Goal: Task Accomplishment & Management: Use online tool/utility

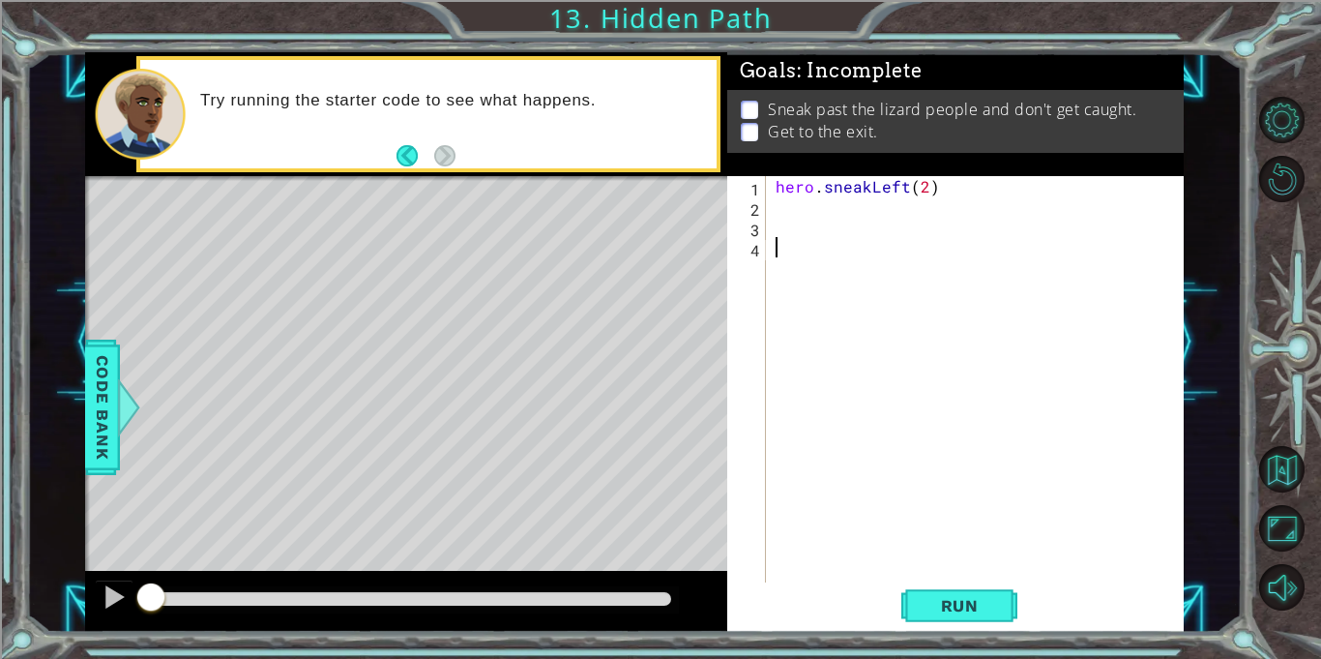
click at [783, 204] on div "hero . sneakLeft ( 2 )" at bounding box center [980, 399] width 417 height 447
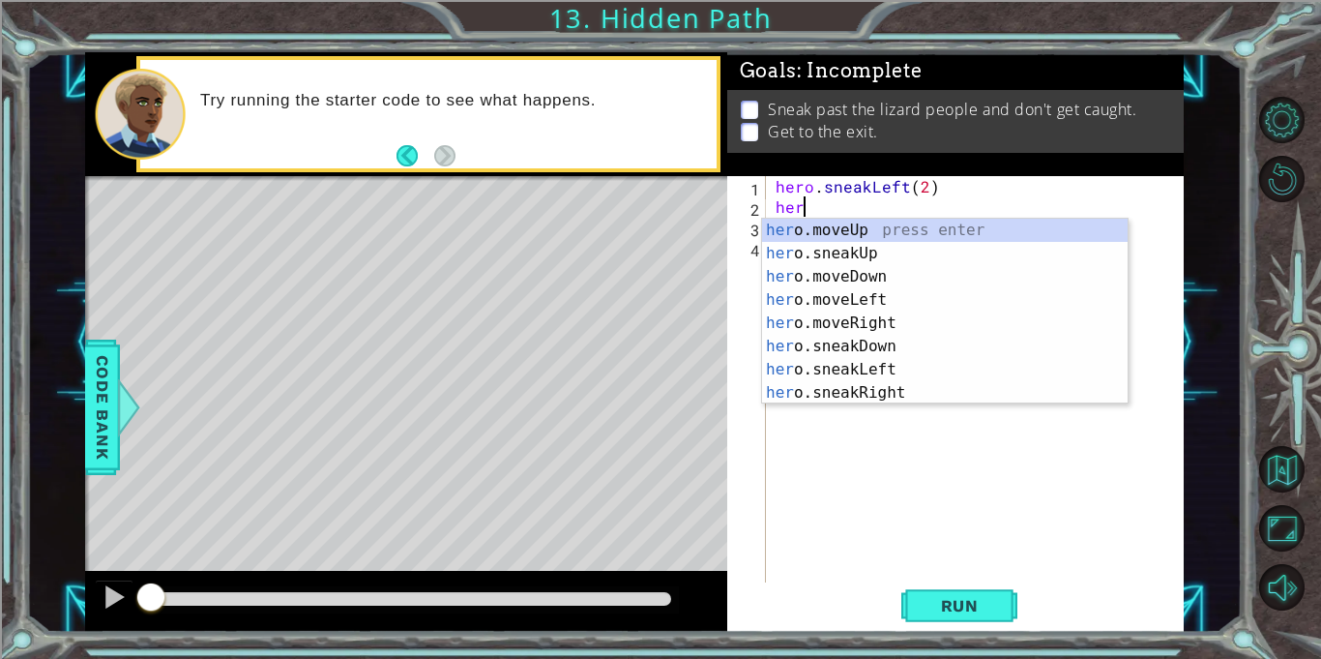
click at [1002, 255] on div "her o.moveUp press enter her o.sneakUp press enter her o.moveDown press enter h…" at bounding box center [945, 335] width 366 height 232
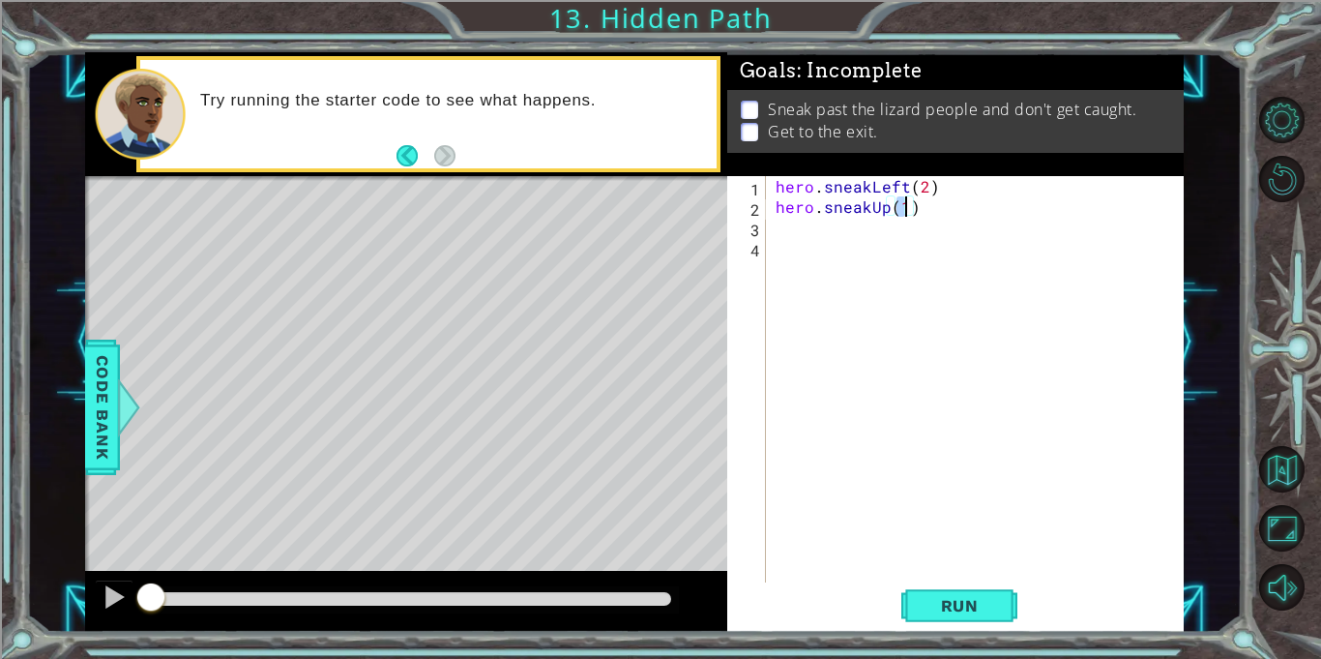
type textarea "hero.sneakUp(2)"
click at [810, 226] on div "hero . sneakLeft ( 2 ) hero . sneakUp ( 2 )" at bounding box center [980, 399] width 417 height 447
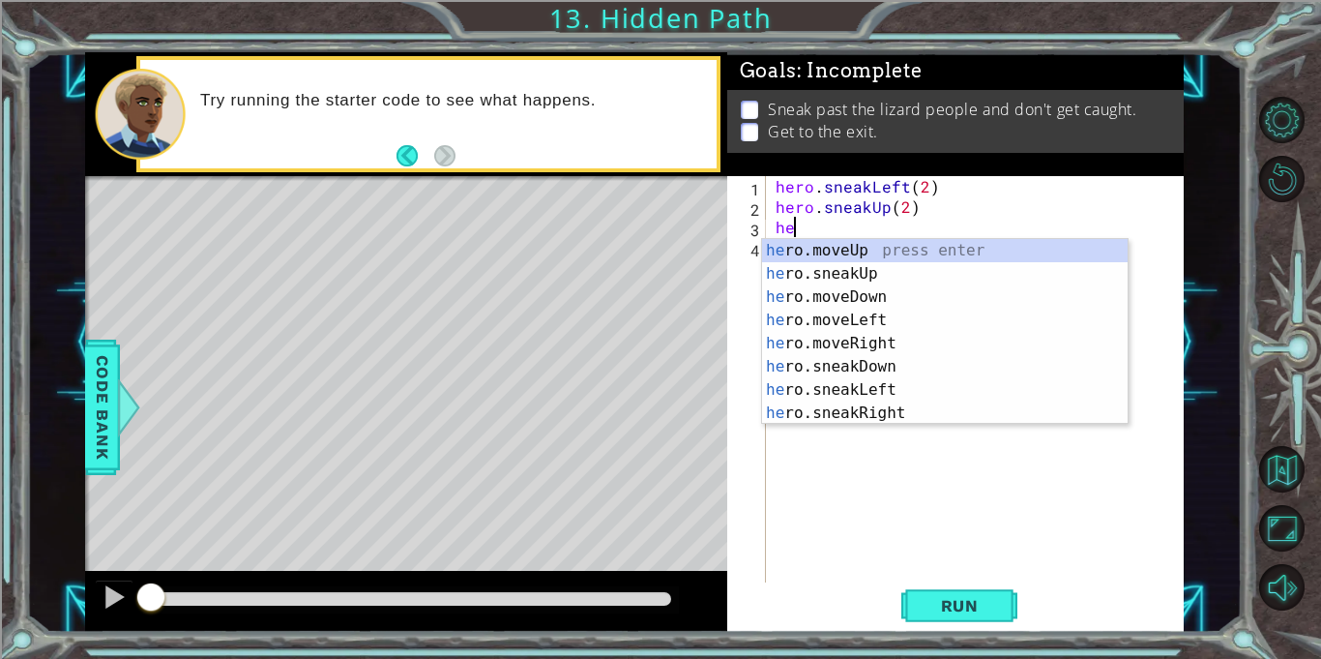
click at [940, 417] on div "he ro.moveUp press enter he ro.sneakUp press enter he ro.moveDown press enter h…" at bounding box center [945, 355] width 366 height 232
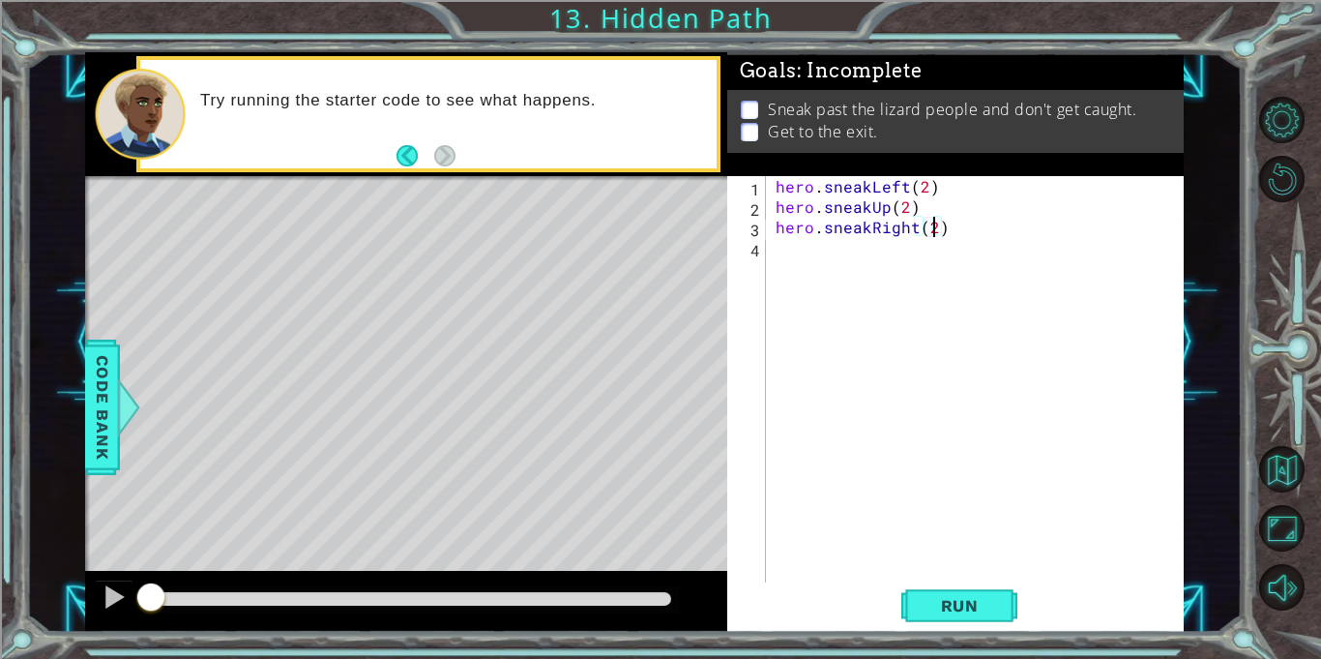
scroll to position [0, 9]
type textarea "hero.sneakRight(2)"
click at [985, 604] on span "Run" at bounding box center [960, 605] width 76 height 19
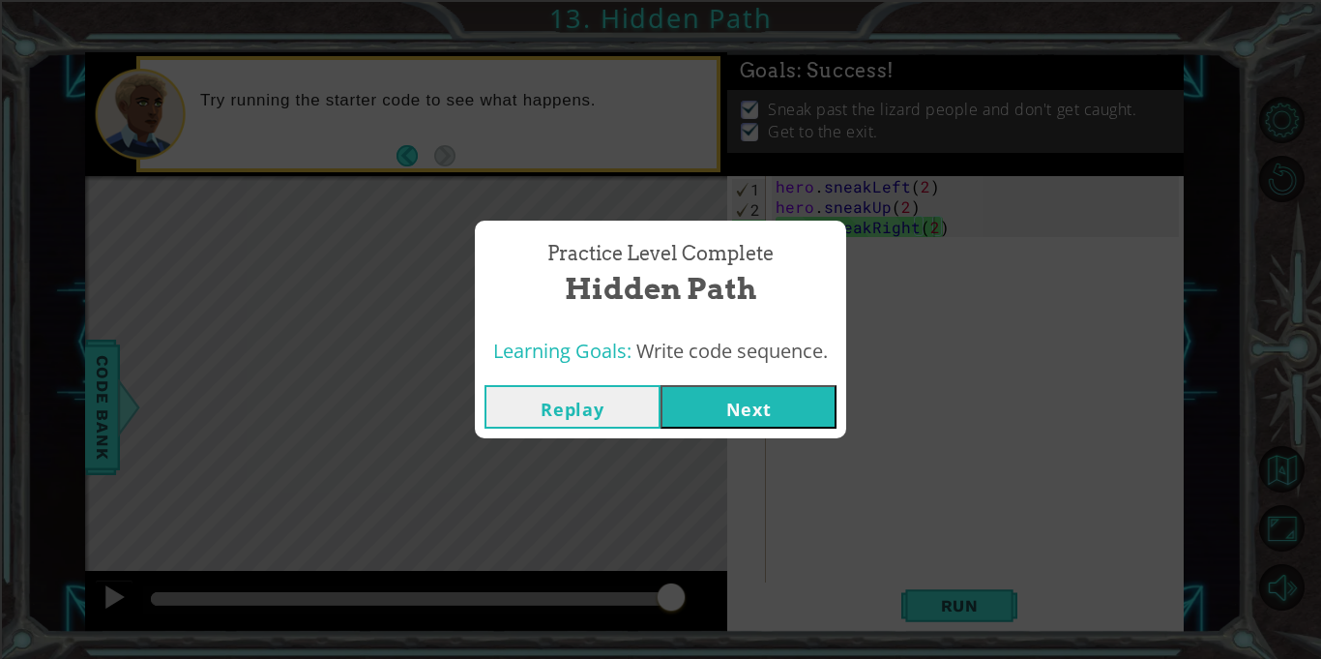
click at [773, 413] on button "Next" at bounding box center [749, 407] width 176 height 44
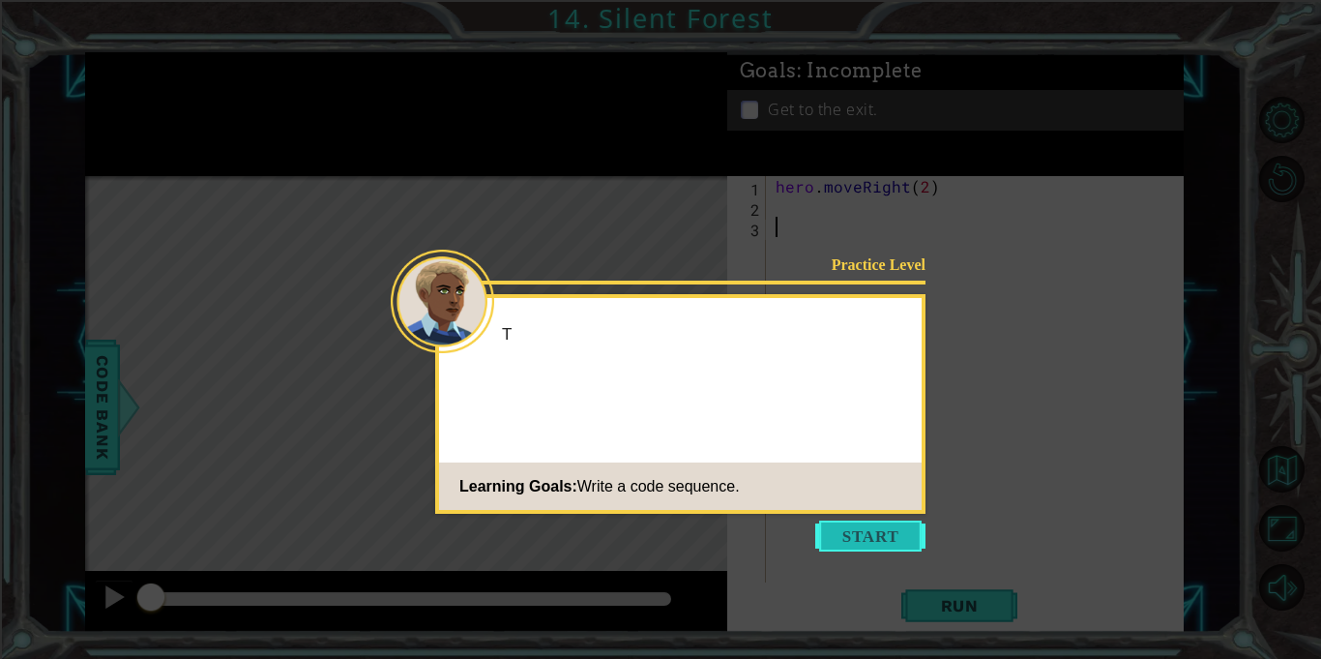
click at [873, 526] on button "Start" at bounding box center [870, 535] width 110 height 31
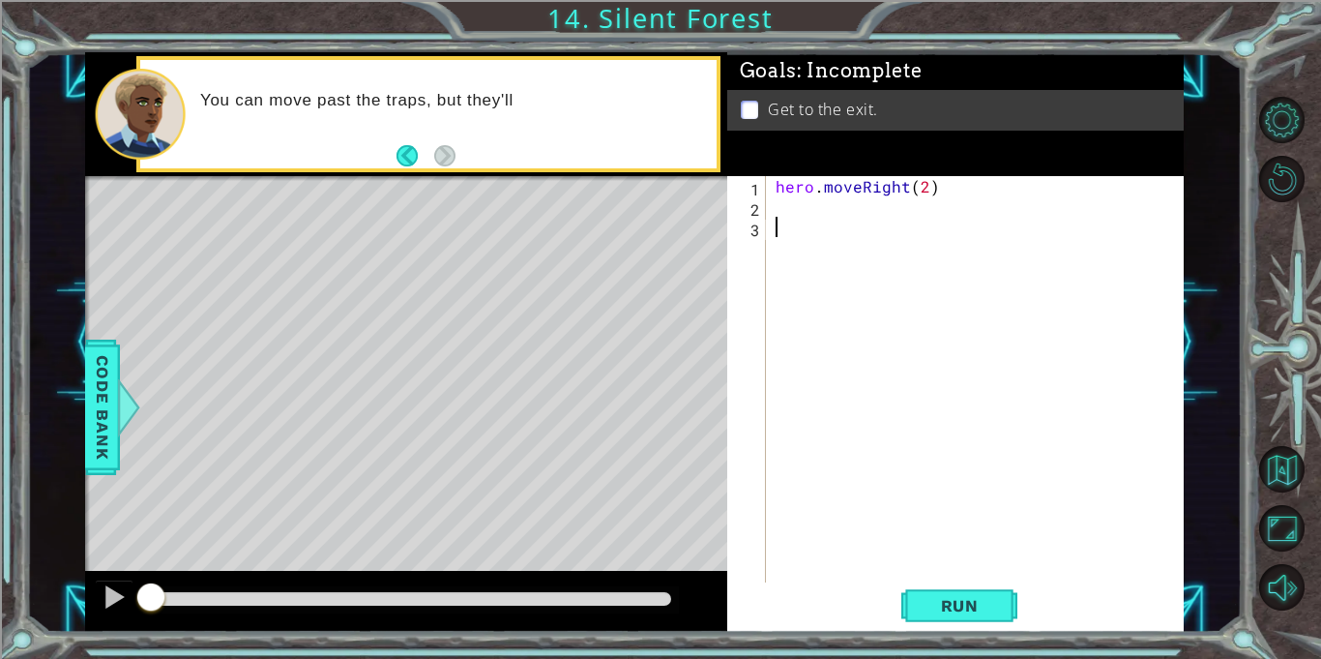
click at [897, 191] on div "hero . moveRight ( 2 )" at bounding box center [980, 399] width 417 height 447
type textarea "hero.moveRight(2)"
click at [893, 205] on div "hero . moveRight ( 2 )" at bounding box center [980, 399] width 417 height 447
click at [962, 617] on button "Run" at bounding box center [960, 605] width 116 height 45
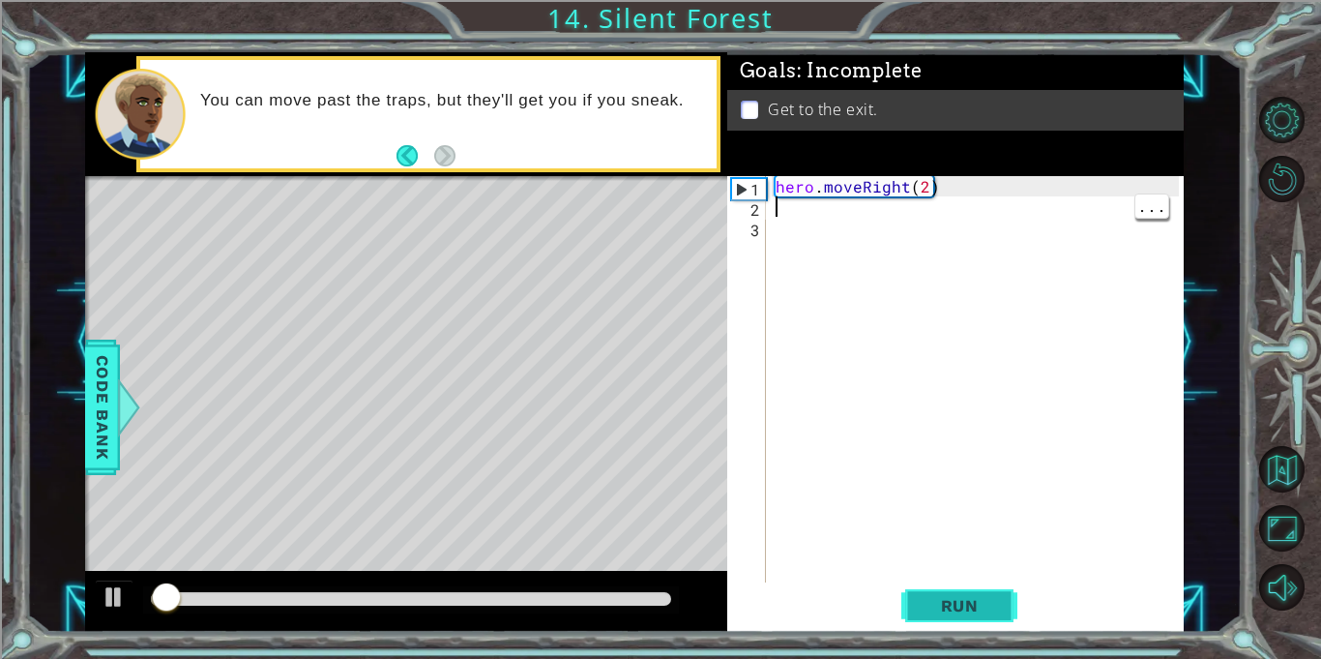
click at [998, 611] on button "Run" at bounding box center [960, 605] width 116 height 45
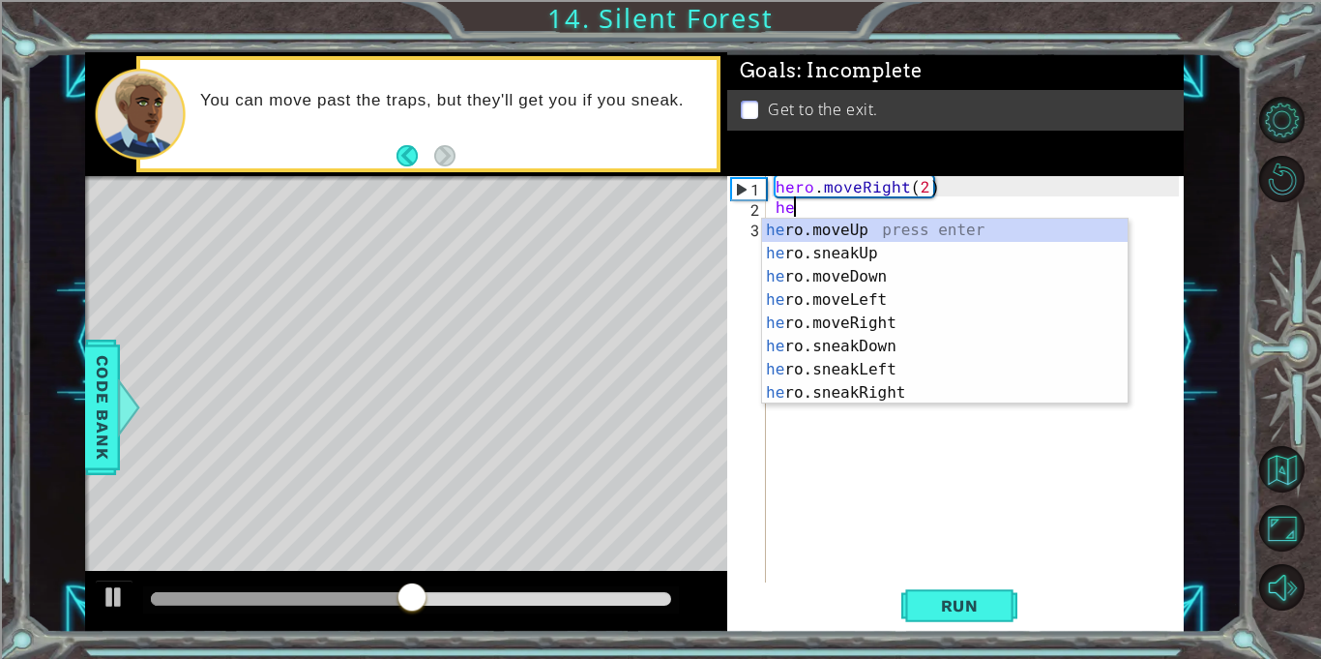
click at [970, 347] on div "he ro.moveUp press enter he ro.sneakUp press enter he ro.moveDown press enter h…" at bounding box center [945, 335] width 366 height 232
type textarea "hero.sneakDown(1)"
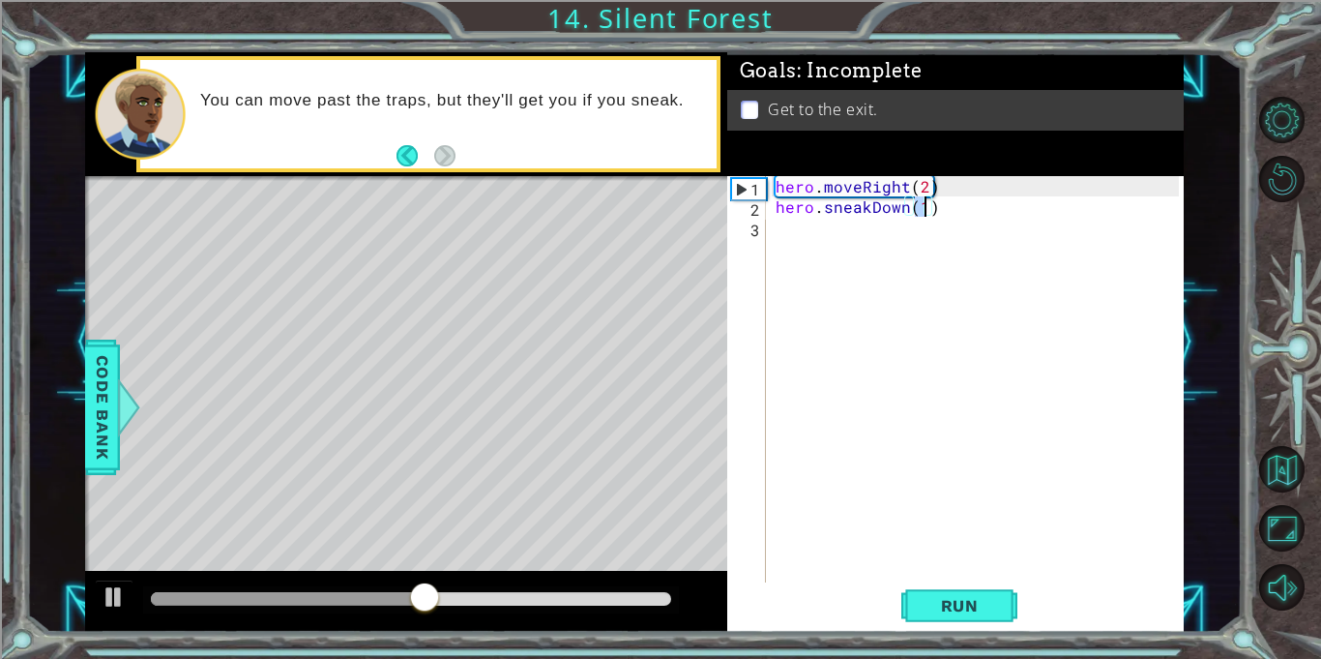
click at [921, 230] on div "hero . moveRight ( 2 ) hero . sneakDown ( 1 )" at bounding box center [980, 399] width 417 height 447
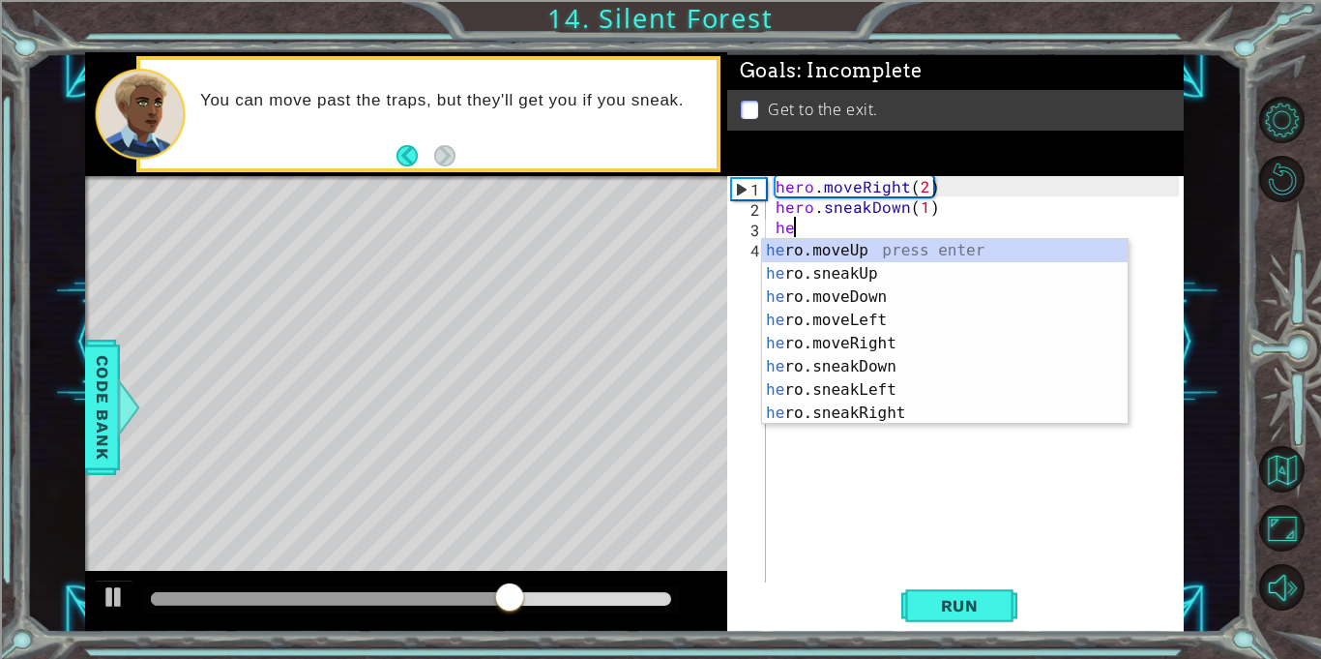
click at [920, 419] on div "he ro.moveUp press enter he ro.sneakUp press enter he ro.moveDown press enter h…" at bounding box center [945, 355] width 366 height 232
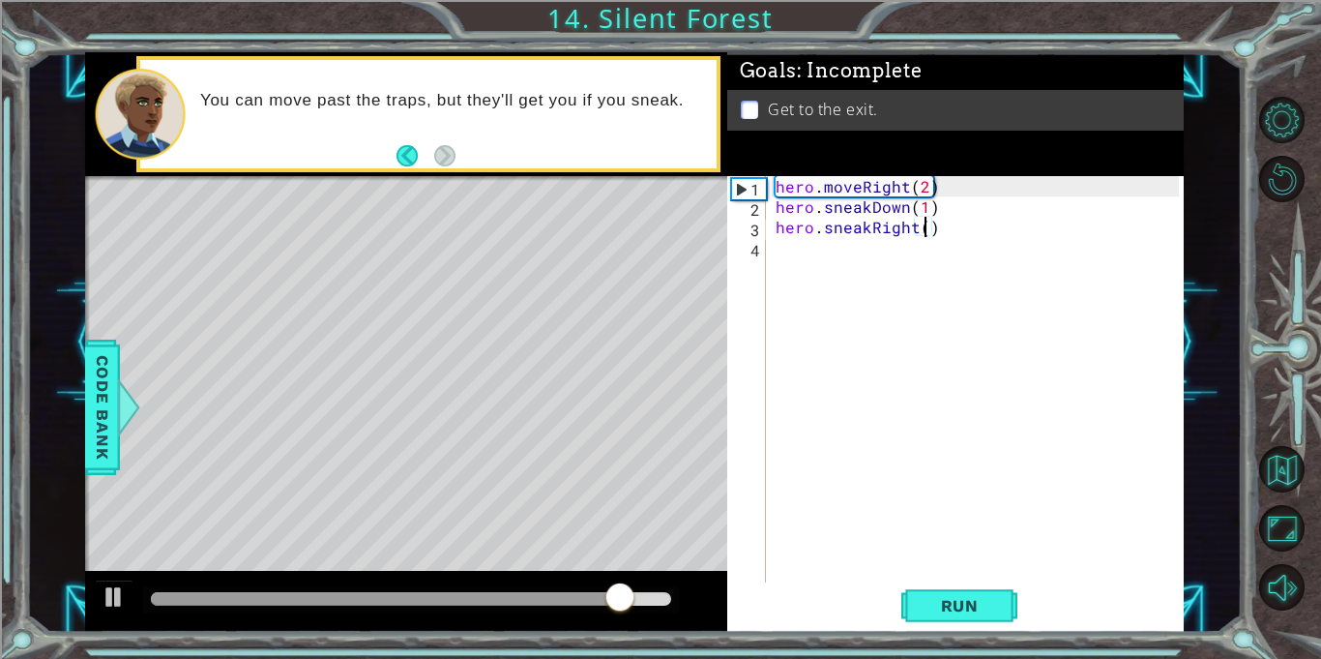
type textarea "hero.sneakRight(2)"
click at [913, 258] on div "hero . moveRight ( 2 ) hero . sneakDown ( 1 ) hero . sneakRight ( 2 )" at bounding box center [980, 399] width 417 height 447
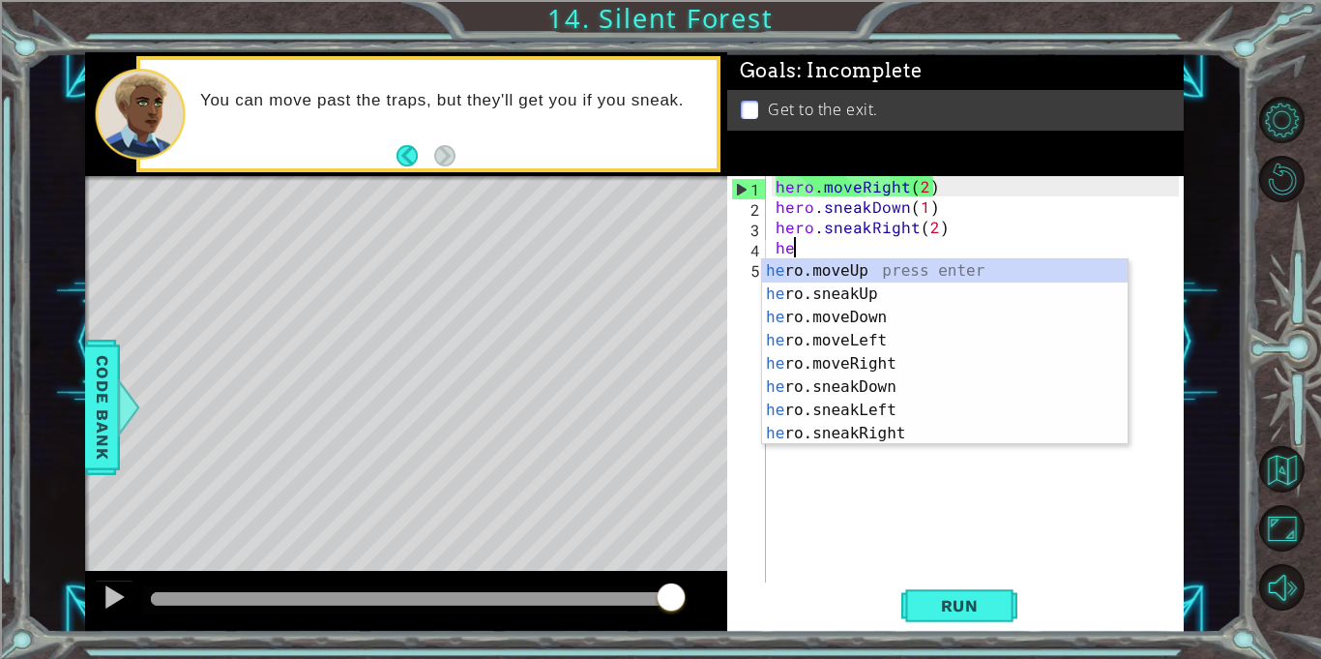
click at [1059, 277] on div "he ro.moveUp press enter he ro.sneakUp press enter he ro.moveDown press enter h…" at bounding box center [945, 375] width 366 height 232
type textarea "hero.moveUp(1)"
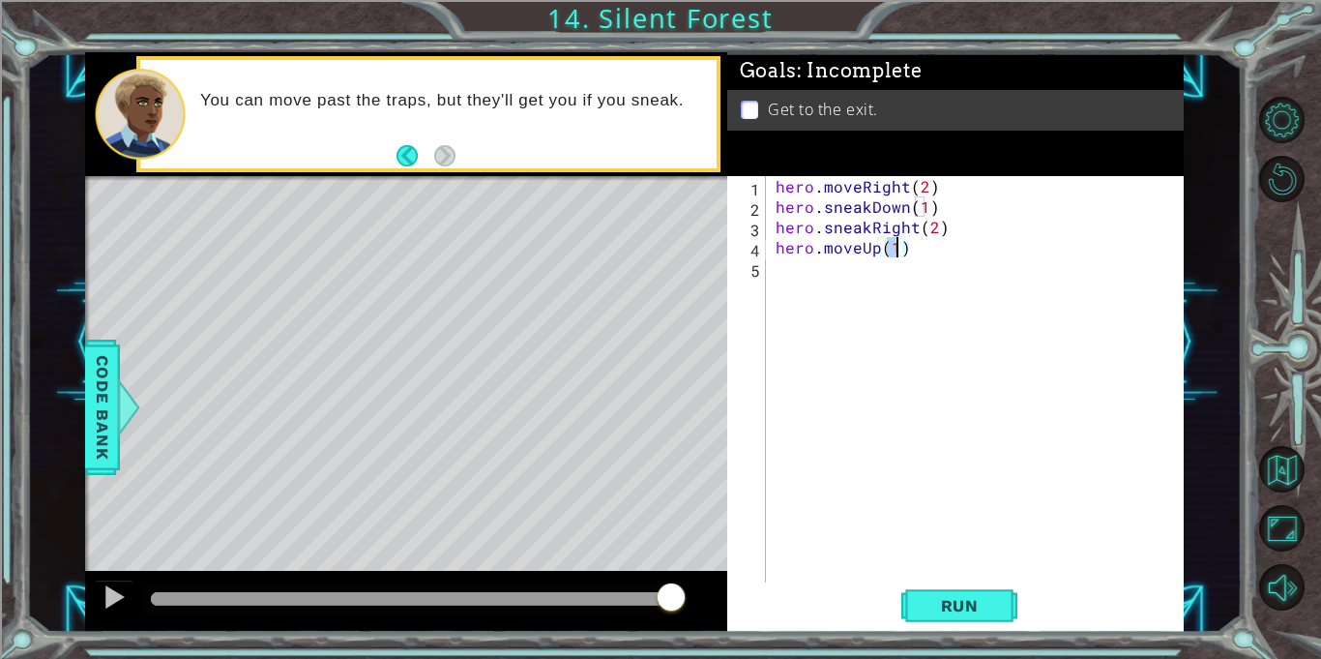
click at [1015, 298] on div "hero . moveRight ( 2 ) hero . sneakDown ( 1 ) hero . sneakRight ( 2 ) hero . mo…" at bounding box center [980, 399] width 417 height 447
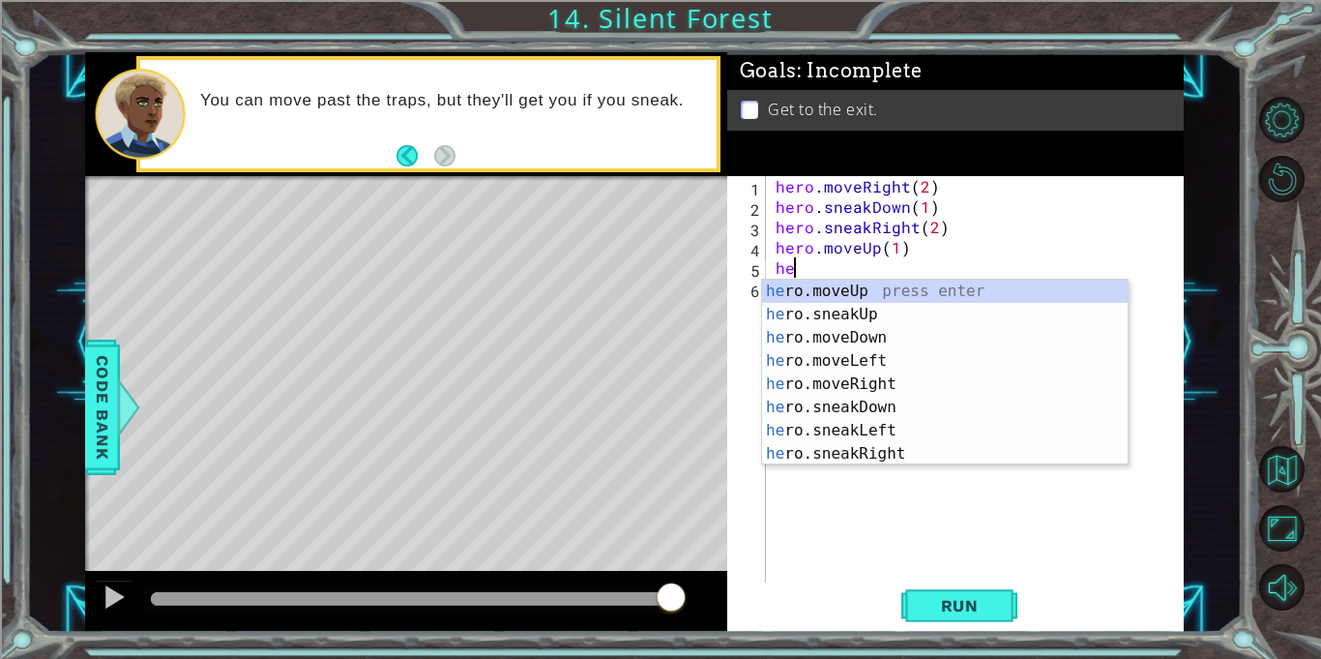
click at [911, 393] on div "he ro.moveUp press enter he ro.sneakUp press enter he ro.moveDown press enter h…" at bounding box center [945, 396] width 366 height 232
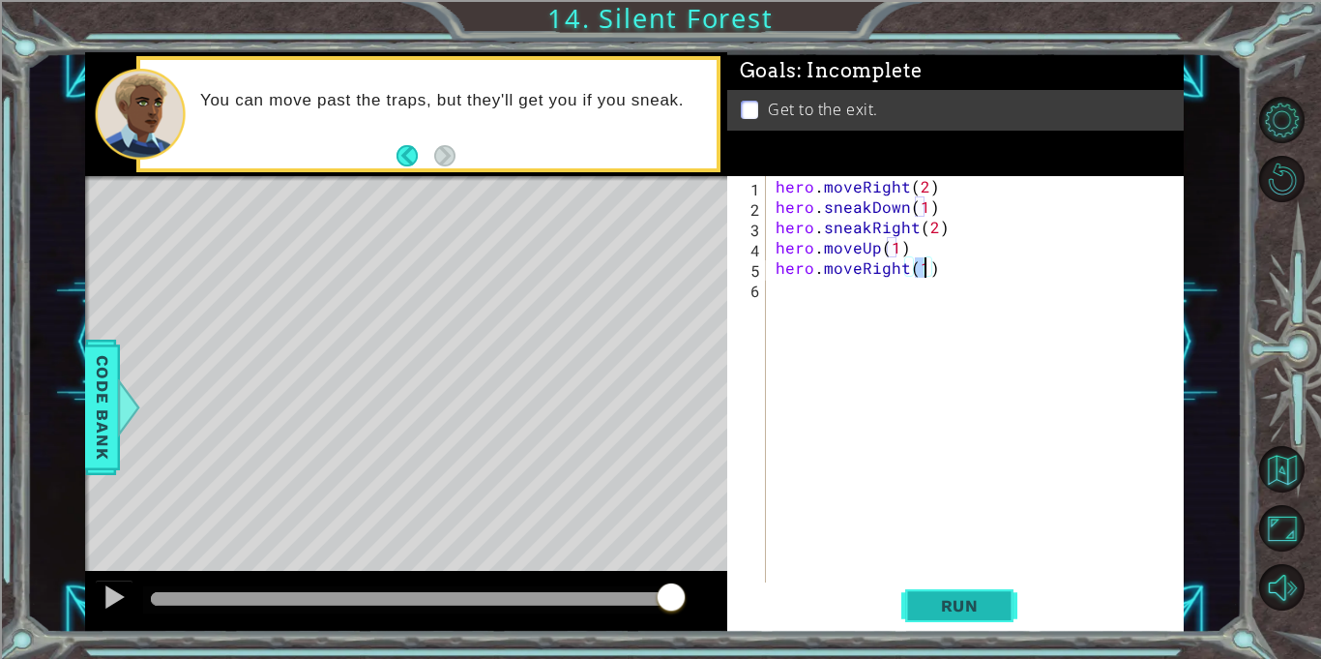
type textarea "hero.moveRight(1)"
click at [979, 607] on span "Run" at bounding box center [960, 605] width 76 height 19
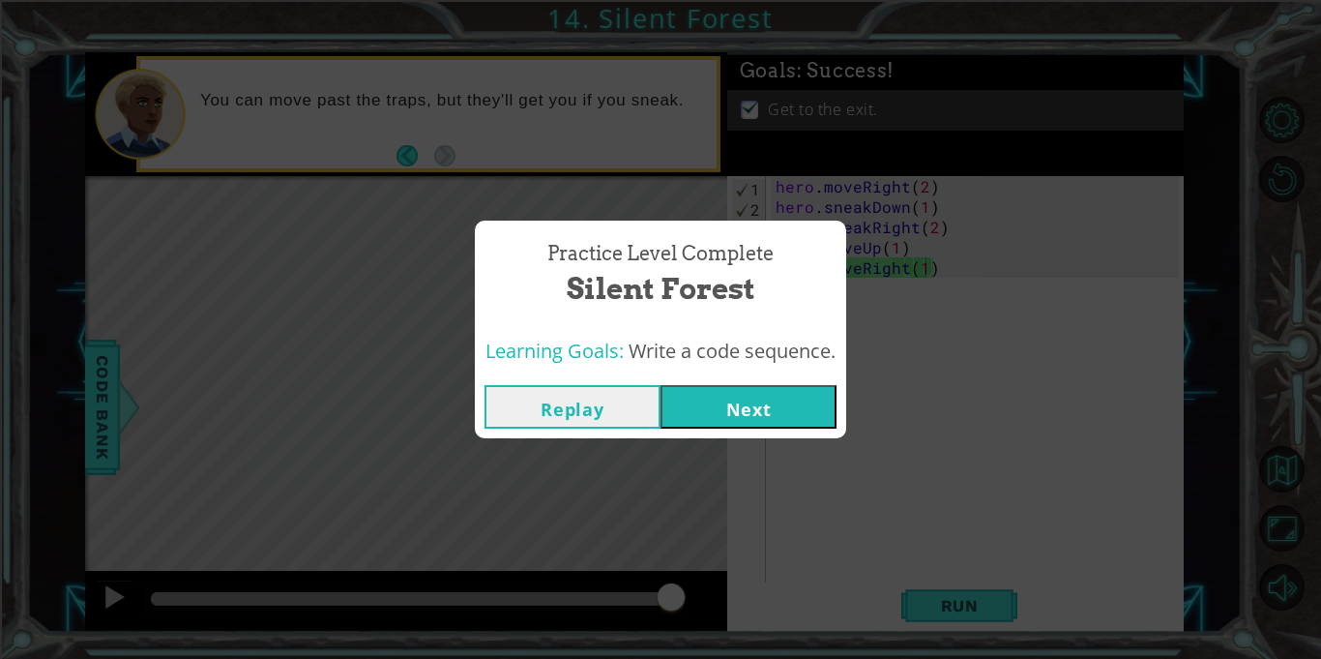
click at [793, 408] on button "Next" at bounding box center [749, 407] width 176 height 44
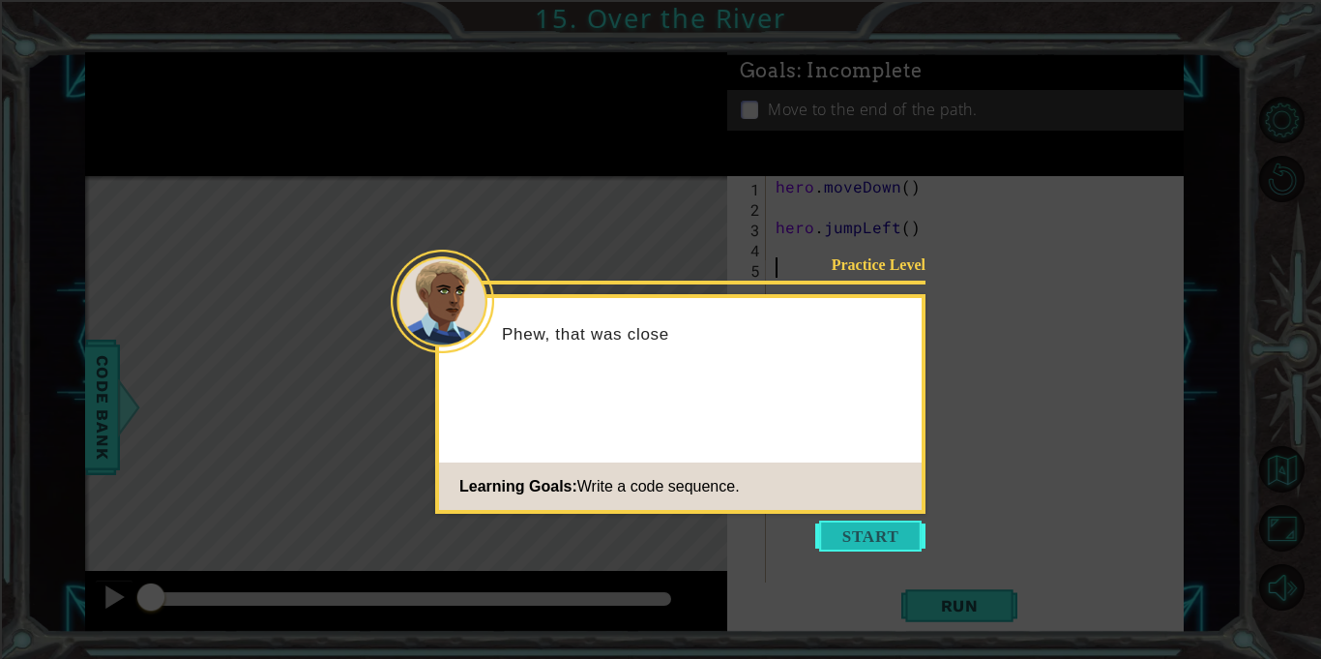
click at [913, 544] on button "Start" at bounding box center [870, 535] width 110 height 31
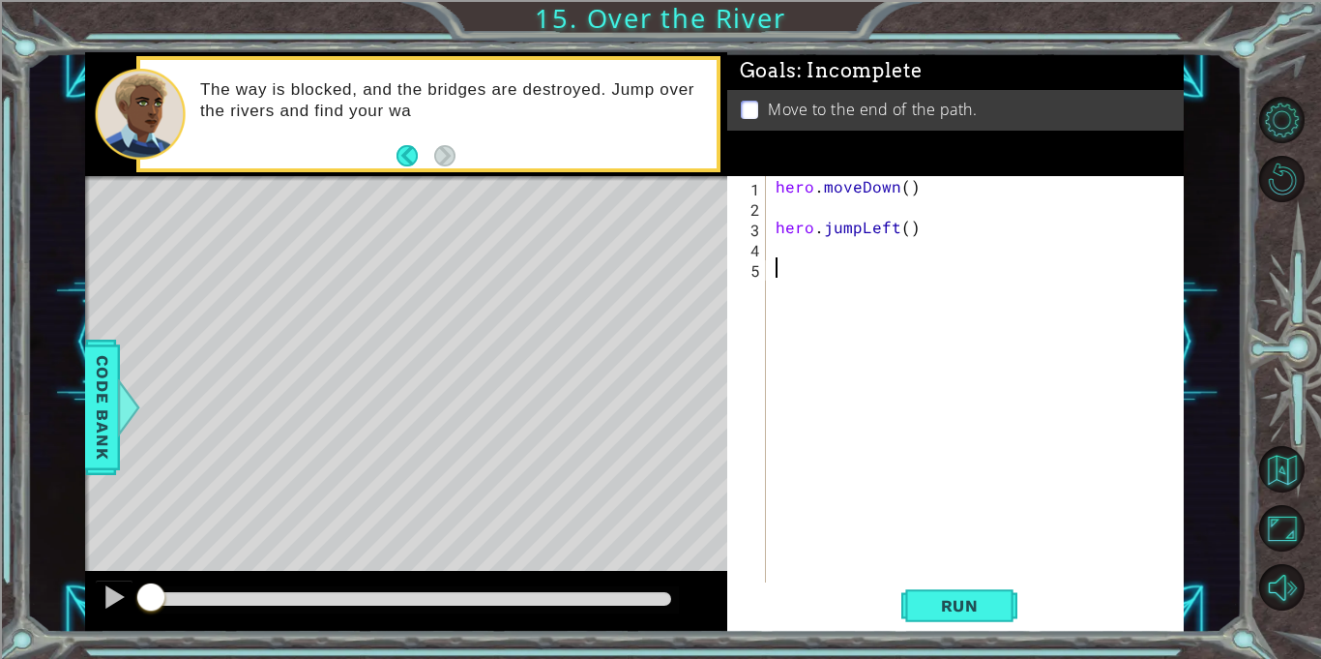
click at [896, 192] on div "hero . moveDown ( ) hero . jumpLeft ( )" at bounding box center [980, 399] width 417 height 447
click at [906, 193] on div "hero . moveDown ( ) hero . jumpLeft ( )" at bounding box center [980, 399] width 417 height 447
click at [903, 229] on div "hero . moveDown ( 1 ) hero . jumpLeft ( )" at bounding box center [980, 399] width 417 height 447
type textarea "hero.jumpLeft(1)"
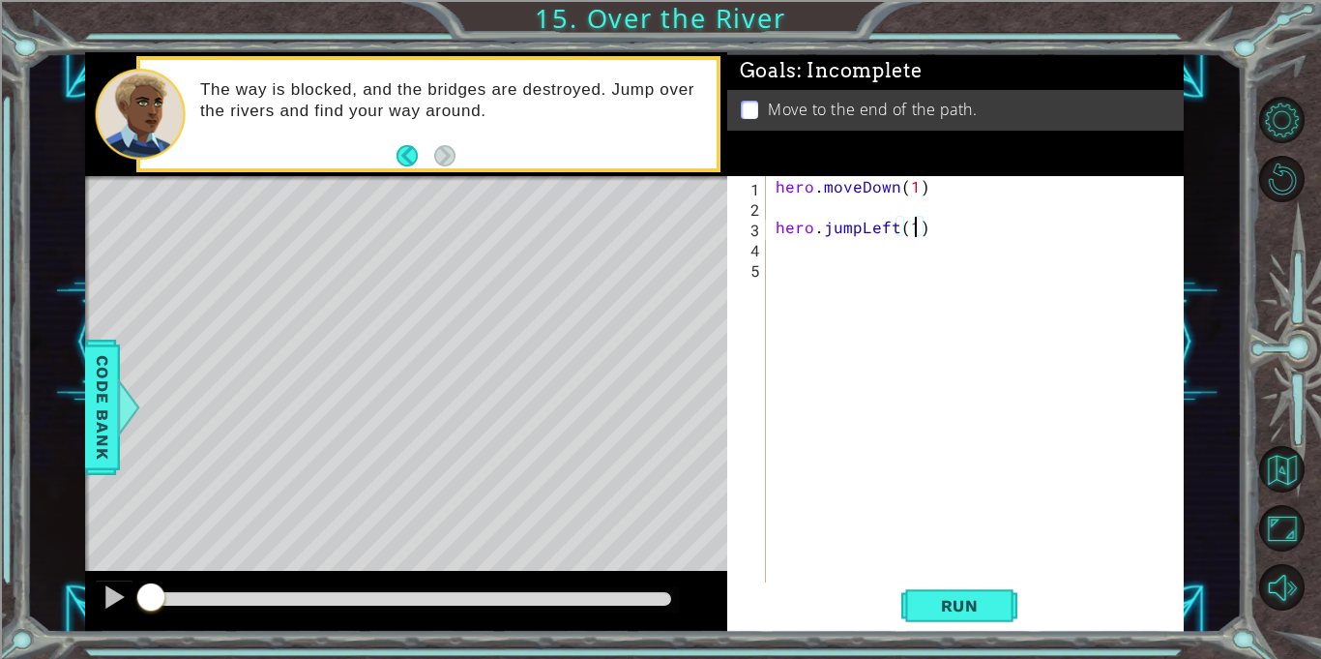
click at [875, 261] on div "hero . moveDown ( 1 ) hero . jumpLeft ( 1 )" at bounding box center [980, 399] width 417 height 447
click at [889, 240] on div "hero . moveDown ( 1 ) hero . jumpLeft ( 1 )" at bounding box center [980, 399] width 417 height 447
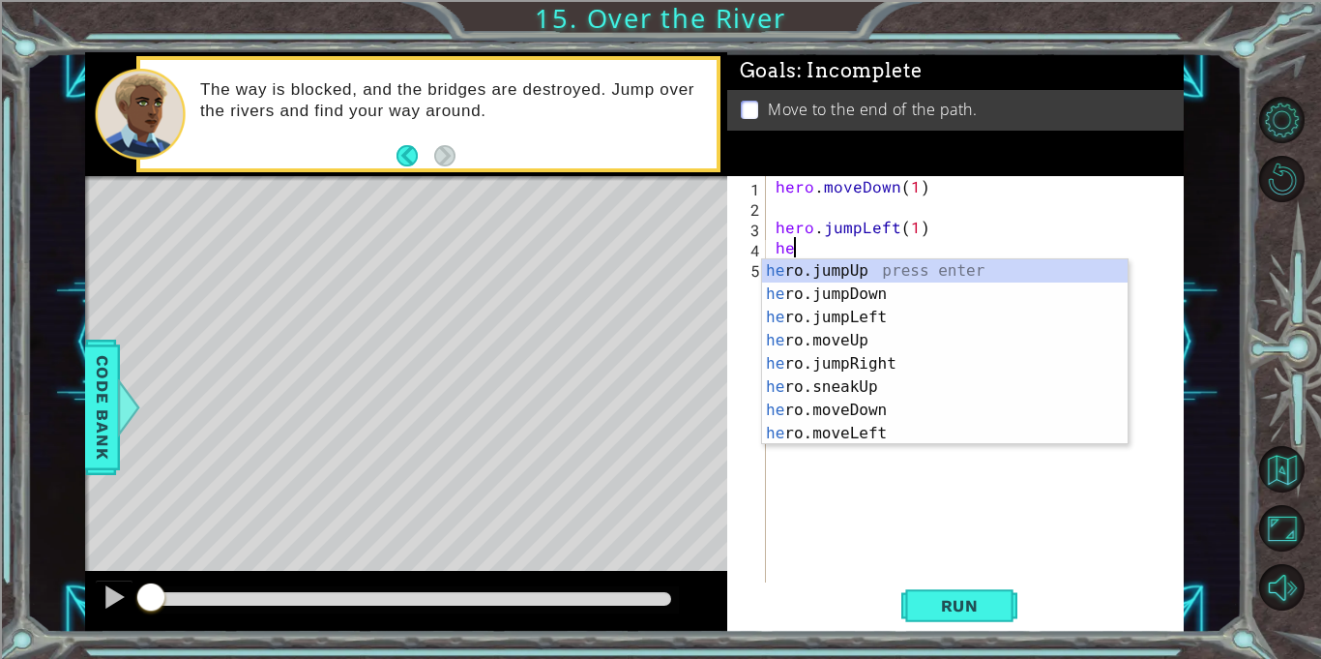
click at [906, 436] on div "he ro.jumpUp press enter he ro.jumpDown press enter he ro.jumpLeft press enter …" at bounding box center [945, 375] width 366 height 232
type textarea "hero.moveLeft(1)"
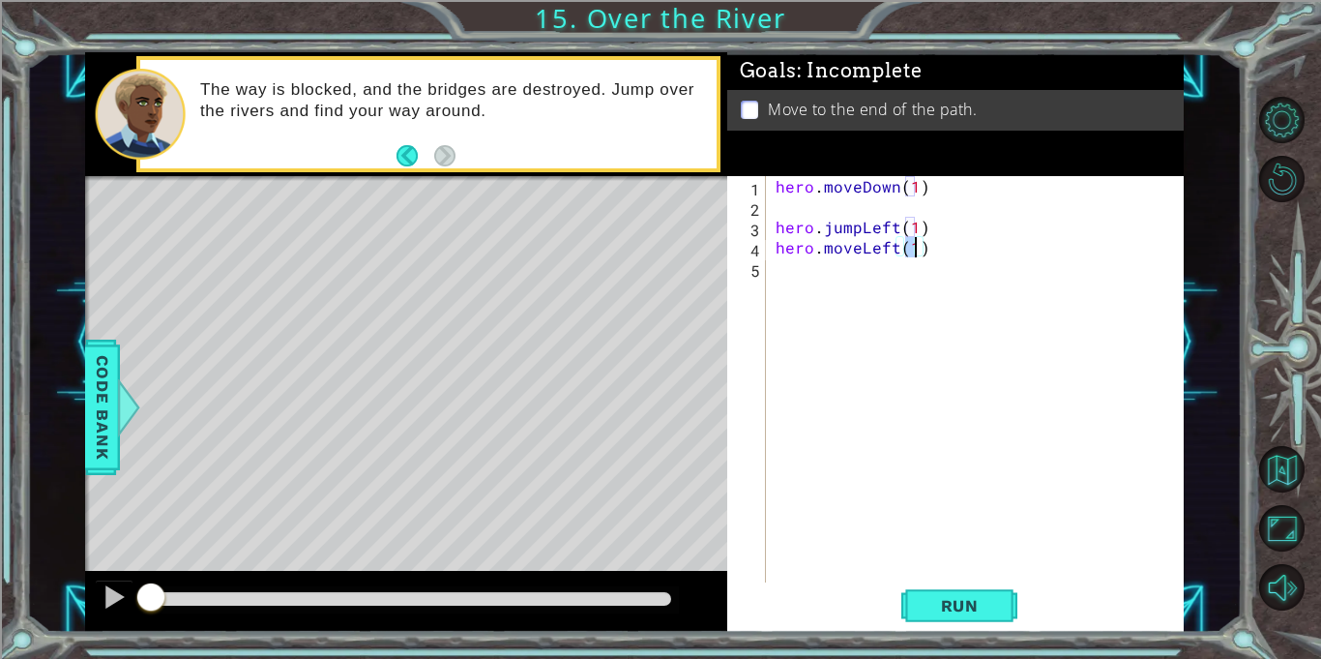
click at [979, 287] on div "hero . moveDown ( 1 ) hero . jumpLeft ( 1 ) hero . moveLeft ( 1 )" at bounding box center [980, 399] width 417 height 447
type textarea "he"
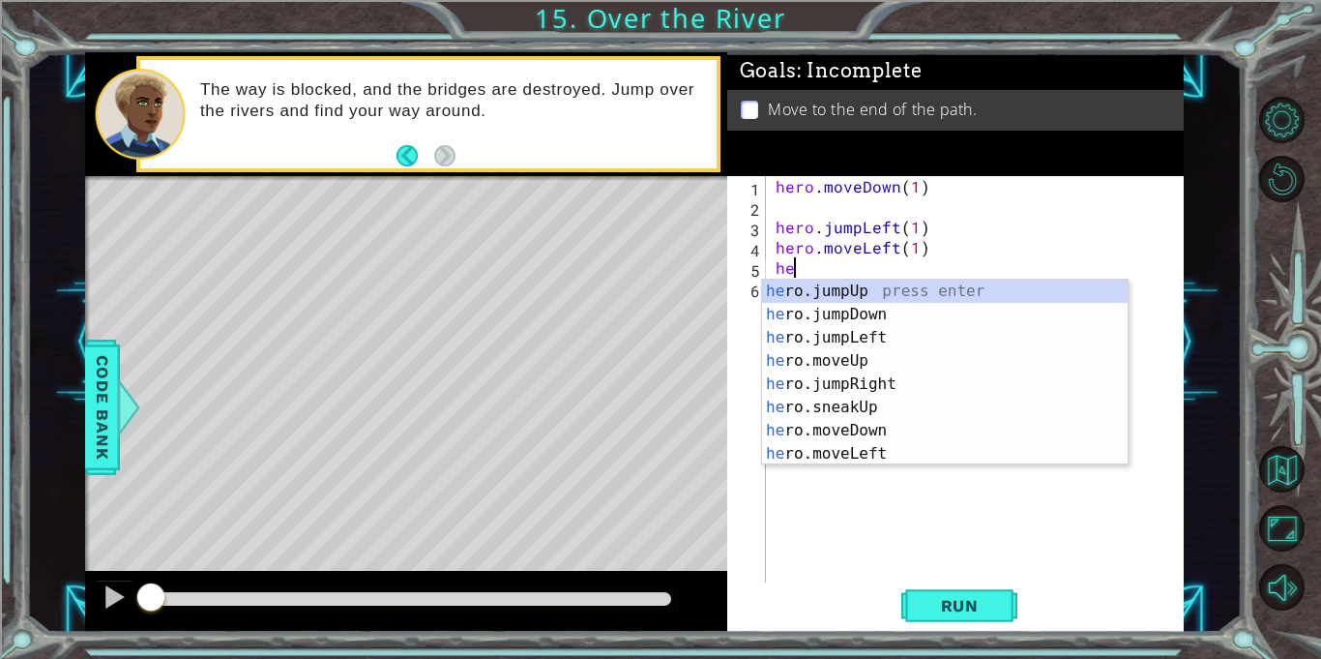
click at [930, 319] on div "he ro.jumpUp press enter he ro.jumpDown press enter he ro.jumpLeft press enter …" at bounding box center [945, 396] width 366 height 232
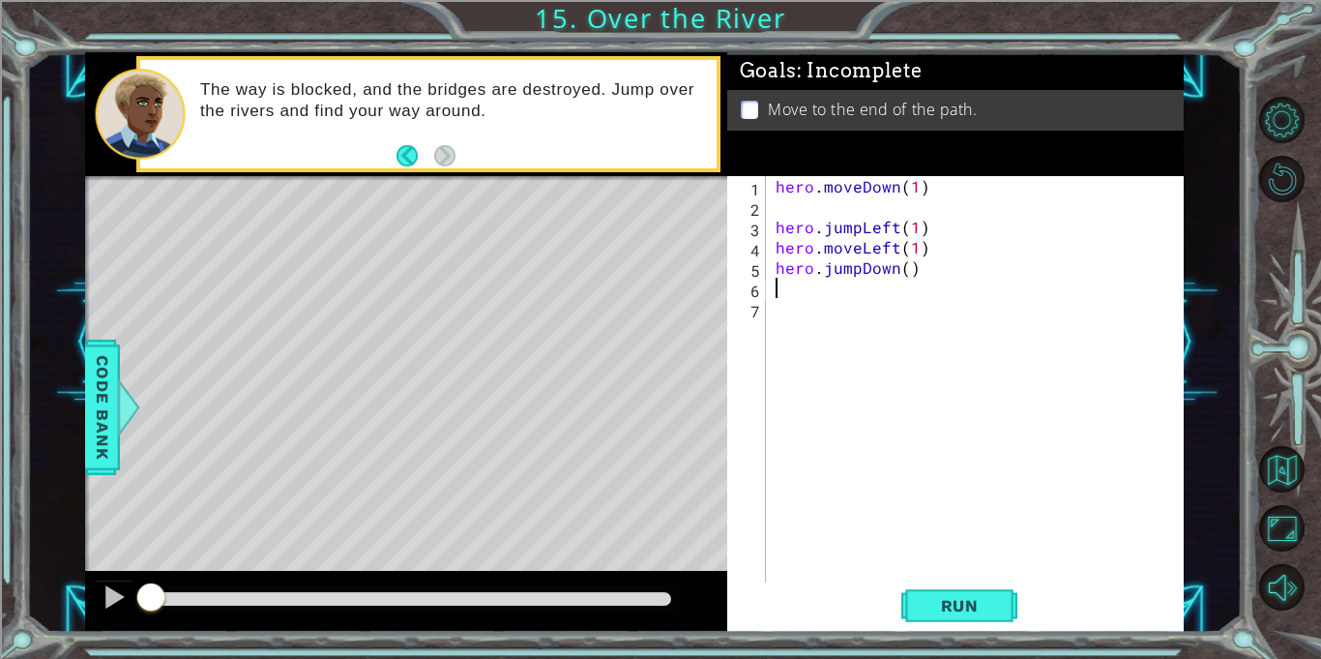
click at [907, 276] on div "hero . moveDown ( 1 ) hero . jumpLeft ( 1 ) hero . moveLeft ( 1 ) hero . jumpDo…" at bounding box center [980, 399] width 417 height 447
type textarea "hero.jumpDown(1)"
click at [903, 282] on div "hero . moveDown ( 1 ) hero . jumpLeft ( 1 ) hero . moveLeft ( 1 ) hero . jumpDo…" at bounding box center [980, 399] width 417 height 447
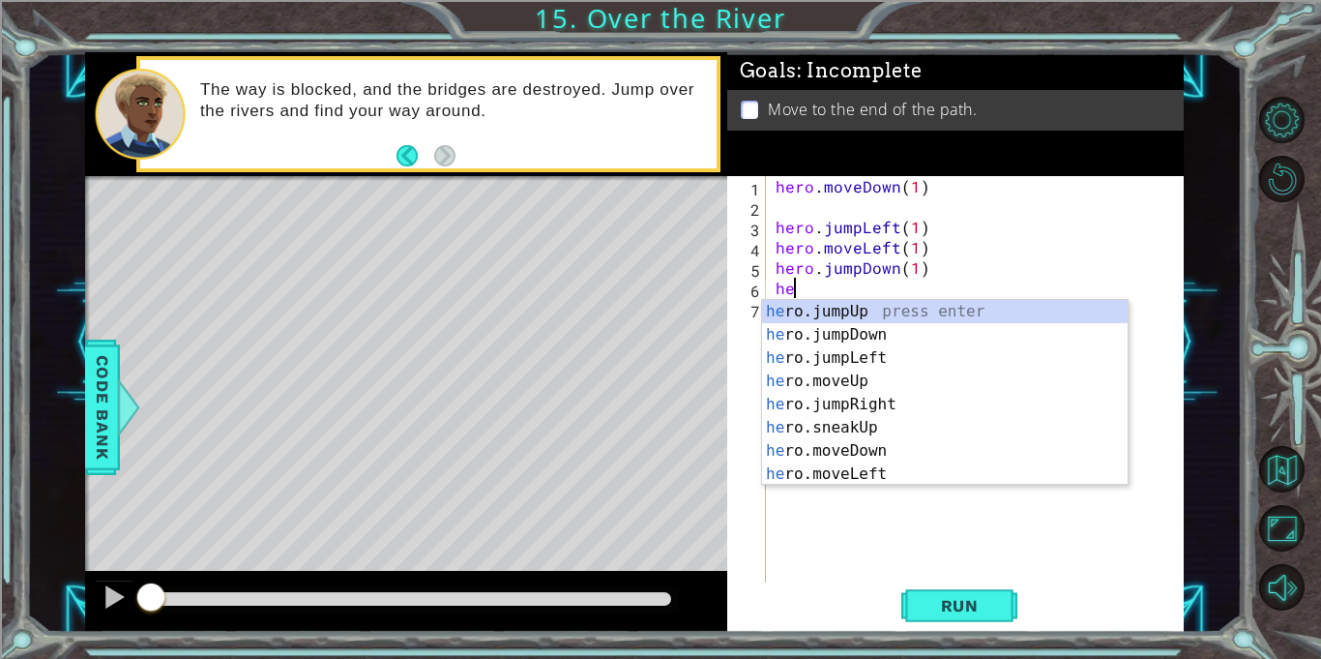
type textarea "her"
click at [901, 411] on div "her o.jumpUp press enter her o.jumpDown press enter her o.jumpLeft press enter …" at bounding box center [945, 416] width 366 height 232
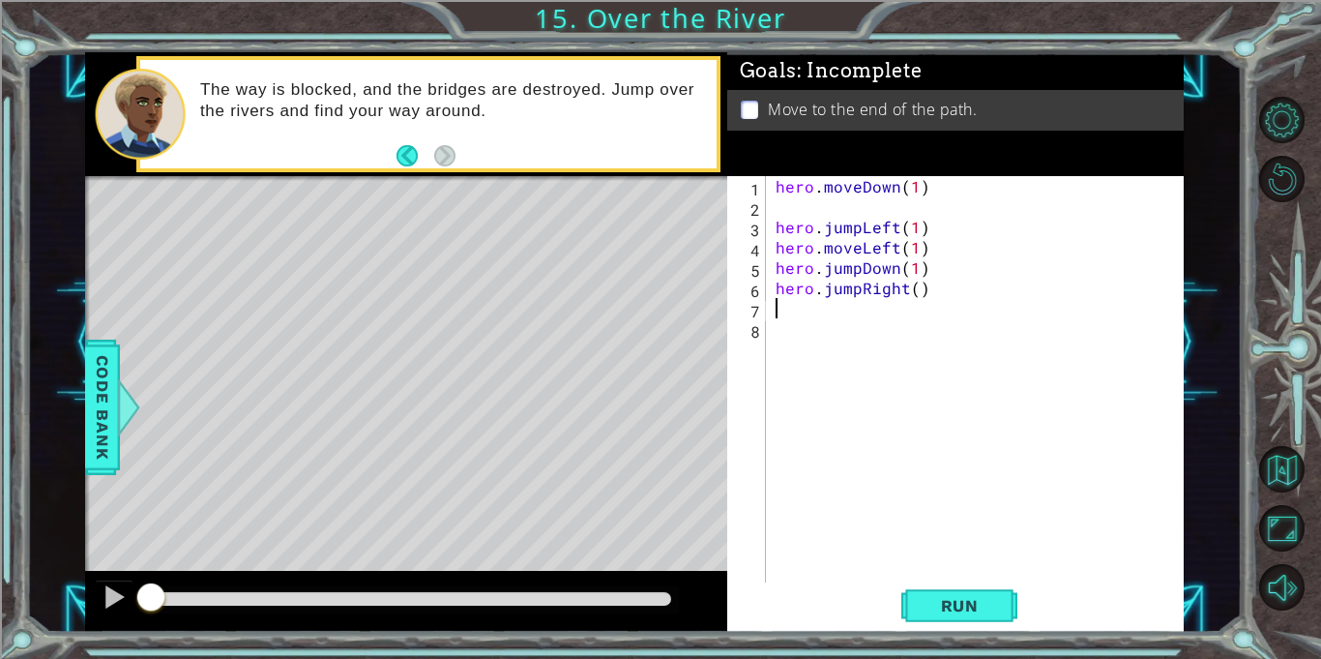
click at [911, 292] on div "hero . moveDown ( 1 ) hero . jumpLeft ( 1 ) hero . moveLeft ( 1 ) hero . jumpDo…" at bounding box center [980, 399] width 417 height 447
type textarea "hero.jumpRight(1)"
click at [877, 330] on div "hero . moveDown ( 1 ) hero . jumpLeft ( 1 ) hero . moveLeft ( 1 ) hero . jumpDo…" at bounding box center [980, 399] width 417 height 447
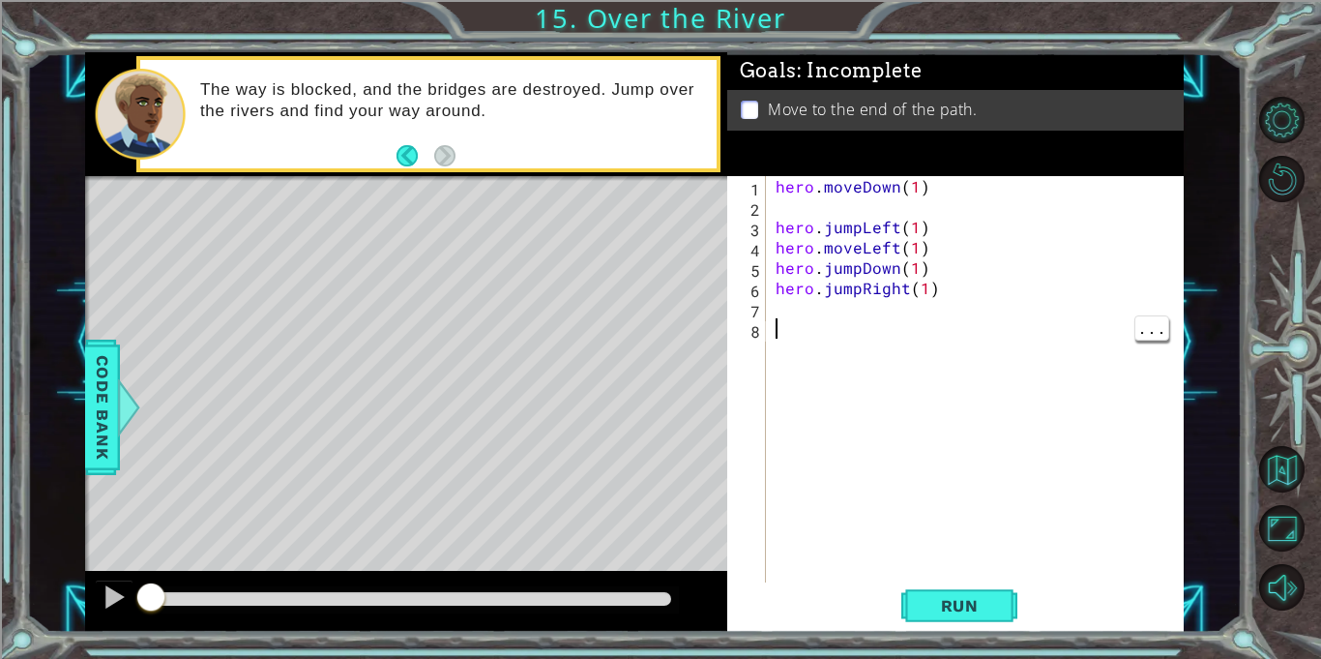
click at [876, 318] on div "hero . moveDown ( 1 ) hero . jumpLeft ( 1 ) hero . moveLeft ( 1 ) hero . jumpDo…" at bounding box center [980, 399] width 417 height 447
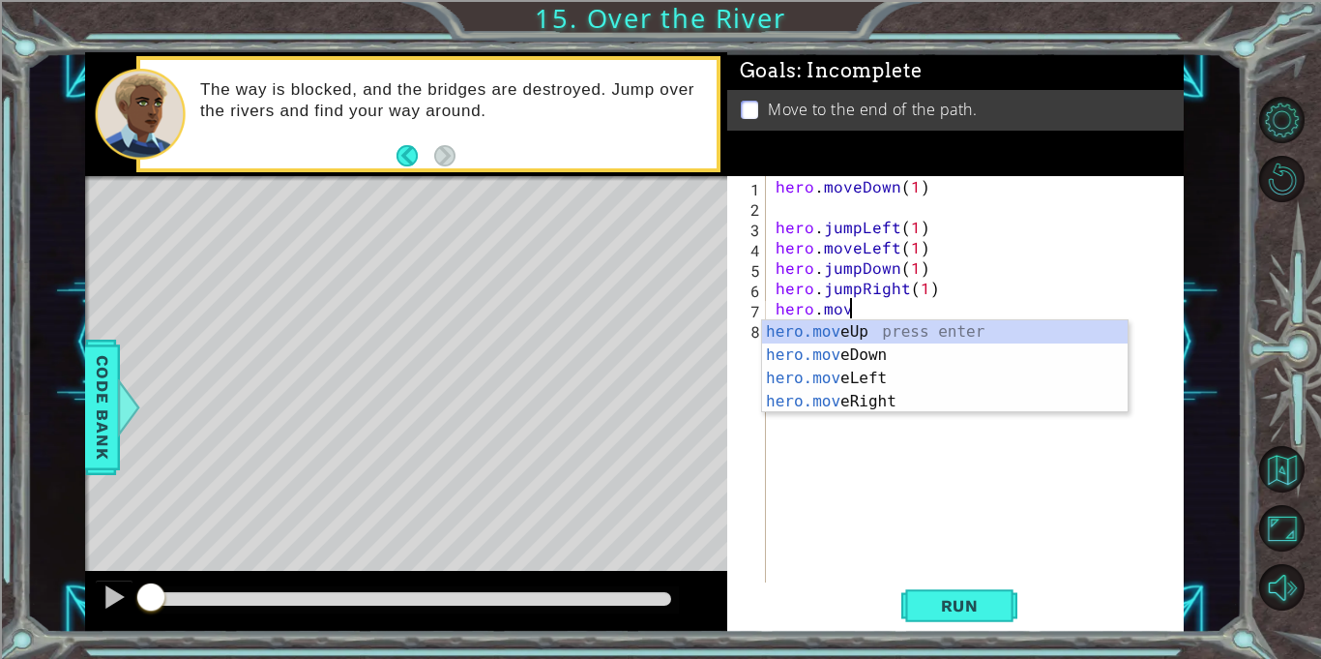
scroll to position [0, 4]
click at [1011, 400] on div "hero.move Up press enter hero.move Down press enter hero.move Left press enter …" at bounding box center [945, 389] width 366 height 139
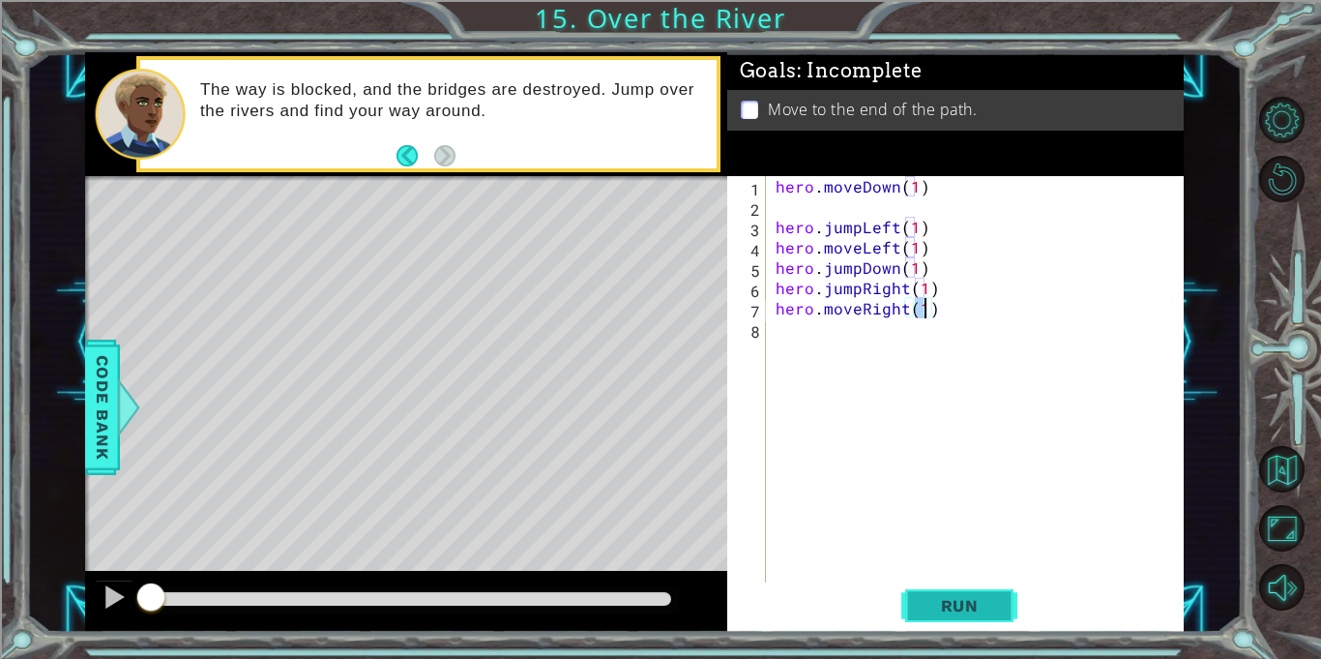
type textarea "hero.moveRight(1)"
click at [971, 603] on span "Run" at bounding box center [960, 605] width 76 height 19
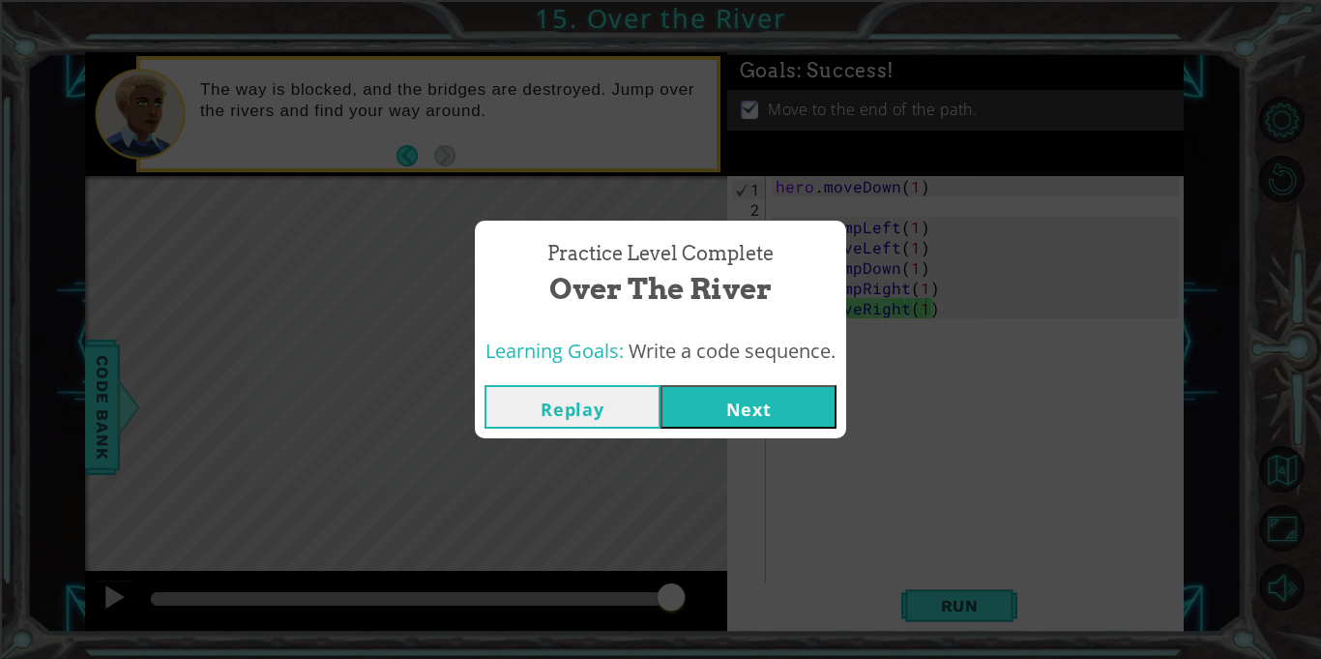
click at [770, 402] on button "Next" at bounding box center [749, 407] width 176 height 44
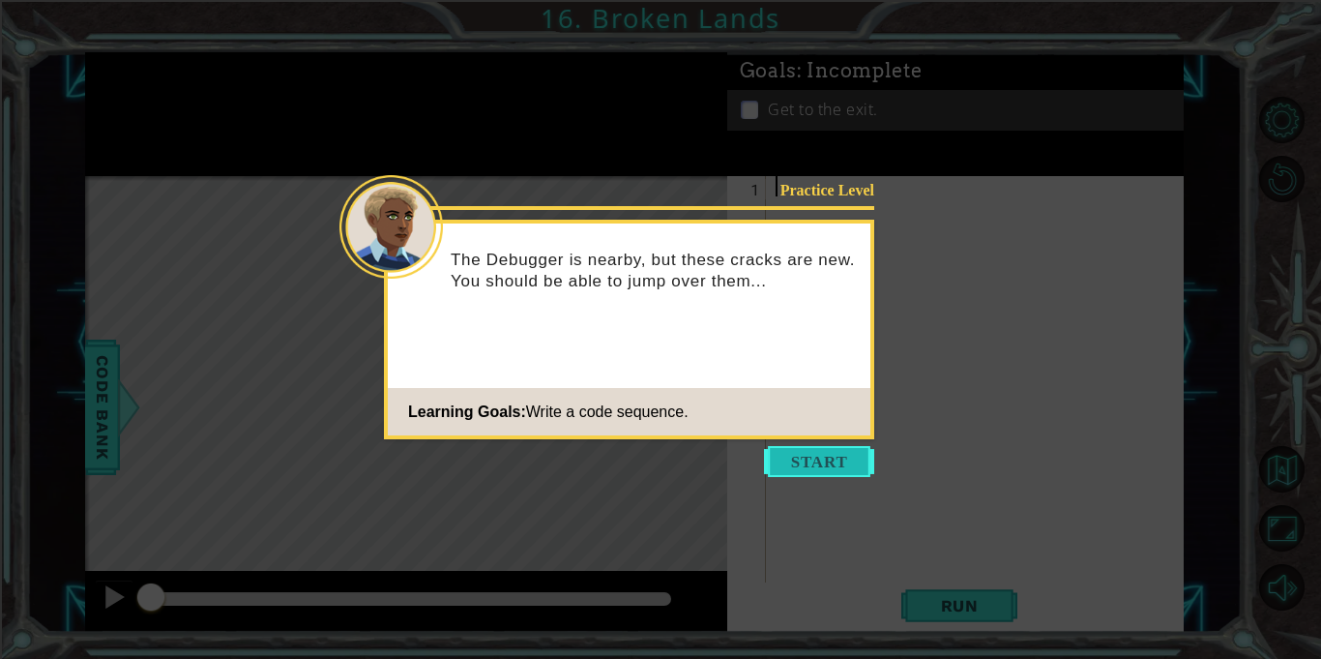
click at [812, 458] on button "Start" at bounding box center [819, 461] width 110 height 31
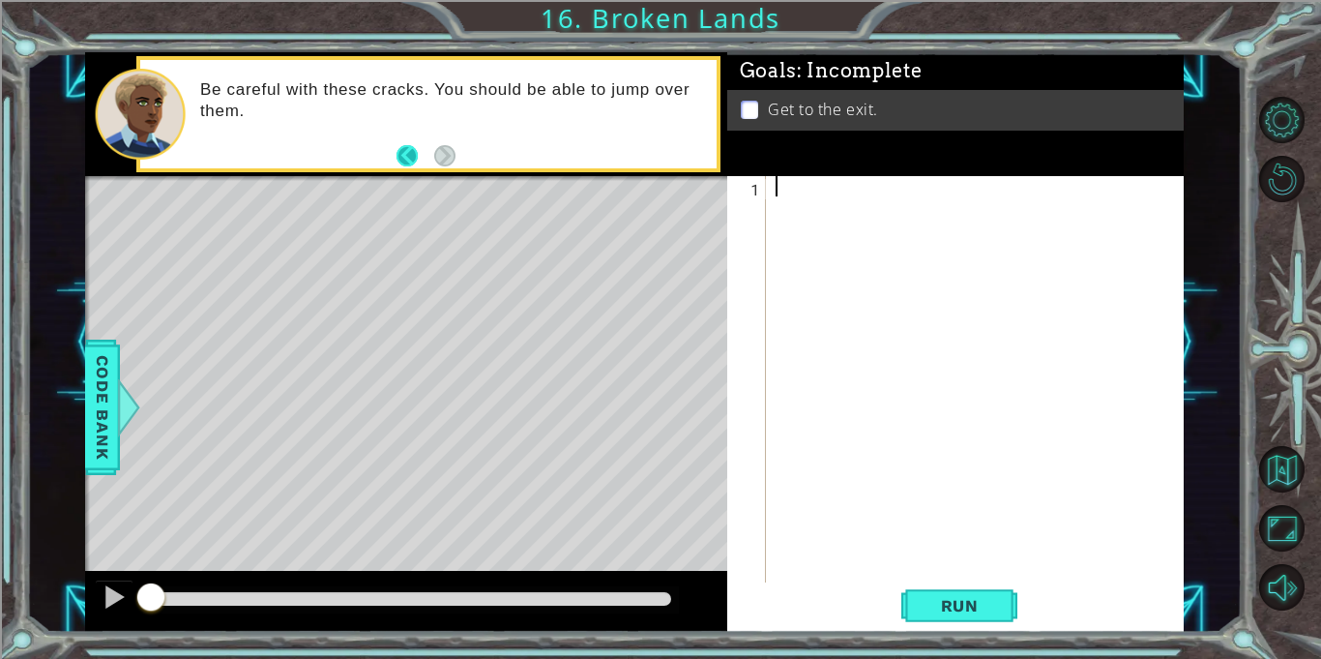
click at [405, 149] on button "Back" at bounding box center [416, 155] width 38 height 21
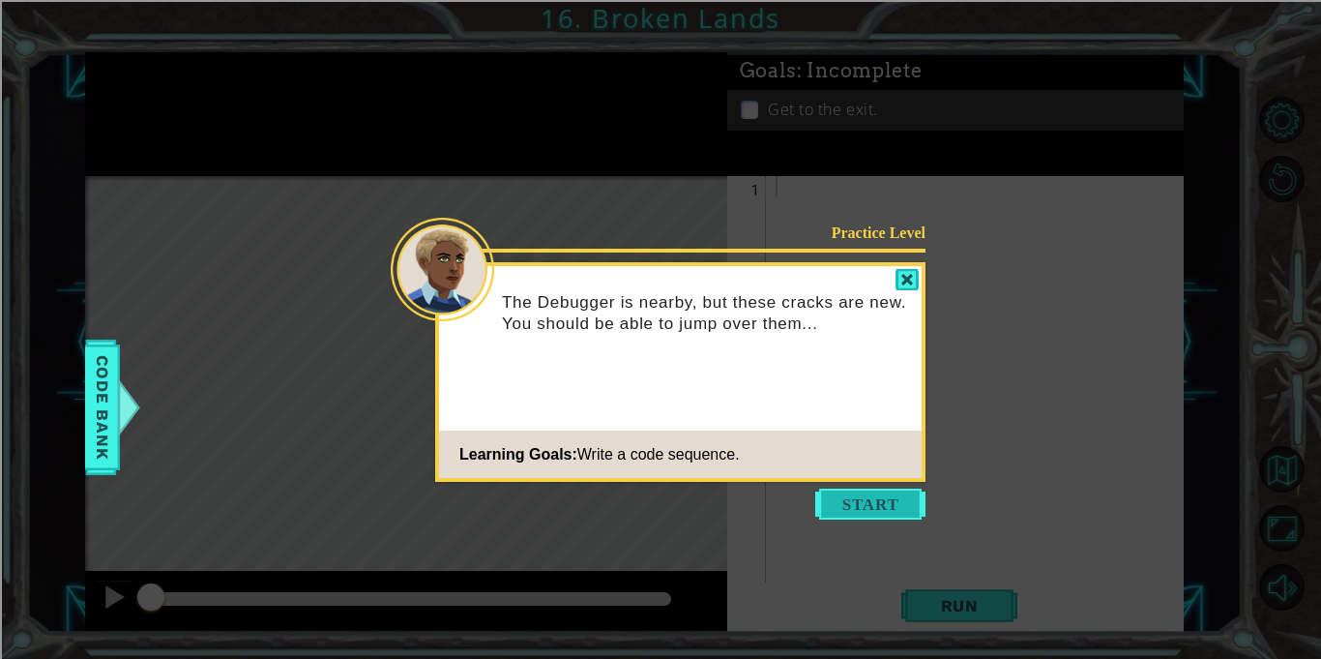
click at [867, 494] on button "Start" at bounding box center [870, 503] width 110 height 31
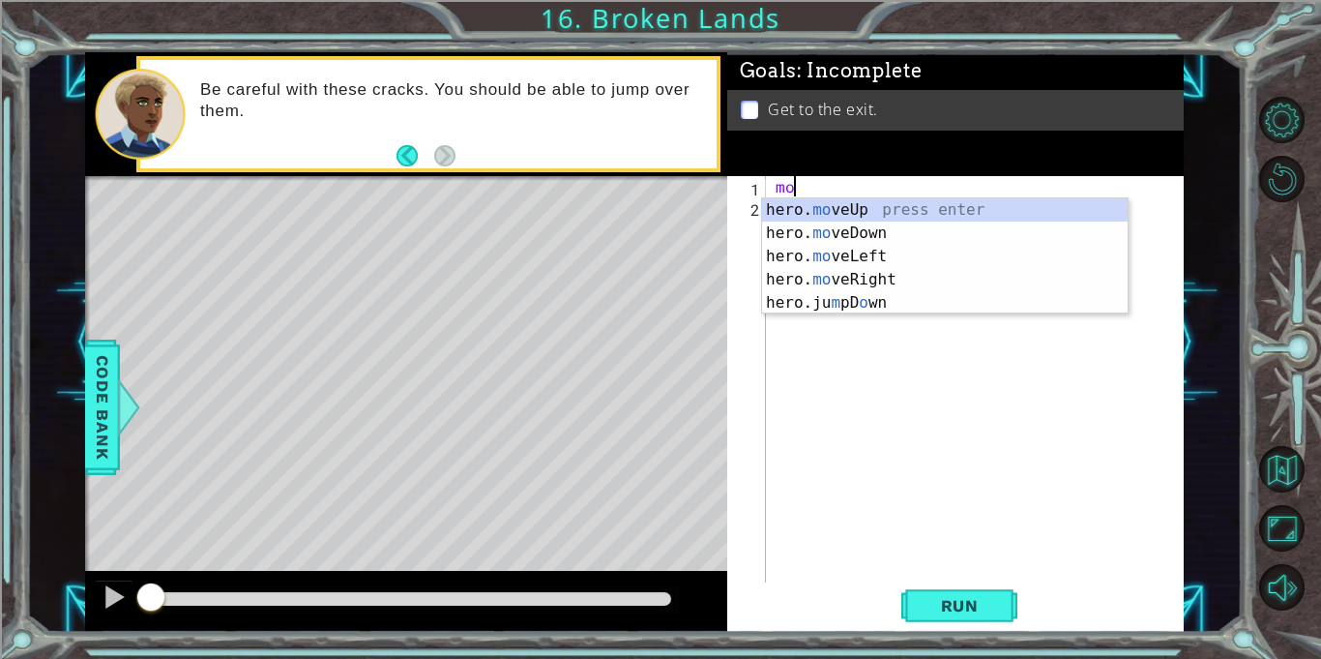
click at [914, 268] on div "hero. mo veUp press enter hero. mo veDown press enter hero. mo veLeft press ent…" at bounding box center [945, 279] width 366 height 163
type textarea "hero.moveLeft(1)"
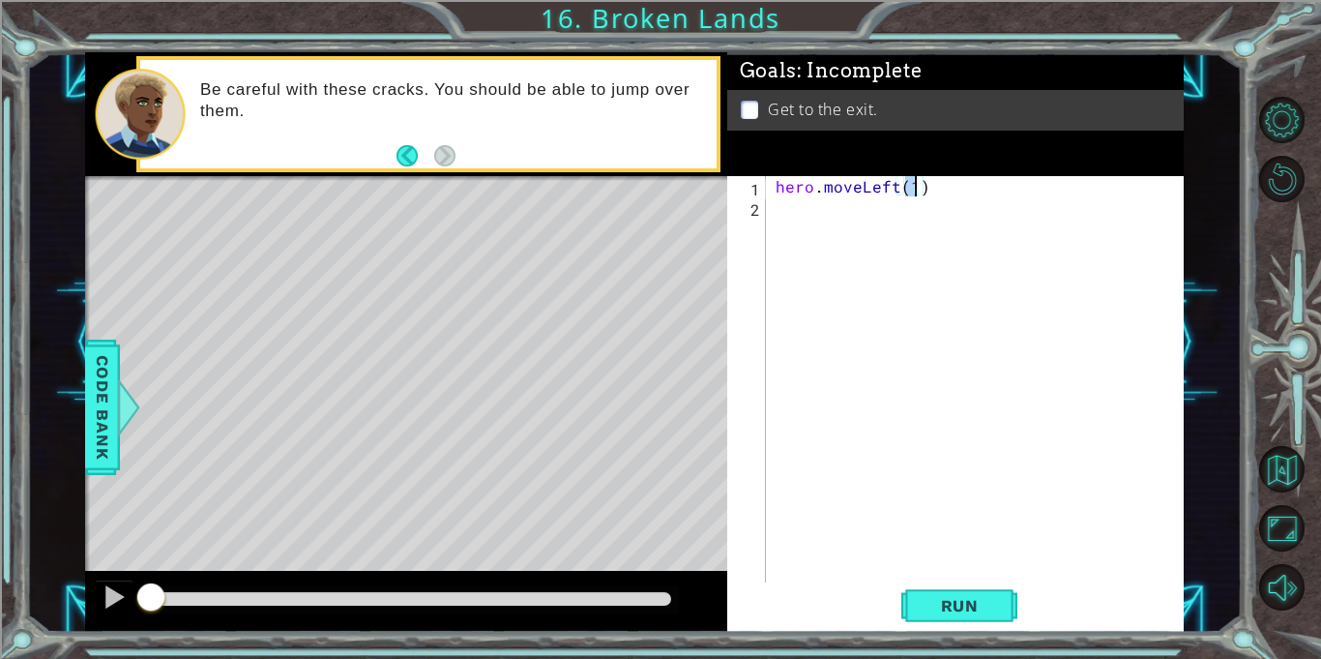
click at [925, 210] on div "hero . moveLeft ( 1 )" at bounding box center [980, 399] width 417 height 447
type textarea "he"
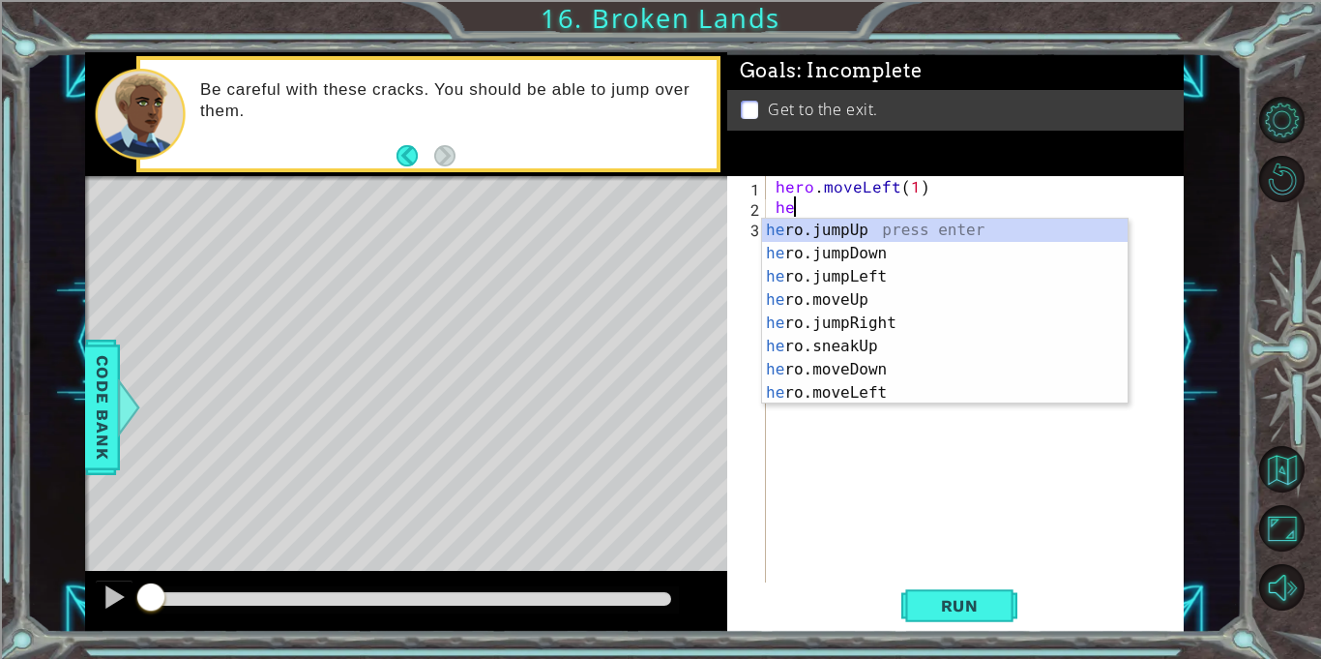
click at [926, 324] on div "he ro.jumpUp press enter he ro.jumpDown press enter he ro.jumpLeft press enter …" at bounding box center [945, 335] width 366 height 232
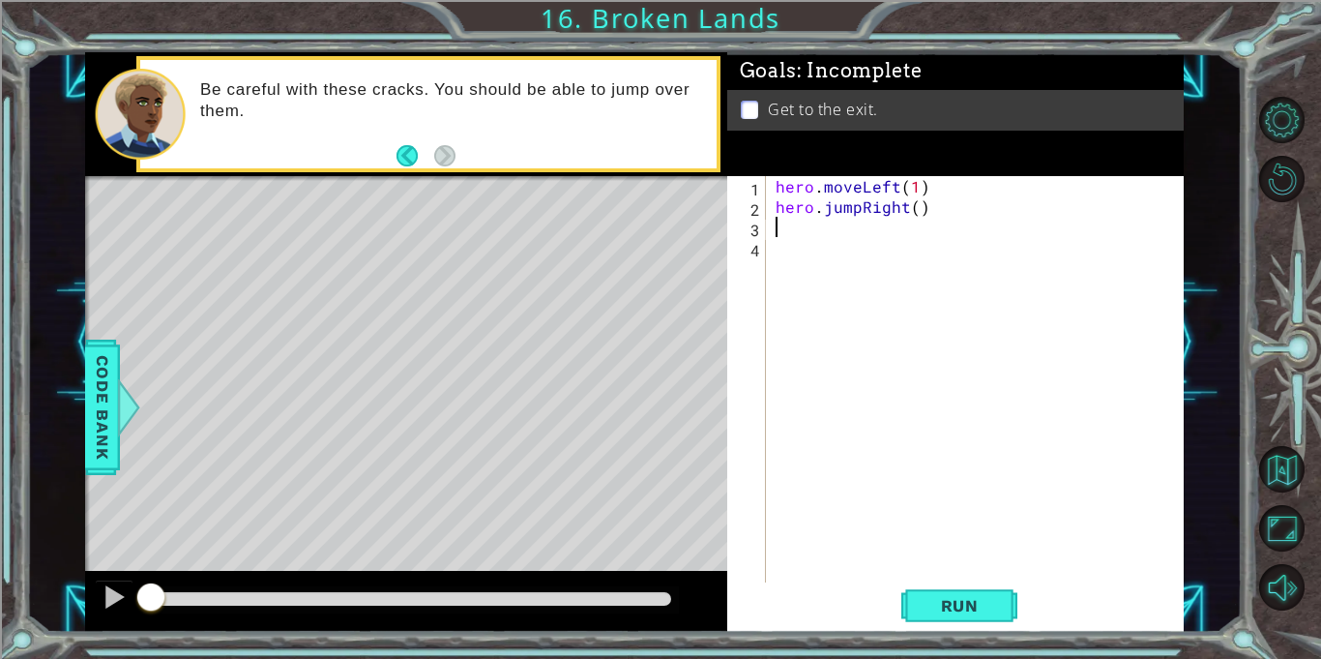
click at [916, 208] on div "hero . moveLeft ( 1 ) hero . jumpRight ( )" at bounding box center [980, 399] width 417 height 447
type textarea "hero.jumpRight(1)"
click at [916, 268] on div "hero . moveLeft ( 1 ) hero . jumpRight ( )" at bounding box center [980, 399] width 417 height 447
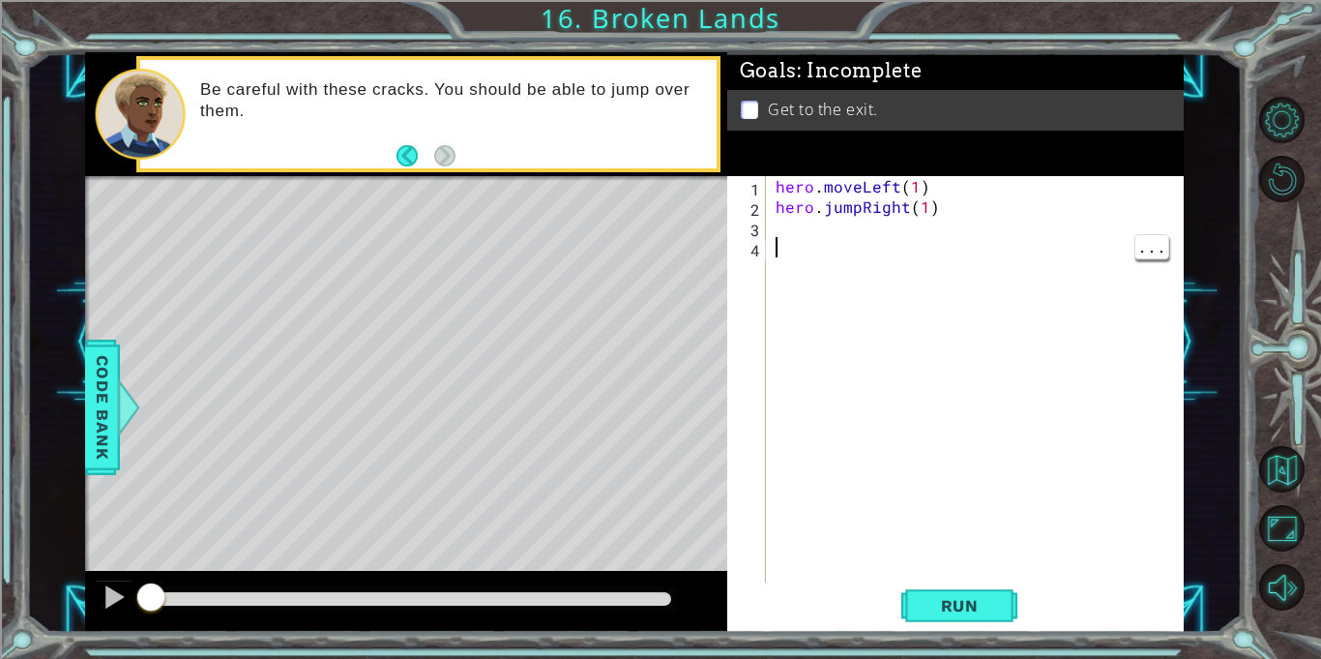
click at [818, 245] on div "hero . moveLeft ( 1 ) hero . jumpRight ( 1 )" at bounding box center [980, 399] width 417 height 447
click at [833, 228] on div "hero . moveLeft ( 1 ) hero . jumpRight ( 1 )" at bounding box center [980, 399] width 417 height 447
click at [890, 192] on div "hero . moveLeft ( 1 ) hero . jumpRight ( 1 )" at bounding box center [980, 399] width 417 height 447
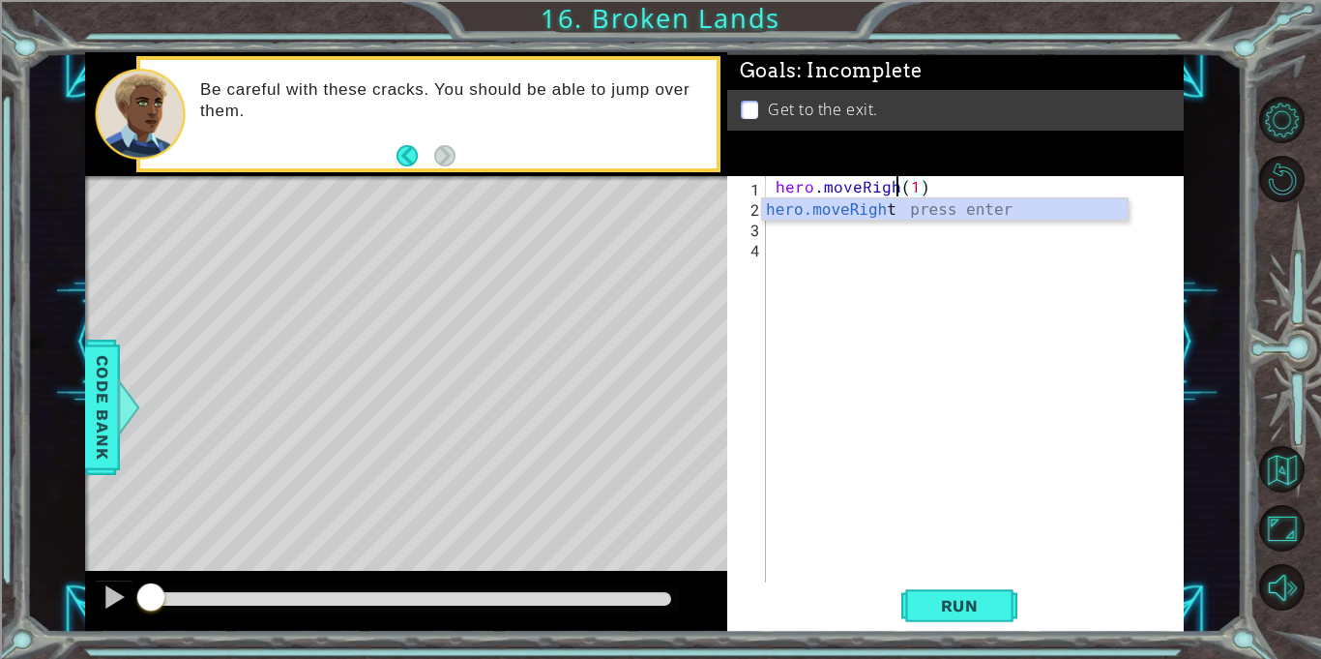
type textarea "hero.moveRight(1)"
click at [937, 253] on div "hero . moveRight ( 1 ) hero . jumpRight ( 1 )" at bounding box center [980, 399] width 417 height 447
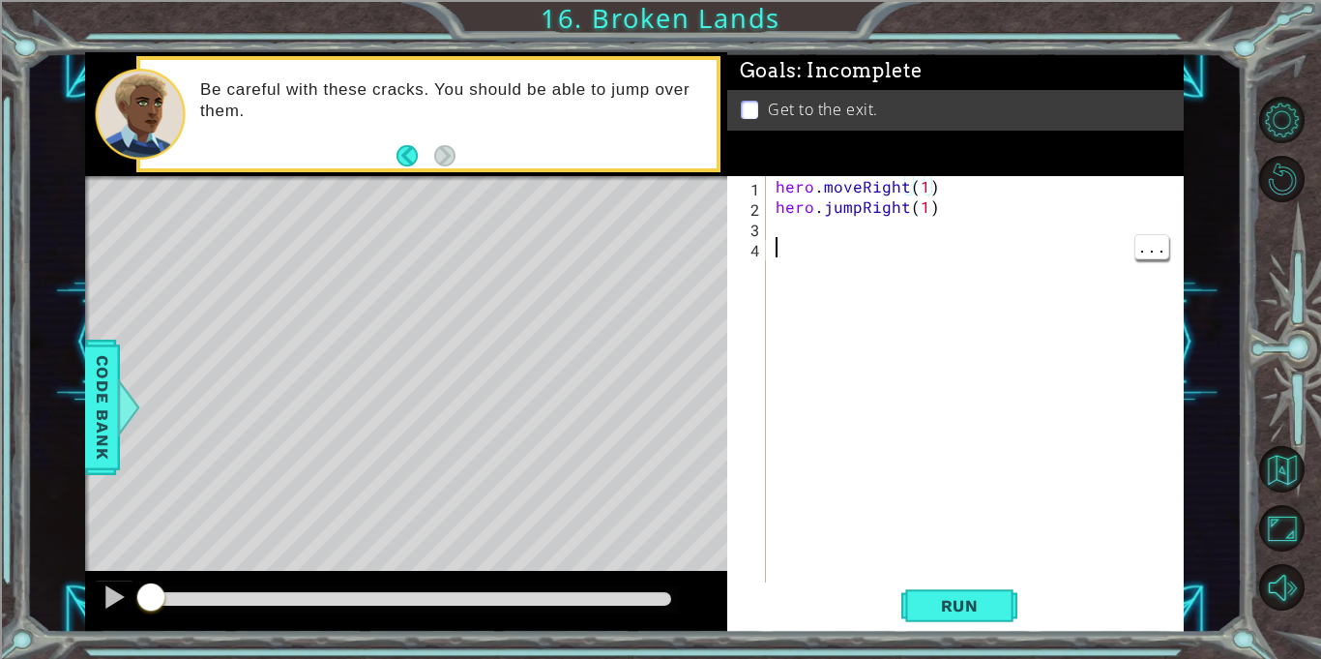
scroll to position [0, 0]
click at [922, 232] on div "hero . moveRight ( 1 ) hero . jumpRight ( 1 )" at bounding box center [980, 399] width 417 height 447
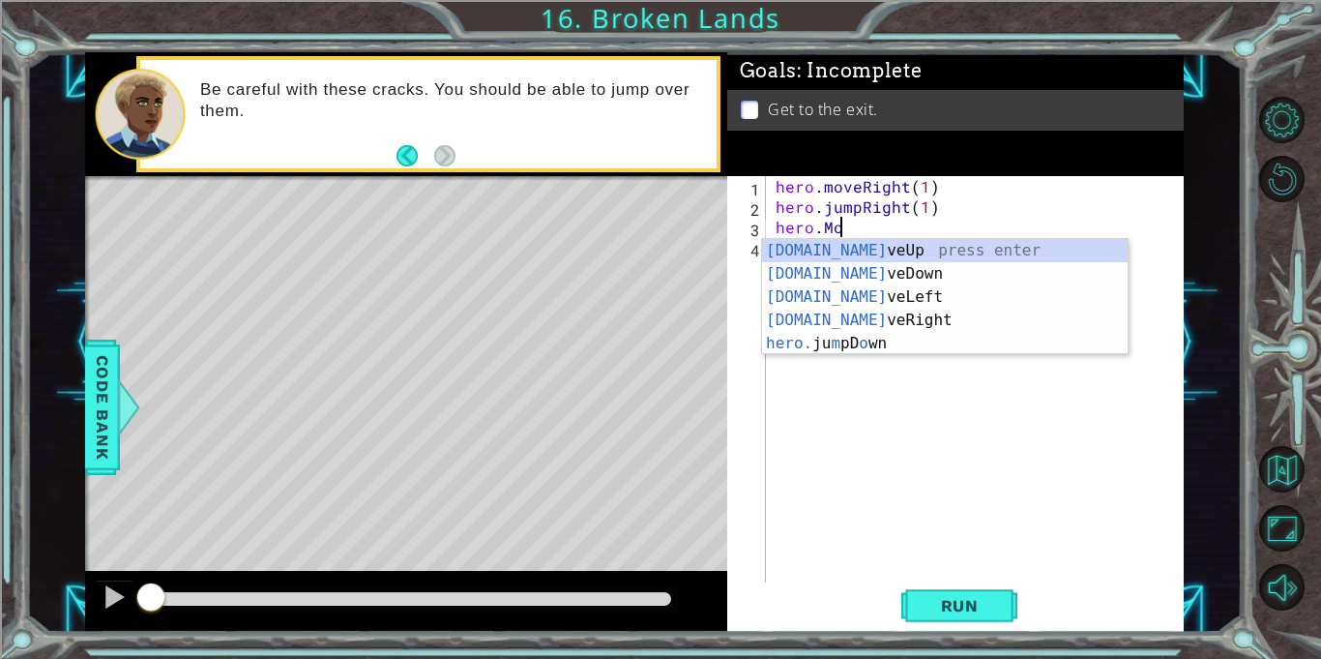
scroll to position [0, 4]
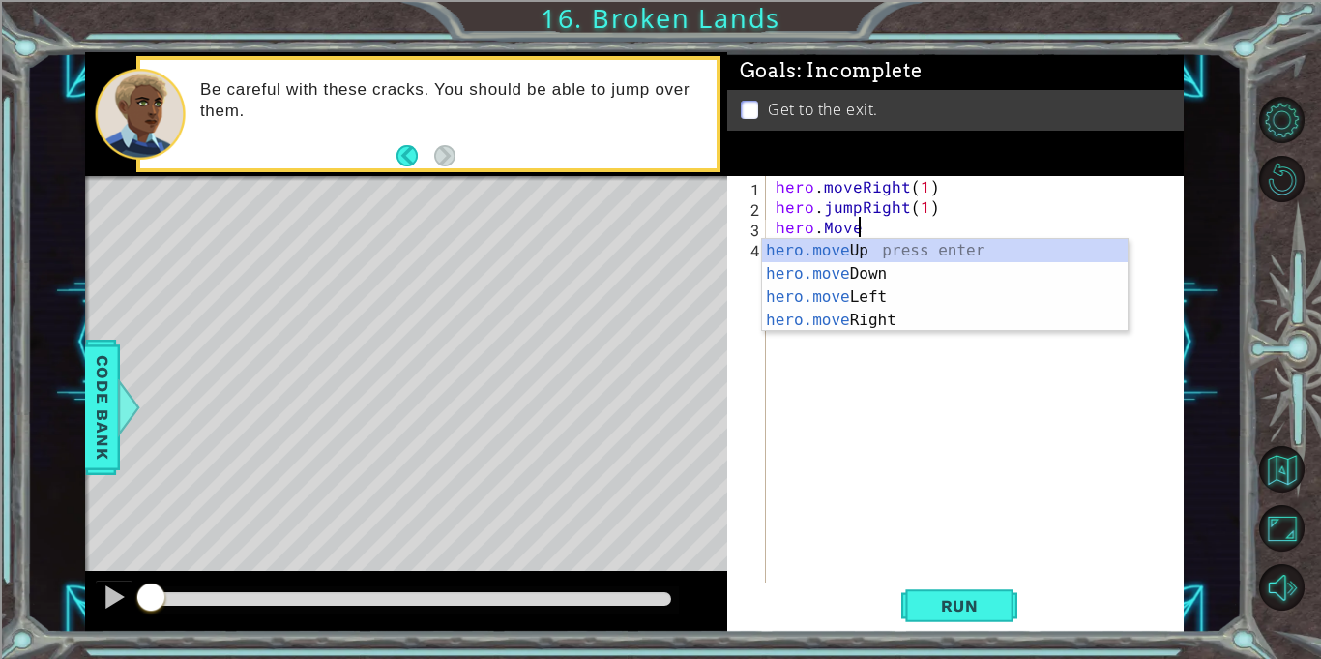
click at [962, 317] on div "hero.move Up press enter hero.move Down press enter hero.move Left press enter …" at bounding box center [945, 308] width 366 height 139
type textarea "hero.moveRight(1)"
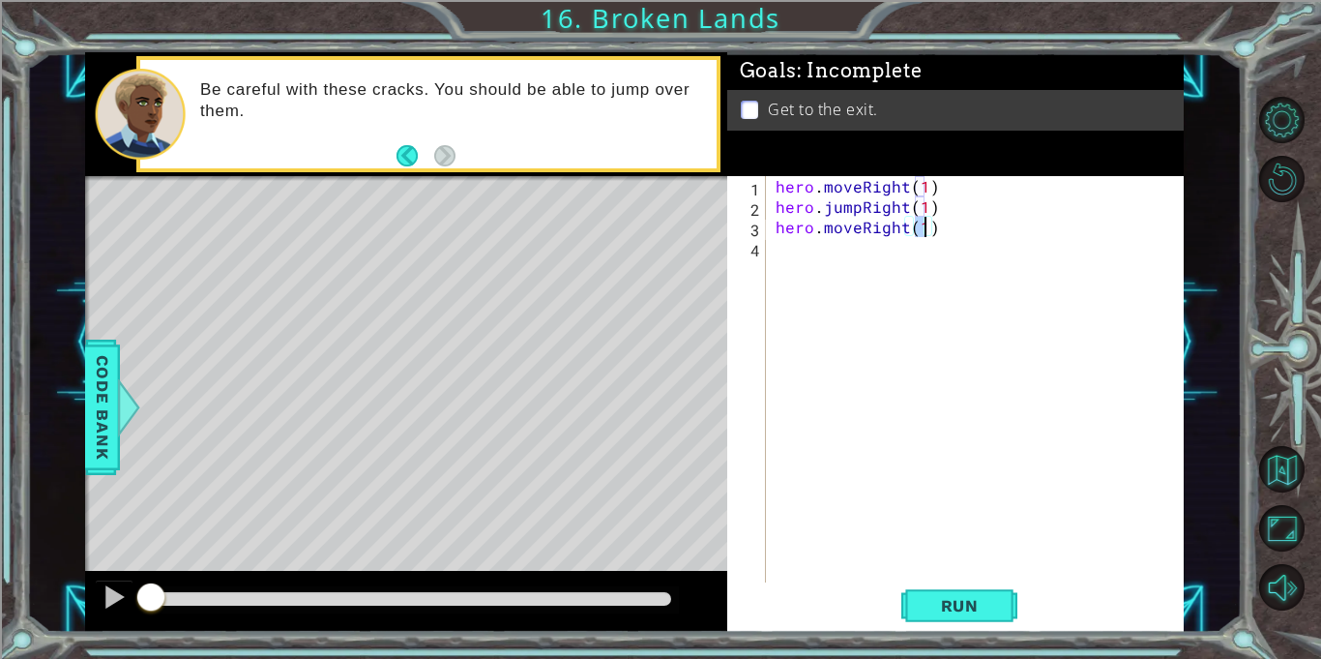
click at [975, 255] on div "hero . moveRight ( 1 ) hero . jumpRight ( 1 ) hero . moveRight ( 1 )" at bounding box center [980, 399] width 417 height 447
type textarea "he"
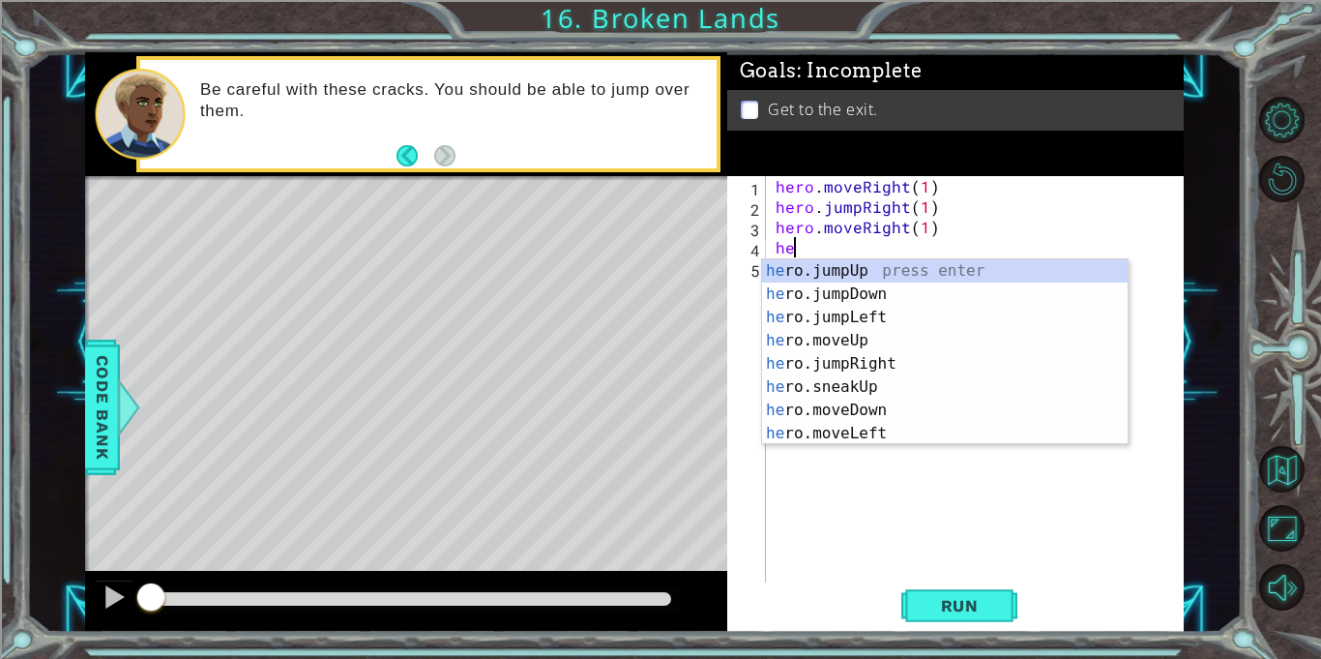
click at [991, 273] on div "he ro.jumpUp press enter he ro.jumpDown press enter he ro.jumpLeft press enter …" at bounding box center [945, 375] width 366 height 232
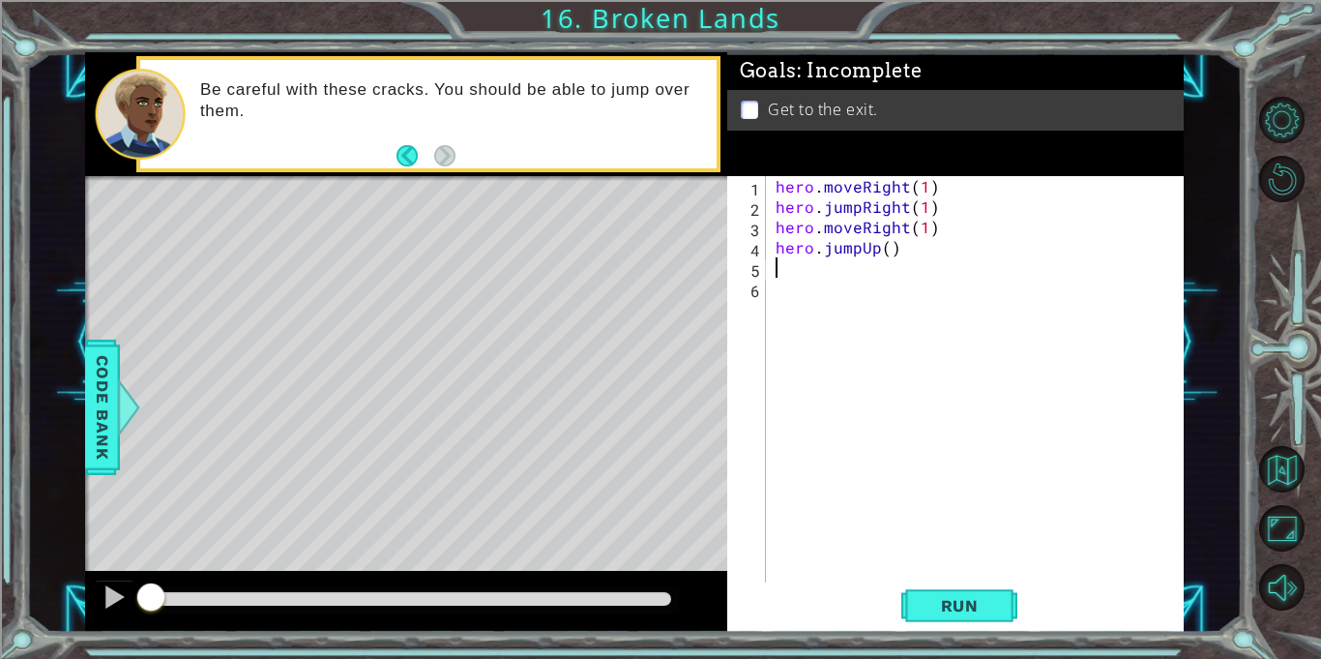
click at [884, 251] on div "hero . moveRight ( 1 ) hero . jumpRight ( 1 ) hero . moveRight ( 1 ) hero . jum…" at bounding box center [980, 399] width 417 height 447
type textarea "hero.jumpUp(1)"
click at [893, 289] on div "hero . moveRight ( 1 ) hero . jumpRight ( 1 ) hero . moveRight ( 1 ) hero . jum…" at bounding box center [980, 399] width 417 height 447
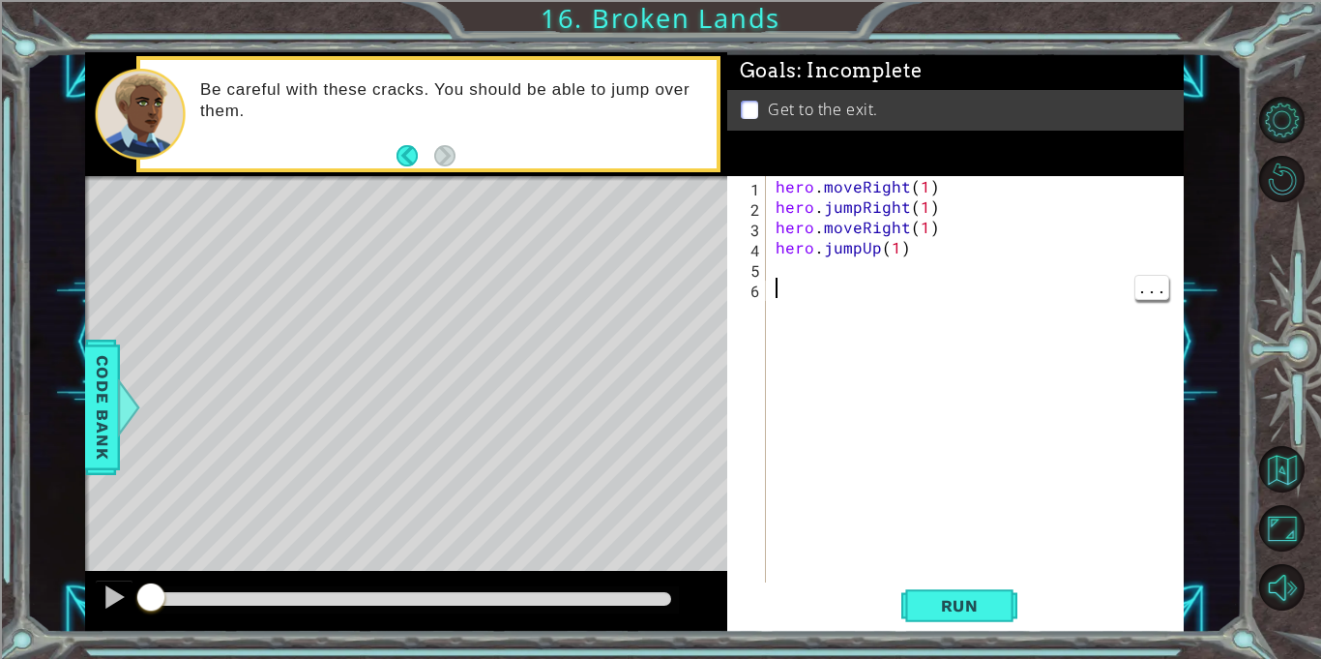
click at [883, 266] on div "hero . moveRight ( 1 ) hero . jumpRight ( 1 ) hero . moveRight ( 1 ) hero . jum…" at bounding box center [980, 399] width 417 height 447
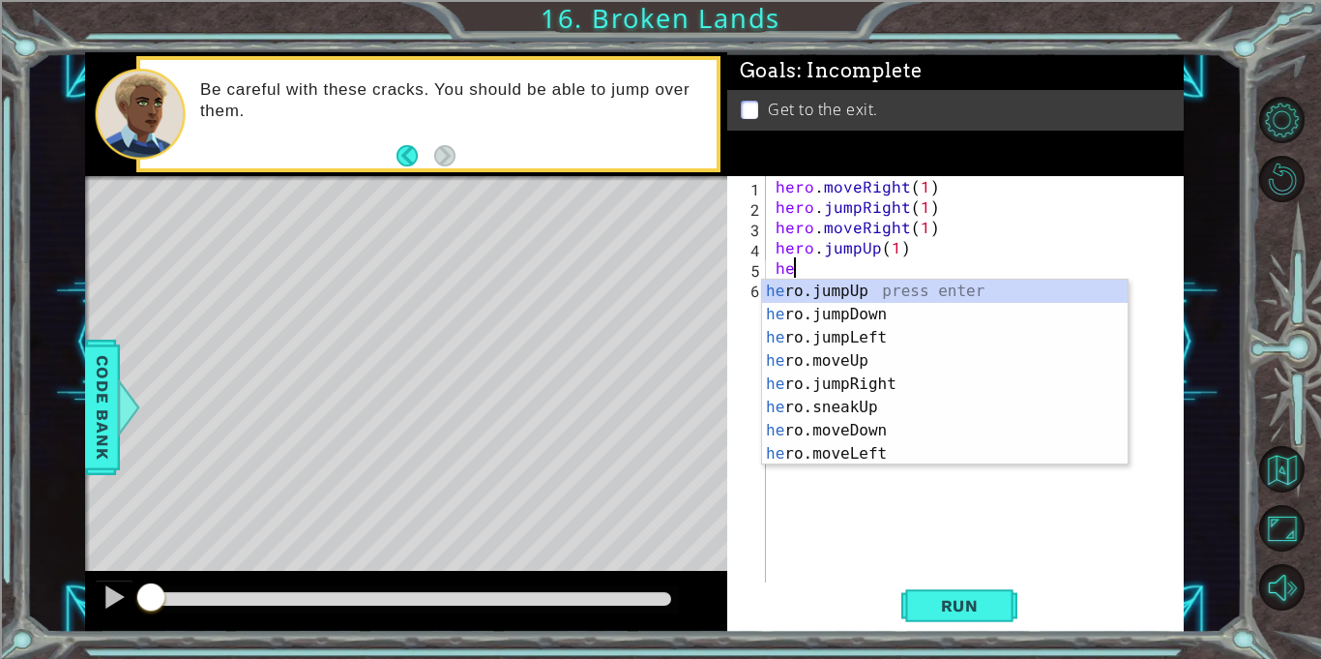
click at [915, 369] on div "he ro.jumpUp press enter he ro.jumpDown press enter he ro.jumpLeft press enter …" at bounding box center [945, 396] width 366 height 232
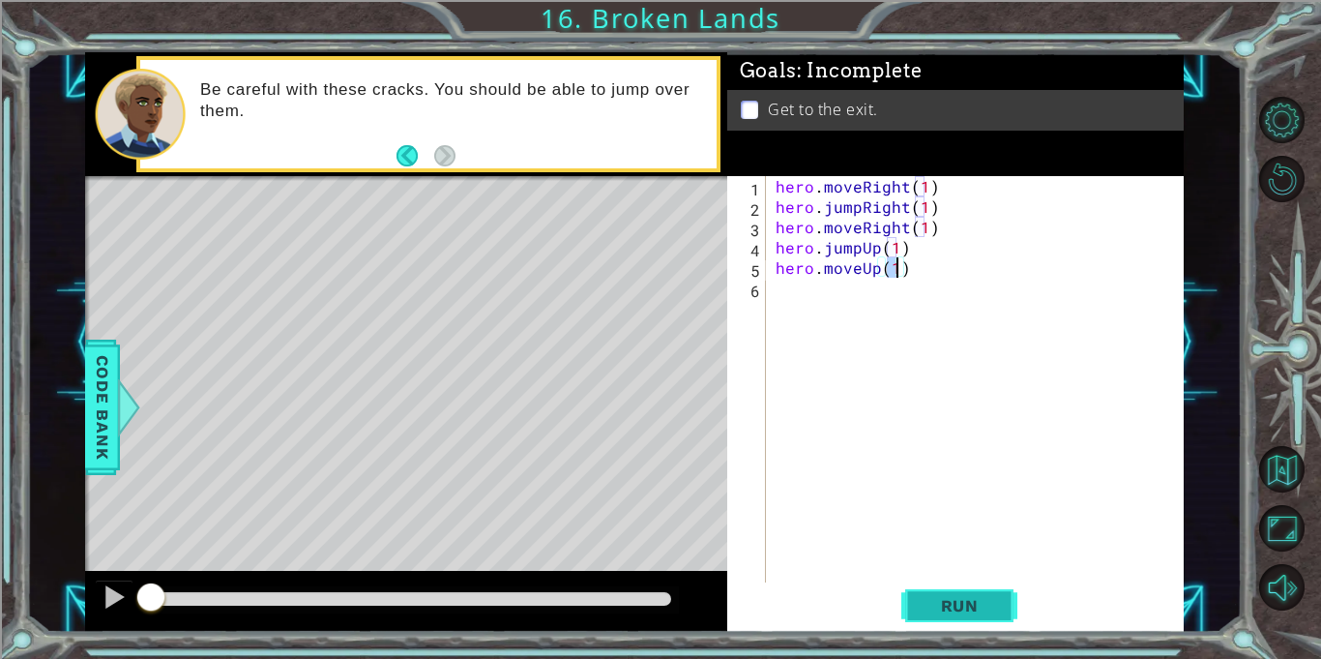
type textarea "hero.moveUp(1)"
click at [988, 624] on button "Run" at bounding box center [960, 605] width 116 height 45
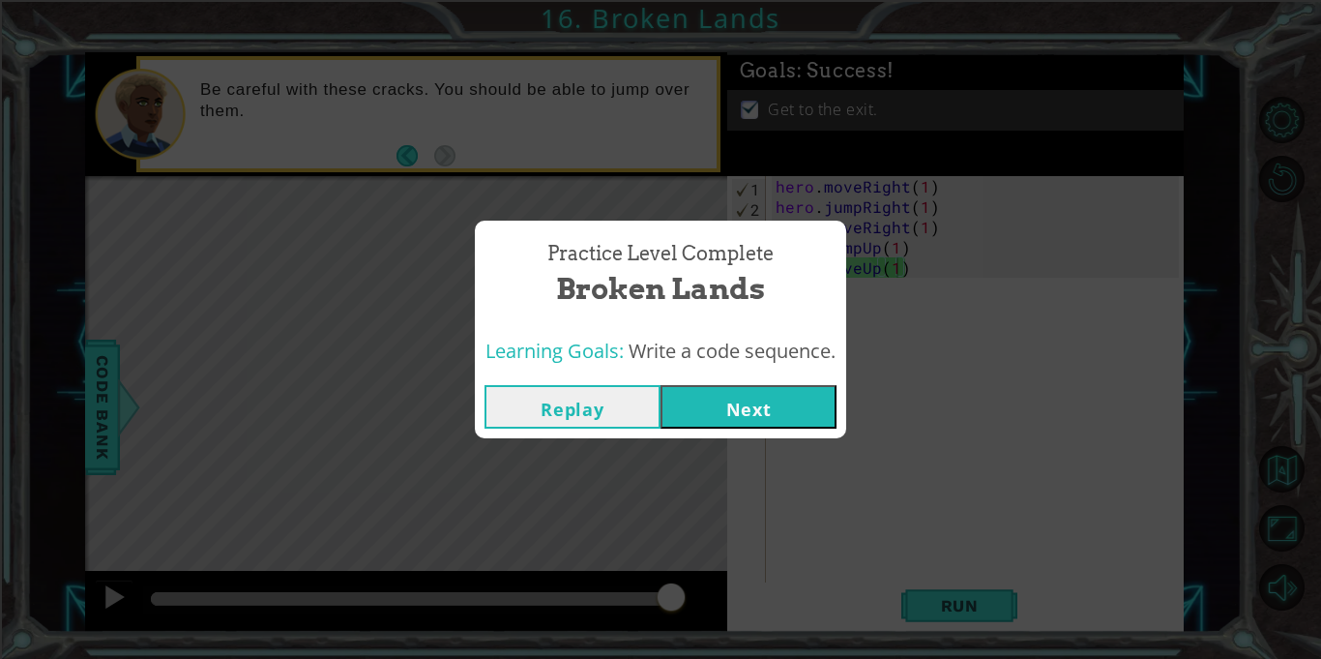
click at [775, 404] on button "Next" at bounding box center [749, 407] width 176 height 44
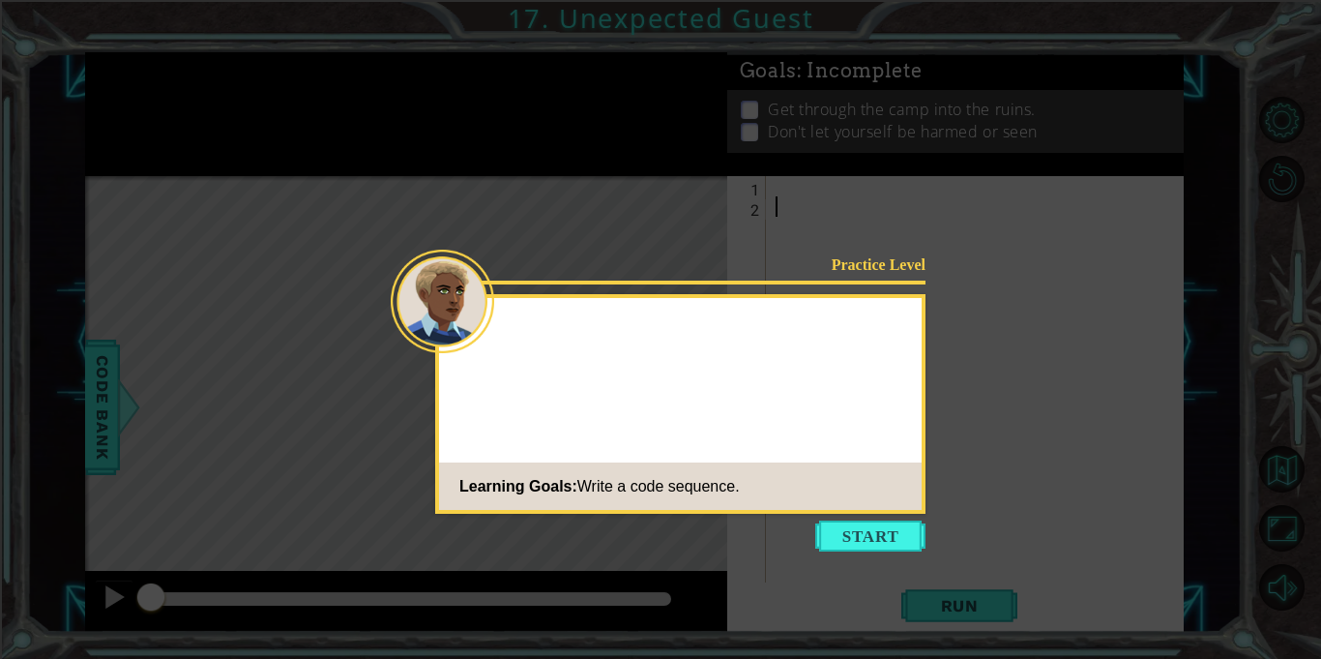
click at [921, 518] on icon at bounding box center [660, 329] width 1321 height 659
click at [854, 551] on icon at bounding box center [660, 329] width 1321 height 659
click at [887, 536] on button "Start" at bounding box center [870, 535] width 110 height 31
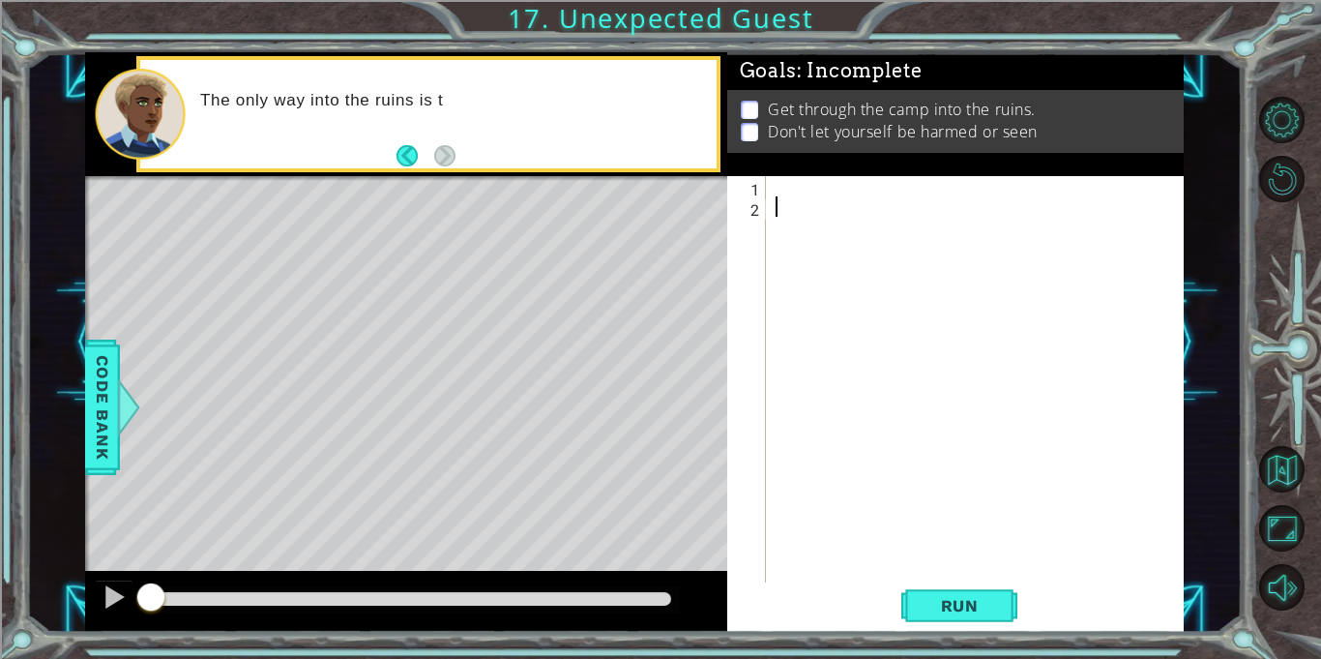
click at [836, 189] on div at bounding box center [980, 399] width 417 height 447
type textarea "h"
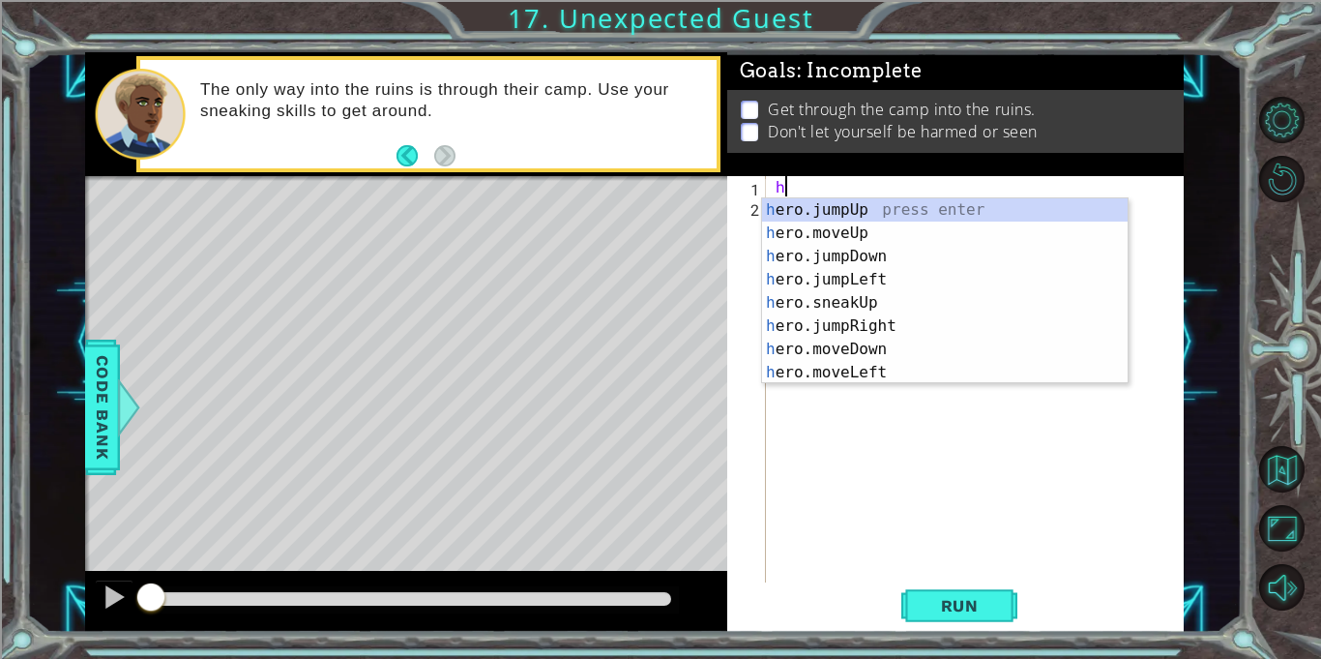
click at [950, 267] on div "h ero.jumpUp press enter h ero.moveUp press enter h ero.jumpDown press enter h …" at bounding box center [945, 314] width 366 height 232
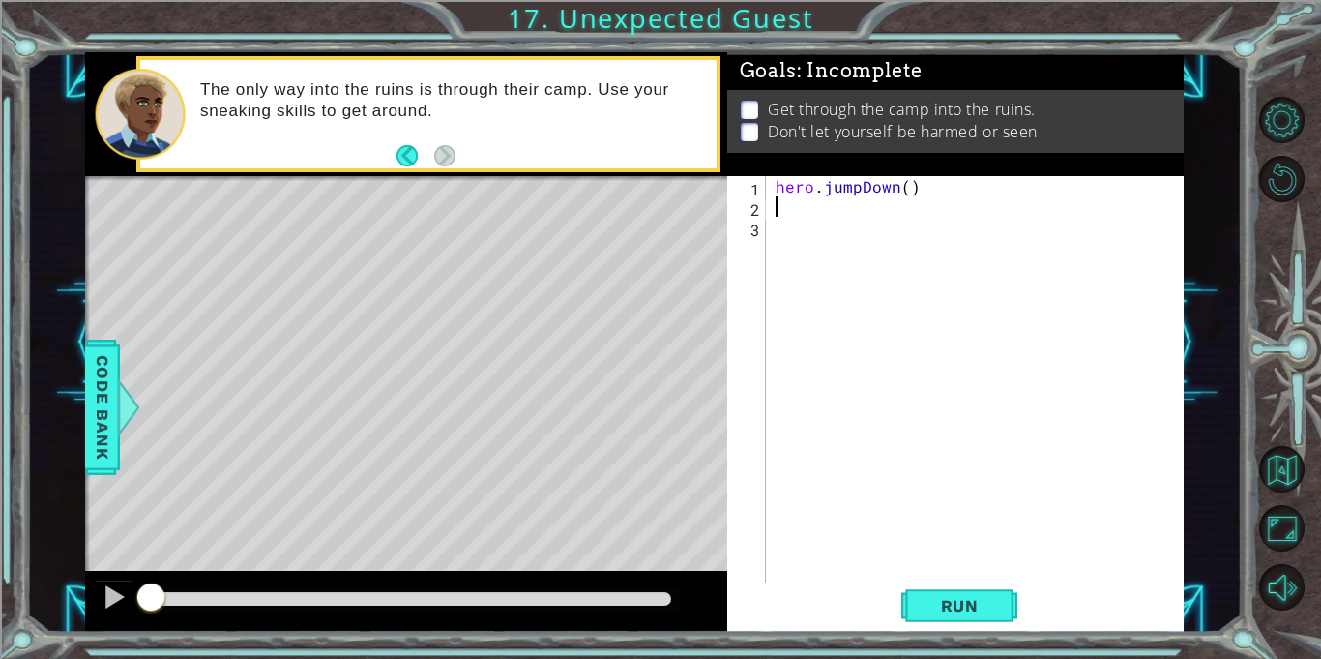
click at [907, 182] on div "hero . jumpDown ( )" at bounding box center [980, 399] width 417 height 447
type textarea "hero.jumpDown()"
click at [895, 216] on div "hero . jumpDown ( )" at bounding box center [980, 399] width 417 height 447
type textarea "he"
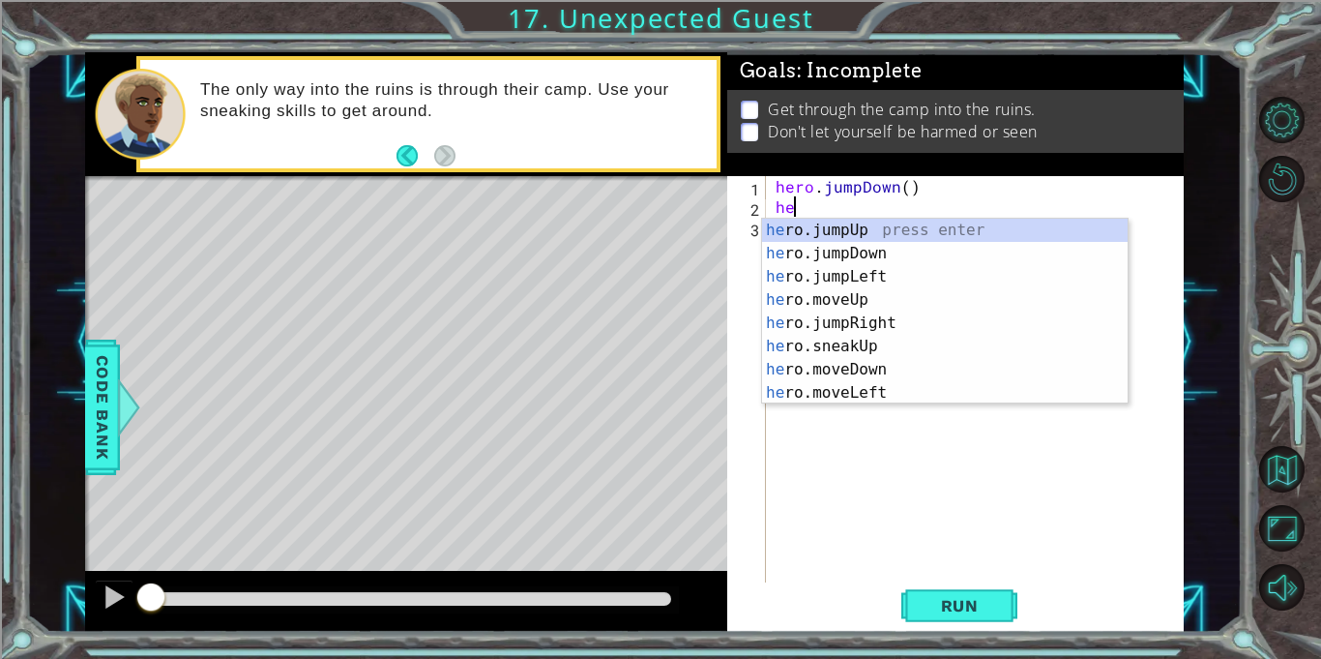
click at [910, 322] on div "he ro.jumpUp press enter he ro.jumpDown press enter he ro.jumpLeft press enter …" at bounding box center [945, 335] width 366 height 232
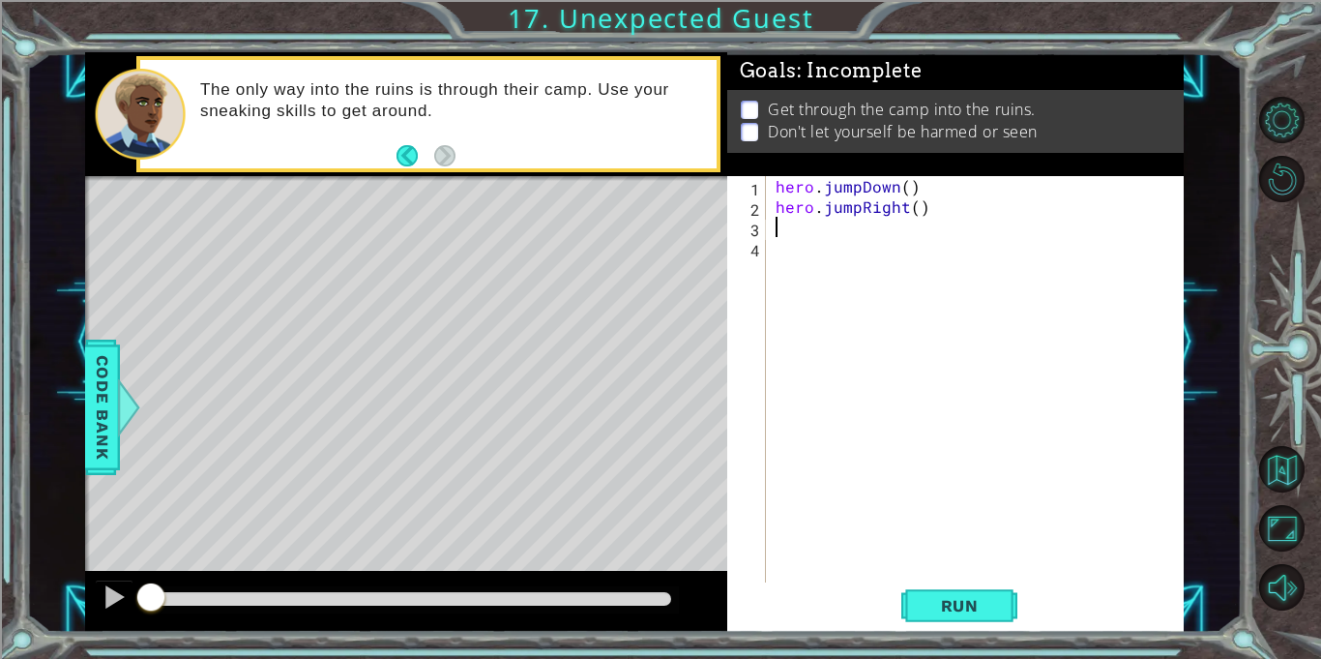
click at [919, 207] on div "hero . jumpDown ( ) hero . jumpRight ( )" at bounding box center [980, 399] width 417 height 447
type textarea "hero.jumpRight(1)"
click at [894, 227] on div "hero . jumpDown ( ) hero . jumpRight ( 1 )" at bounding box center [980, 399] width 417 height 447
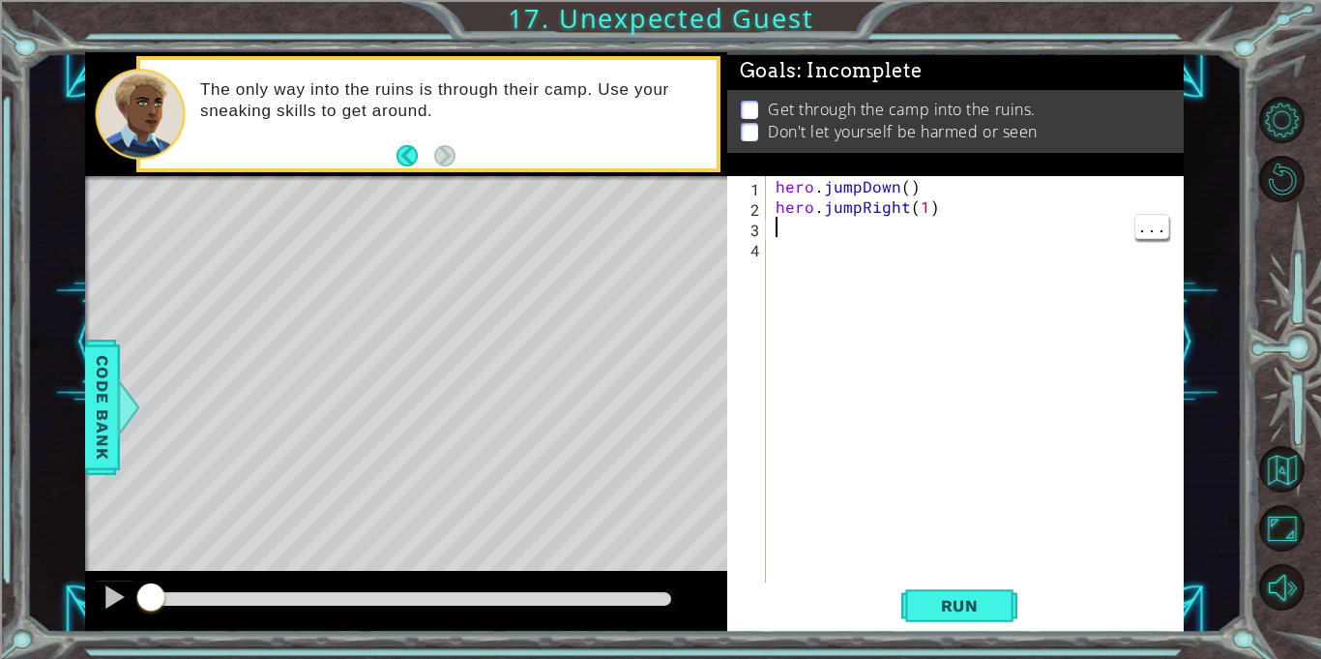
click at [917, 158] on div "Goals : Incomplete Get through the camp into the ruins. Don't let yourself be h…" at bounding box center [955, 114] width 457 height 124
click at [905, 171] on div "Goals : Incomplete Get through the camp into the ruins. Don't let yourself be h…" at bounding box center [955, 114] width 457 height 124
click at [902, 190] on div "hero . jumpDown ( ) hero . jumpRight ( 1 )" at bounding box center [980, 399] width 417 height 447
type textarea "hero.jumpDown(1)"
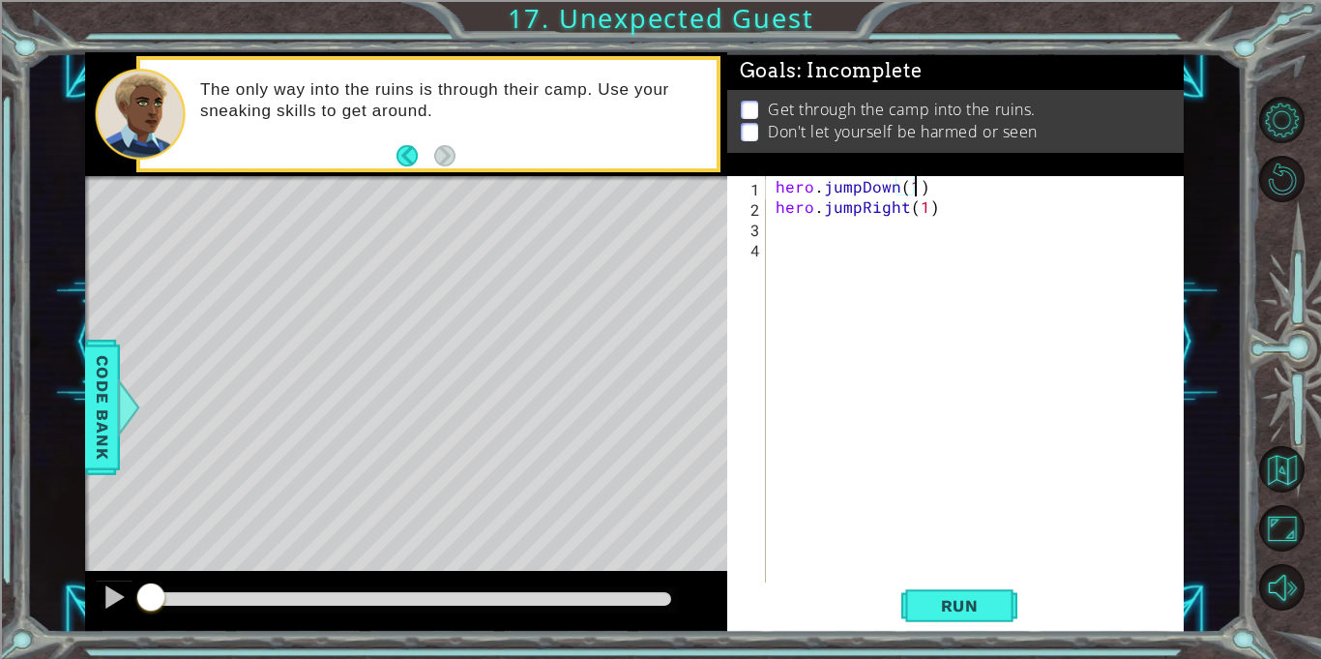
click at [891, 235] on div "hero . jumpDown ( 1 ) hero . jumpRight ( 1 )" at bounding box center [980, 399] width 417 height 447
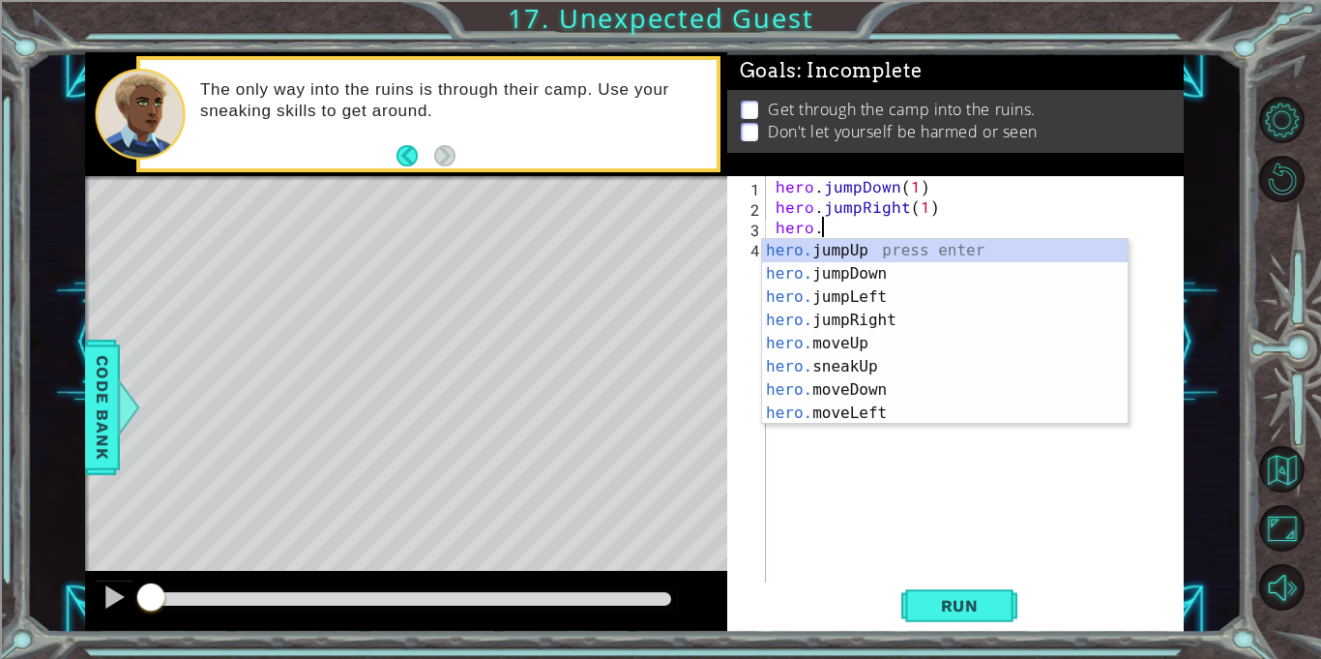
scroll to position [0, 2]
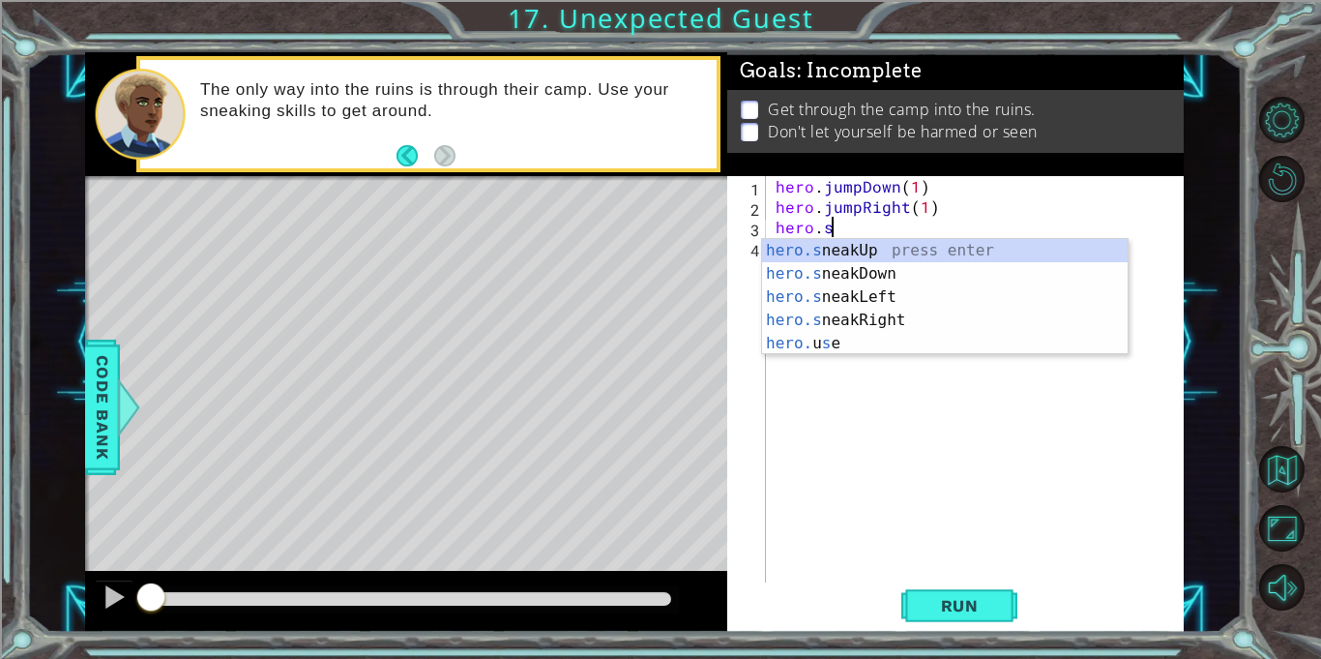
click at [932, 326] on div "hero.s neakUp press enter hero.s neakDown press enter hero.s neakLeft press ent…" at bounding box center [945, 320] width 366 height 163
type textarea "hero.sneakRight(1)"
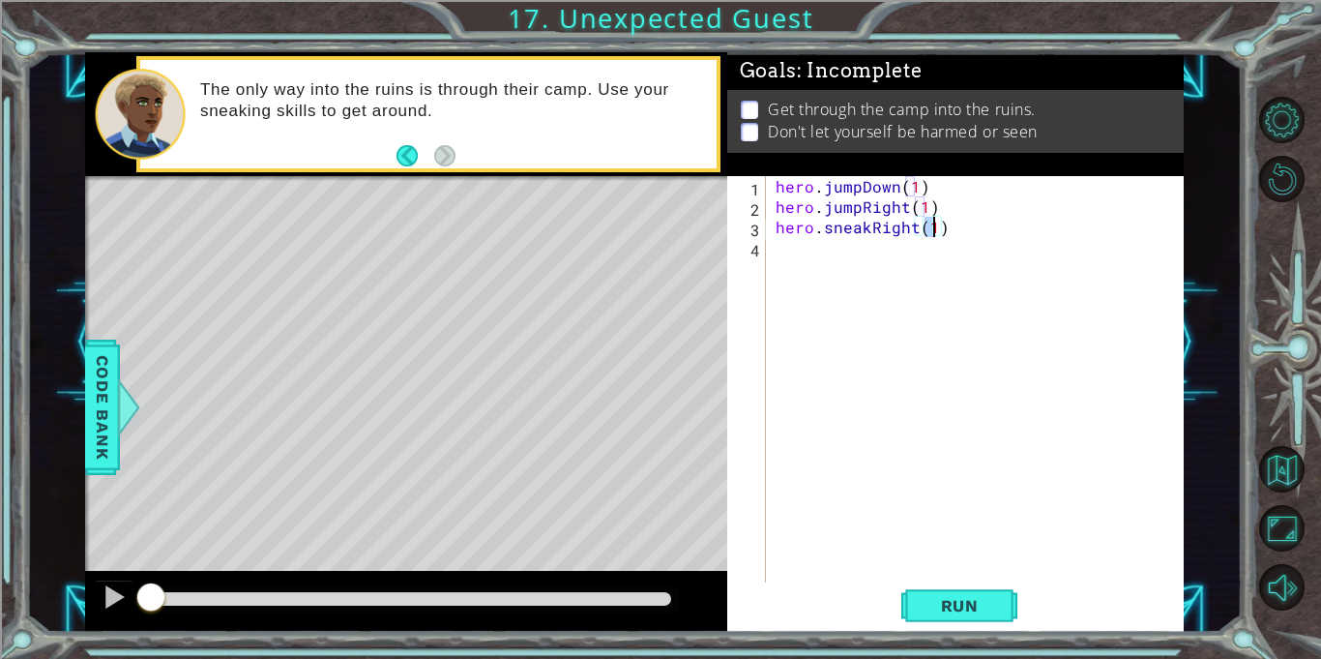
click at [912, 252] on div "hero . jumpDown ( 1 ) hero . jumpRight ( 1 ) hero . sneakRight ( 1 )" at bounding box center [980, 399] width 417 height 447
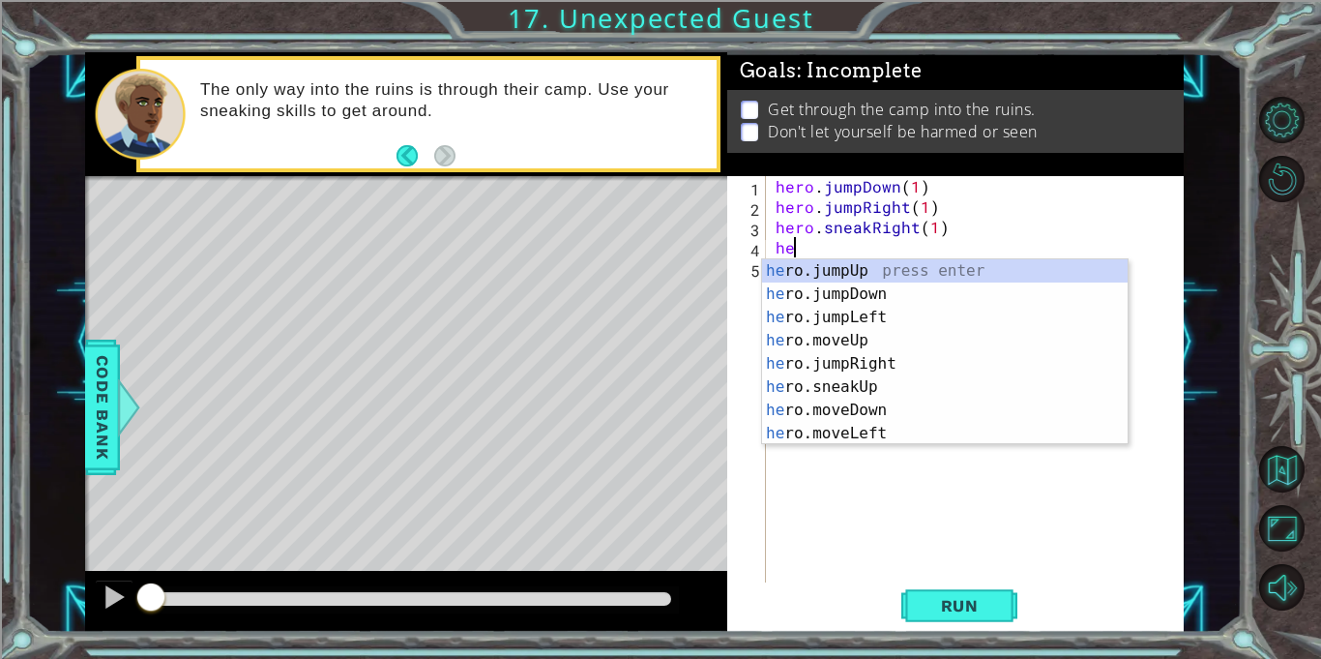
click at [918, 384] on div "he ro.jumpUp press enter he ro.jumpDown press enter he ro.jumpLeft press enter …" at bounding box center [945, 375] width 366 height 232
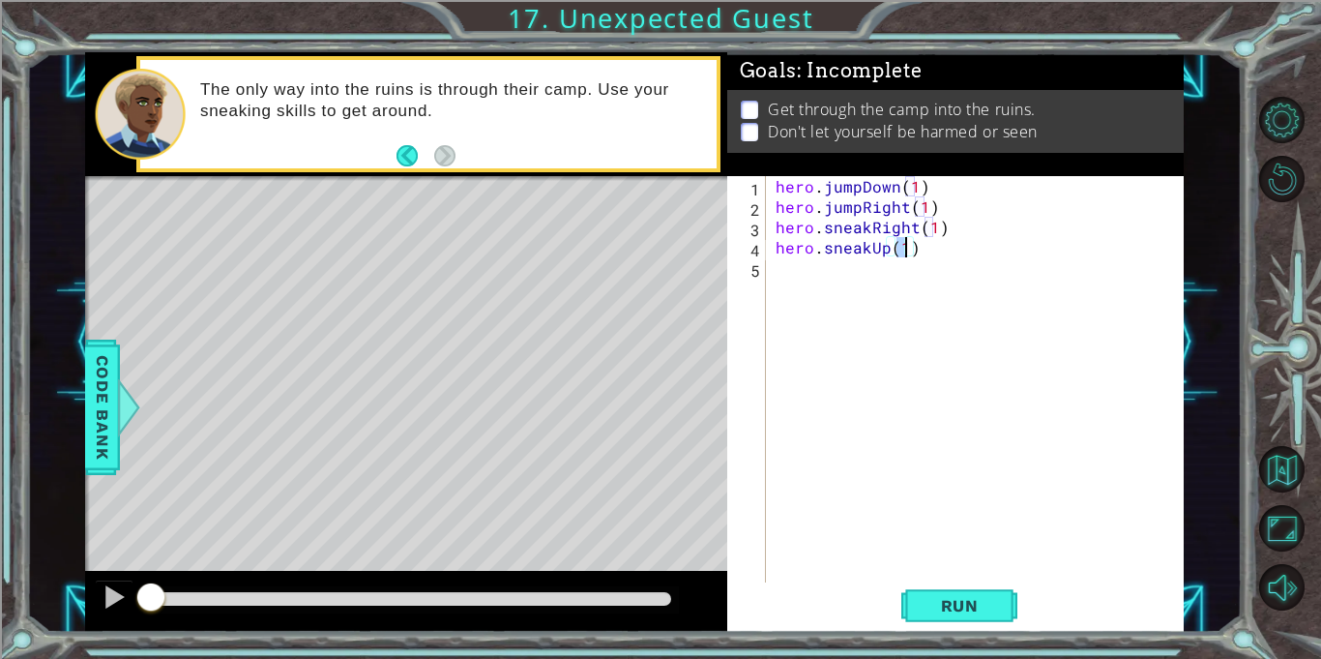
type textarea "hero.sneakUp(2)"
click at [916, 276] on div "hero . jumpDown ( 1 ) hero . jumpRight ( 1 ) hero . sneakRight ( 1 ) hero . sne…" at bounding box center [980, 399] width 417 height 447
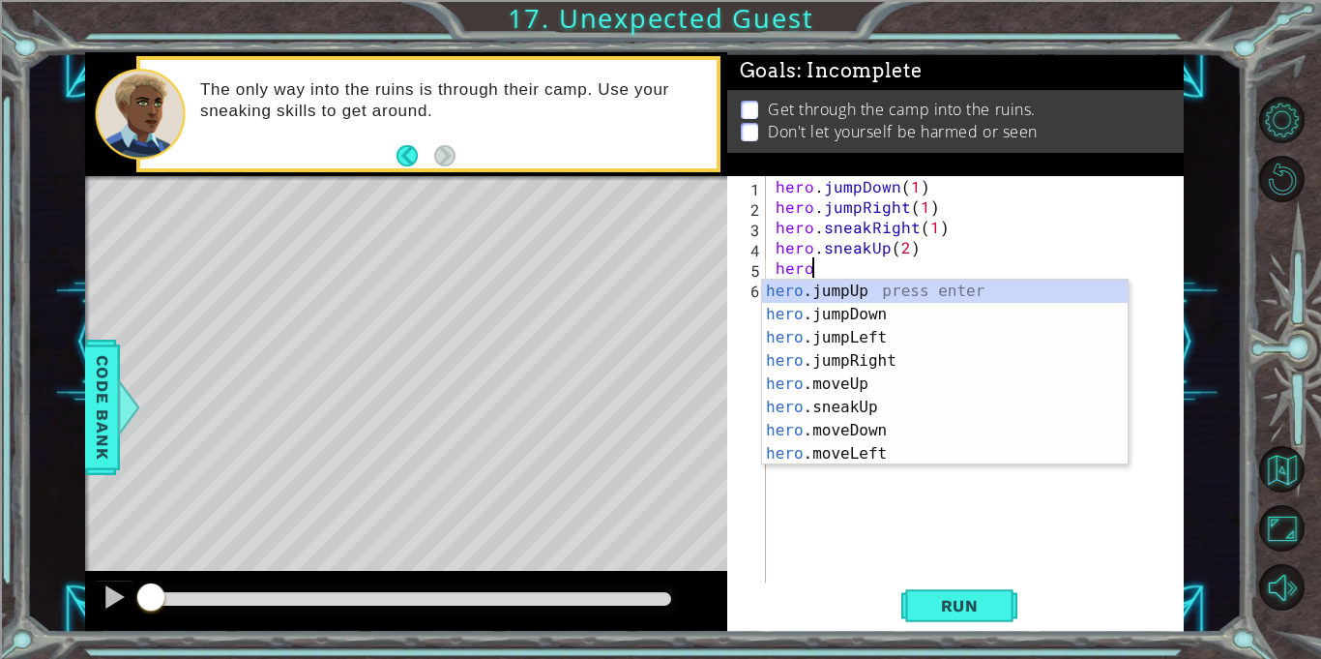
scroll to position [0, 2]
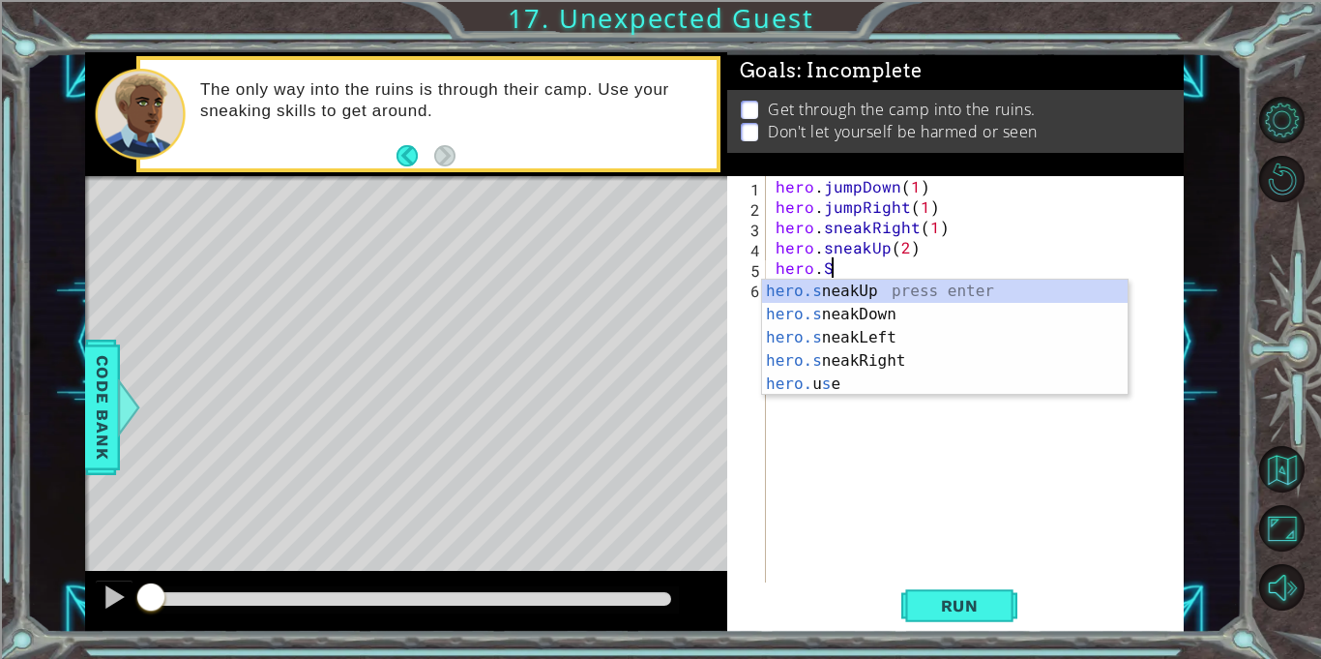
click at [933, 369] on div "hero.s neakUp press enter hero.s neakDown press enter hero.s neakLeft press ent…" at bounding box center [945, 361] width 366 height 163
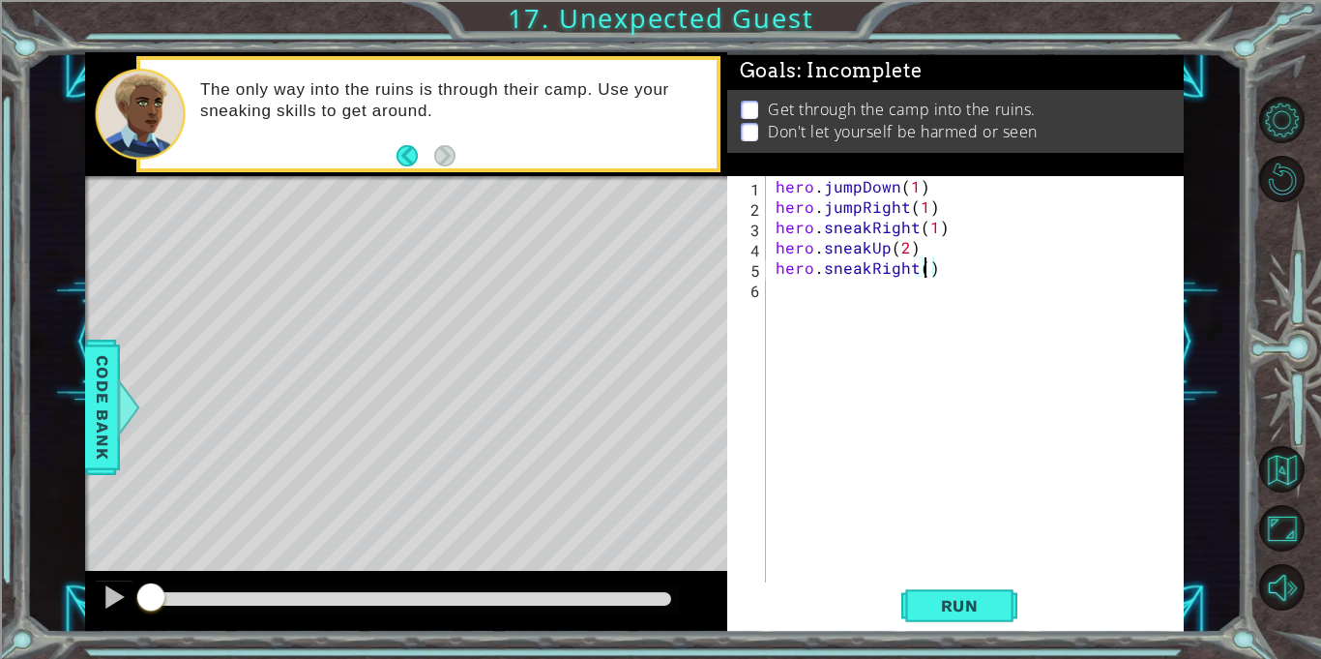
scroll to position [0, 9]
click at [974, 614] on span "Run" at bounding box center [960, 605] width 76 height 19
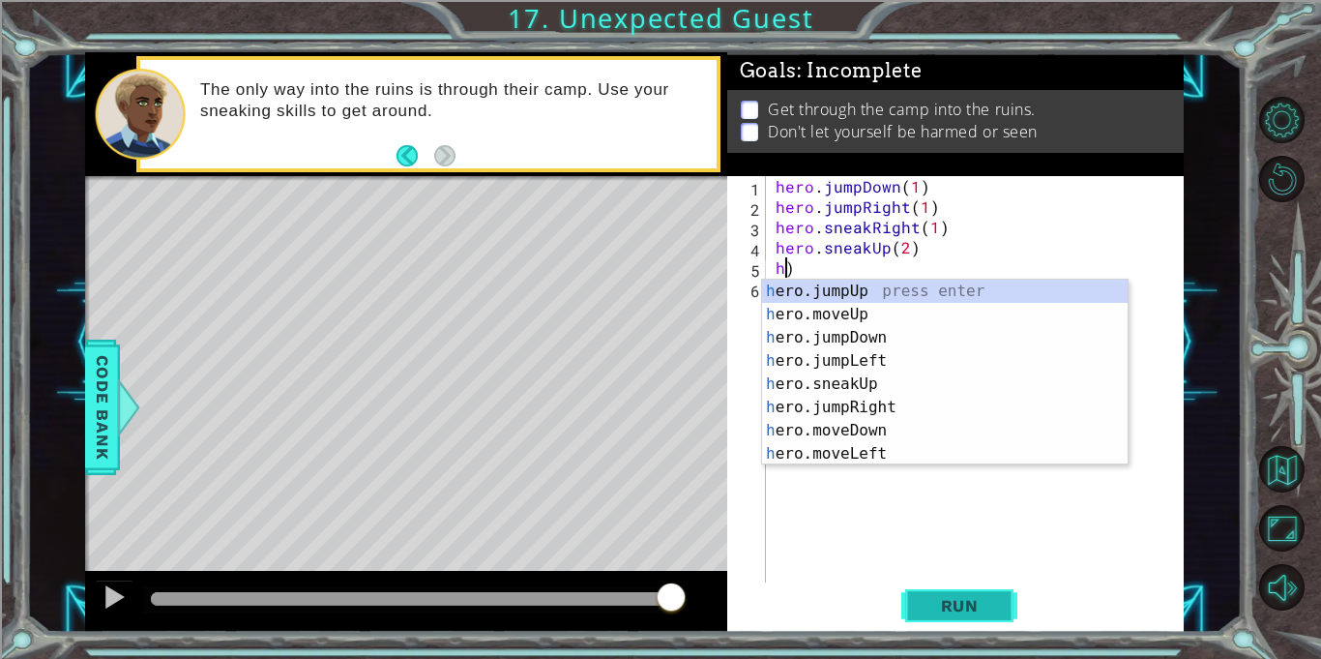
scroll to position [0, 0]
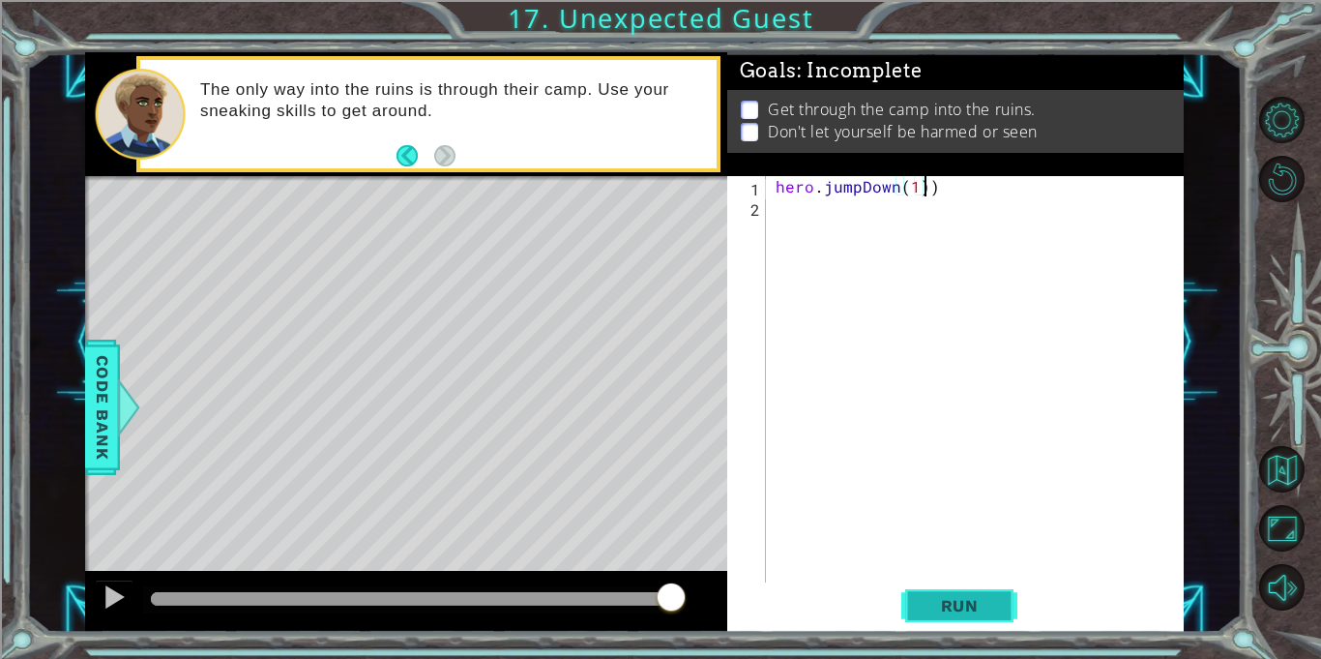
click at [964, 624] on button "Run" at bounding box center [960, 605] width 116 height 45
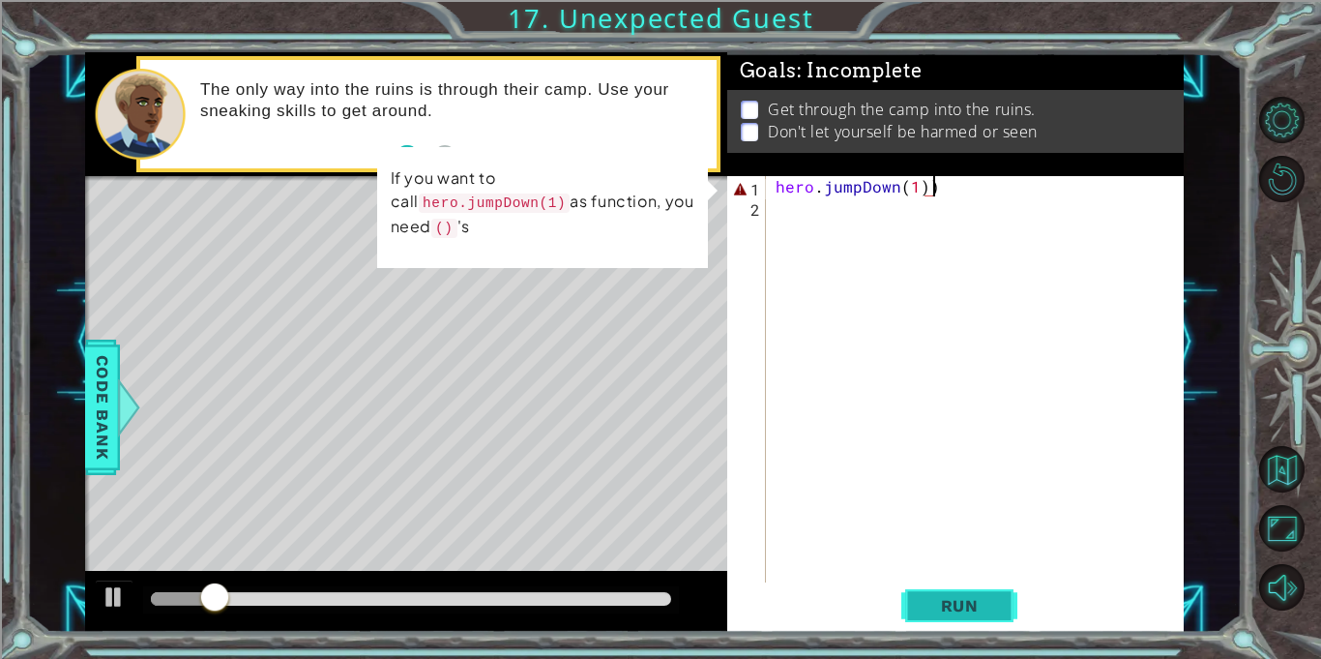
type textarea "hero.jumpDown(1)"
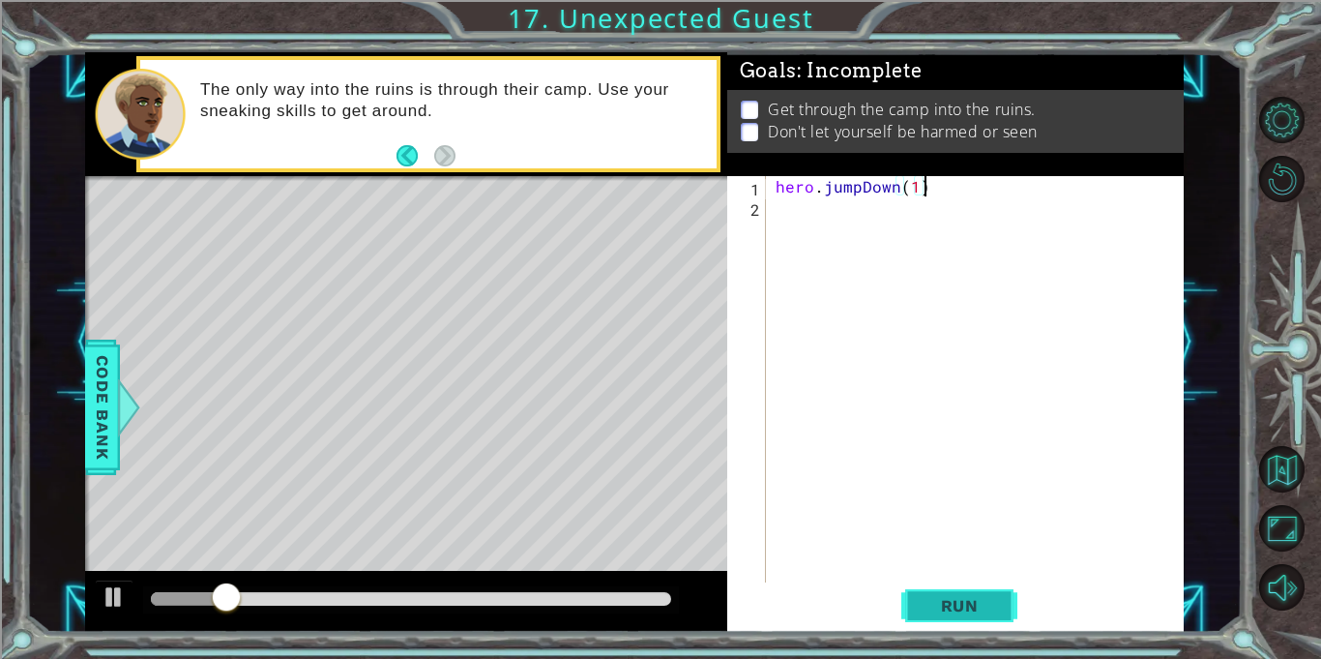
click at [962, 609] on span "Run" at bounding box center [960, 605] width 76 height 19
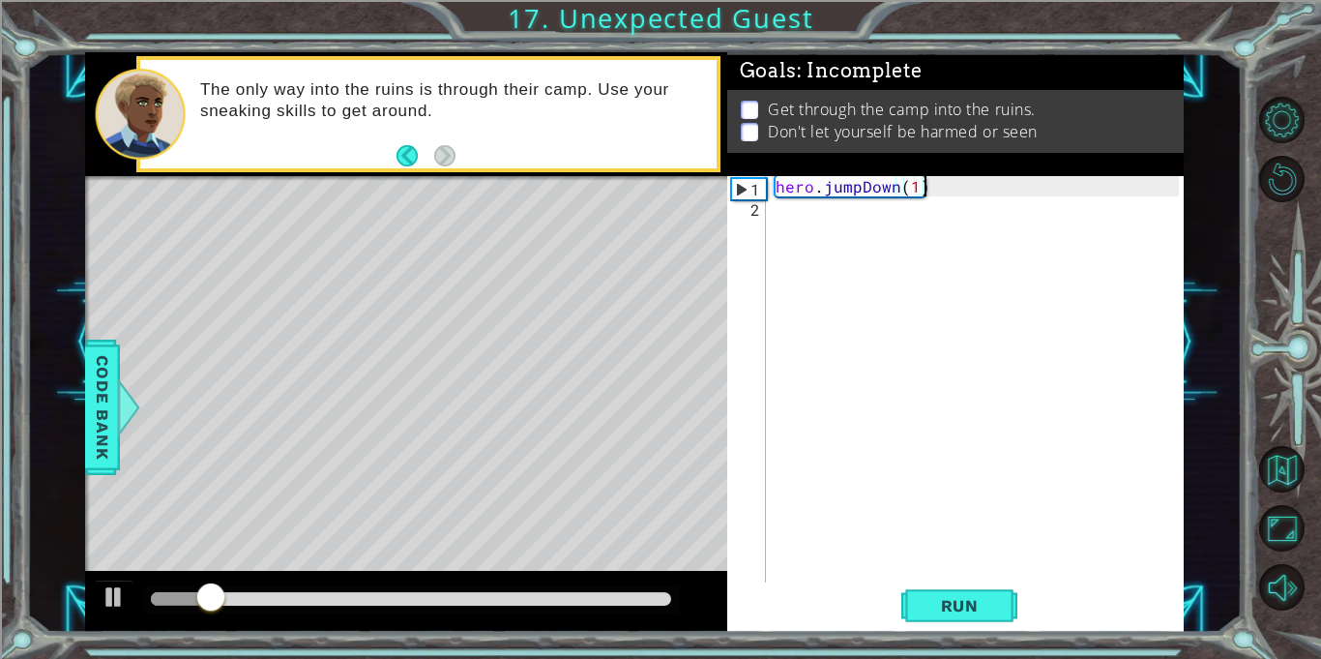
click at [848, 210] on div "hero . jumpDown ( 1 )" at bounding box center [980, 399] width 417 height 447
type textarea "he"
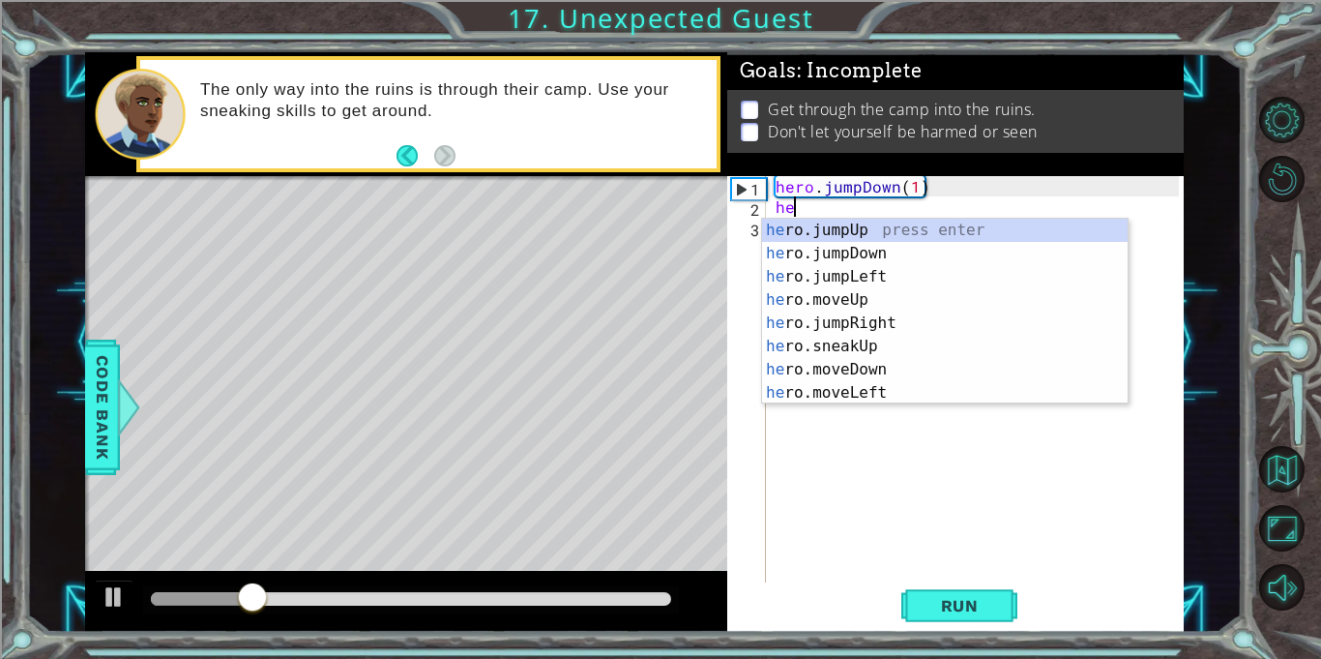
click at [912, 323] on div "he ro.jumpUp press enter he ro.jumpDown press enter he ro.jumpLeft press enter …" at bounding box center [945, 335] width 366 height 232
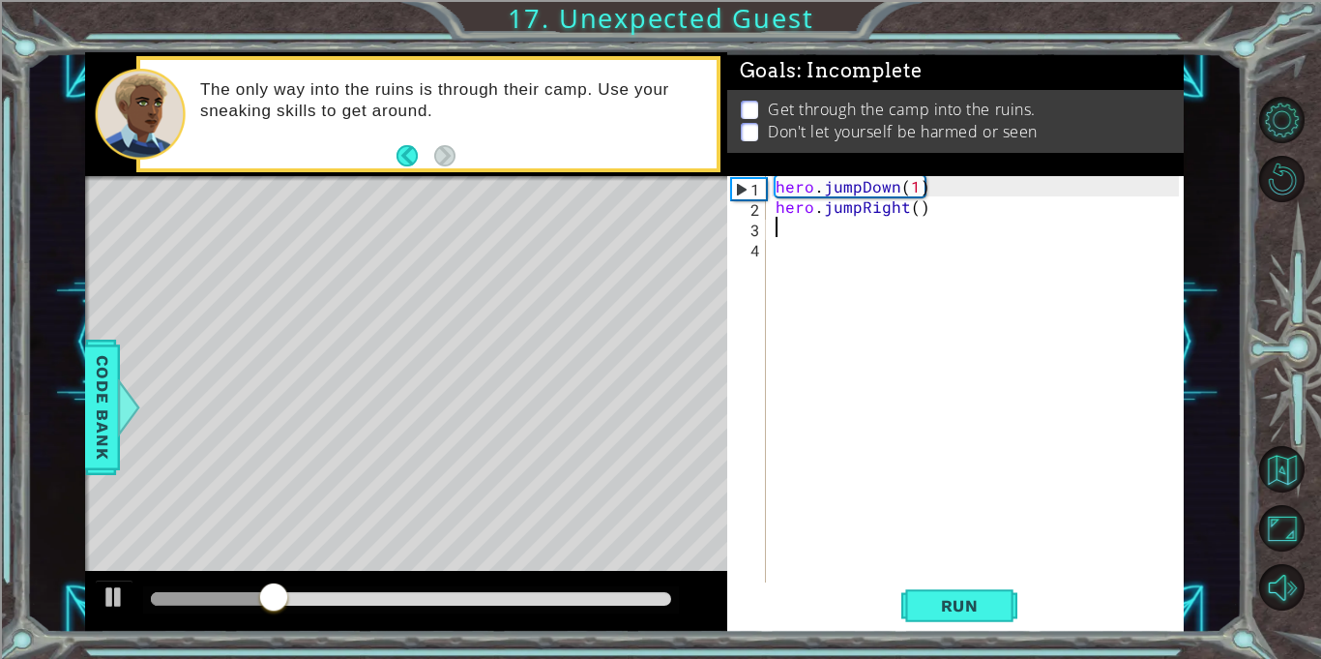
click at [914, 212] on div "hero . jumpDown ( 1 ) hero . jumpRight ( )" at bounding box center [980, 399] width 417 height 447
type textarea "hero.jumpRight(1)"
click at [880, 224] on div "hero . jumpDown ( 1 ) hero . jumpRight ( 1 )" at bounding box center [980, 399] width 417 height 447
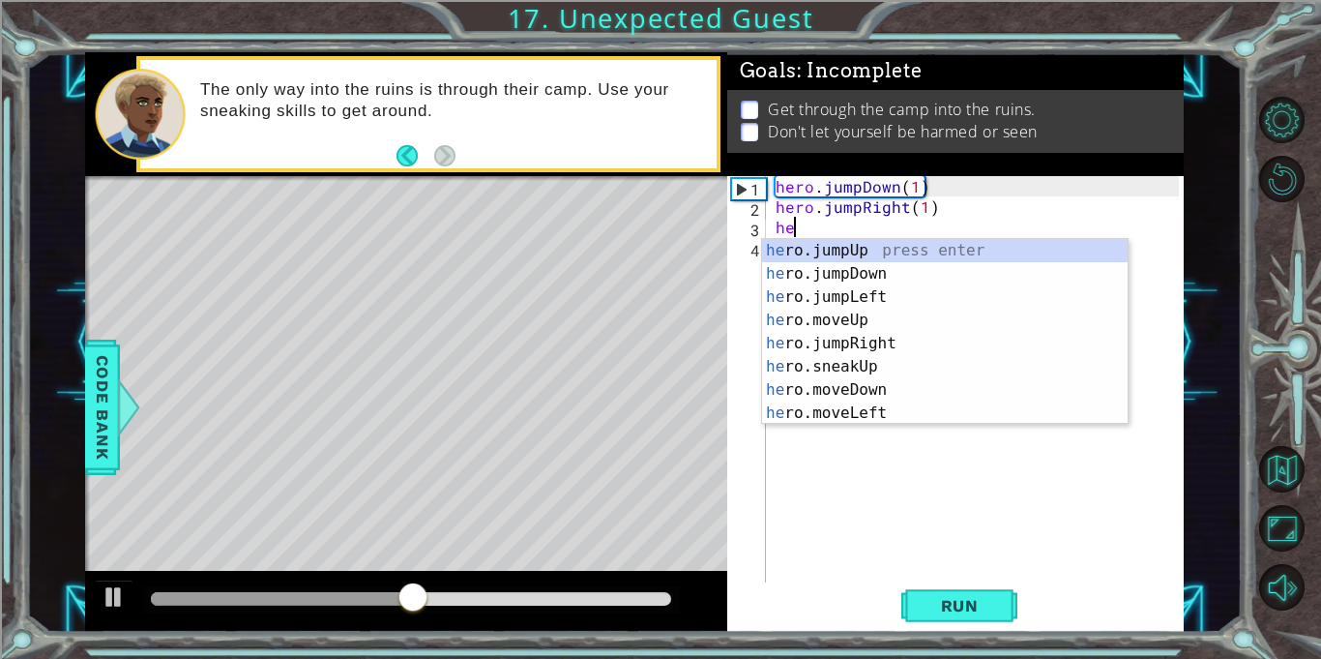
click at [887, 323] on div "he ro.jumpUp press enter he ro.jumpDown press enter he ro.jumpLeft press enter …" at bounding box center [945, 355] width 366 height 232
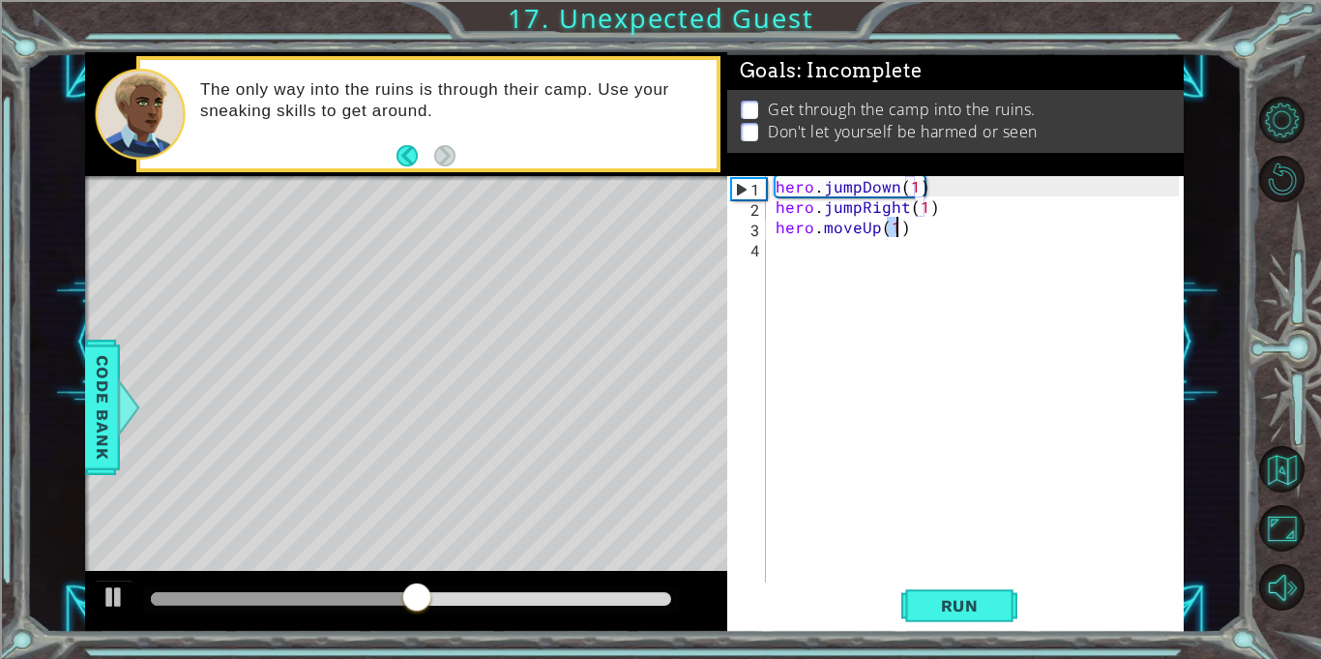
type textarea "hero.moveUp(1)"
click at [884, 257] on div "hero . jumpDown ( 1 ) hero . jumpRight ( 1 ) hero . moveUp ( 1 )" at bounding box center [980, 399] width 417 height 447
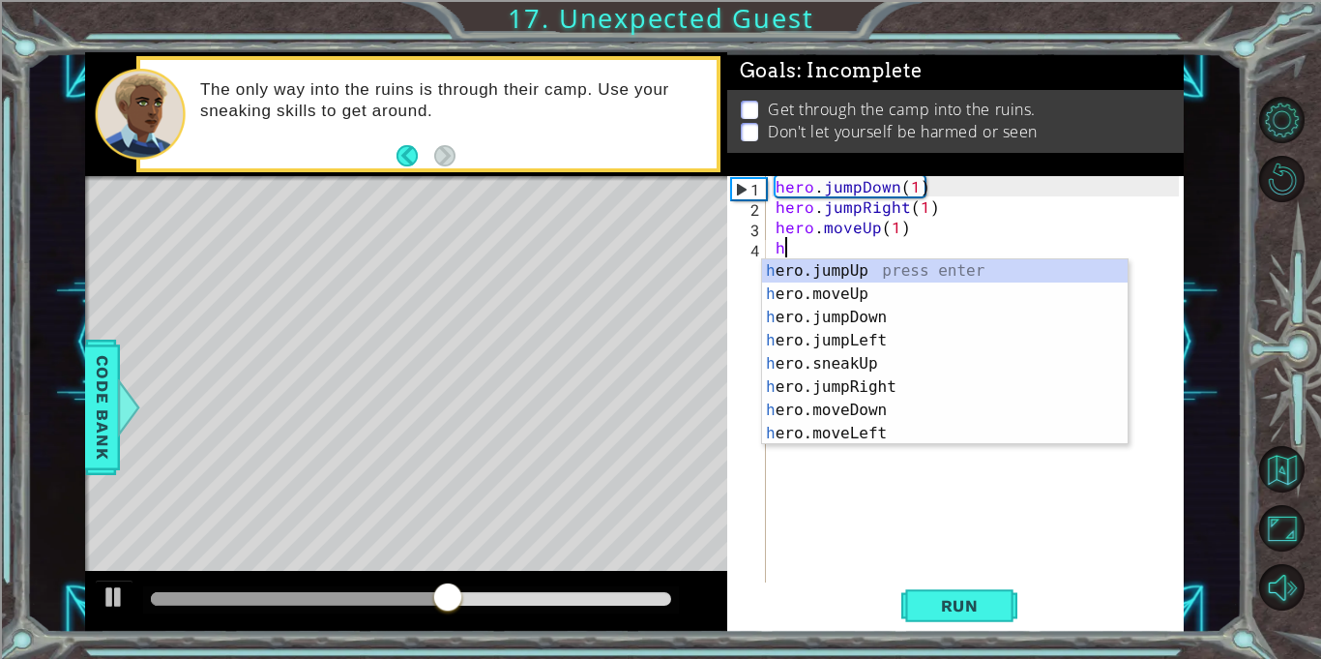
type textarea "he"
click at [915, 277] on div "he ro.jumpUp press enter he ro.jumpDown press enter he ro.jumpLeft press enter …" at bounding box center [945, 375] width 366 height 232
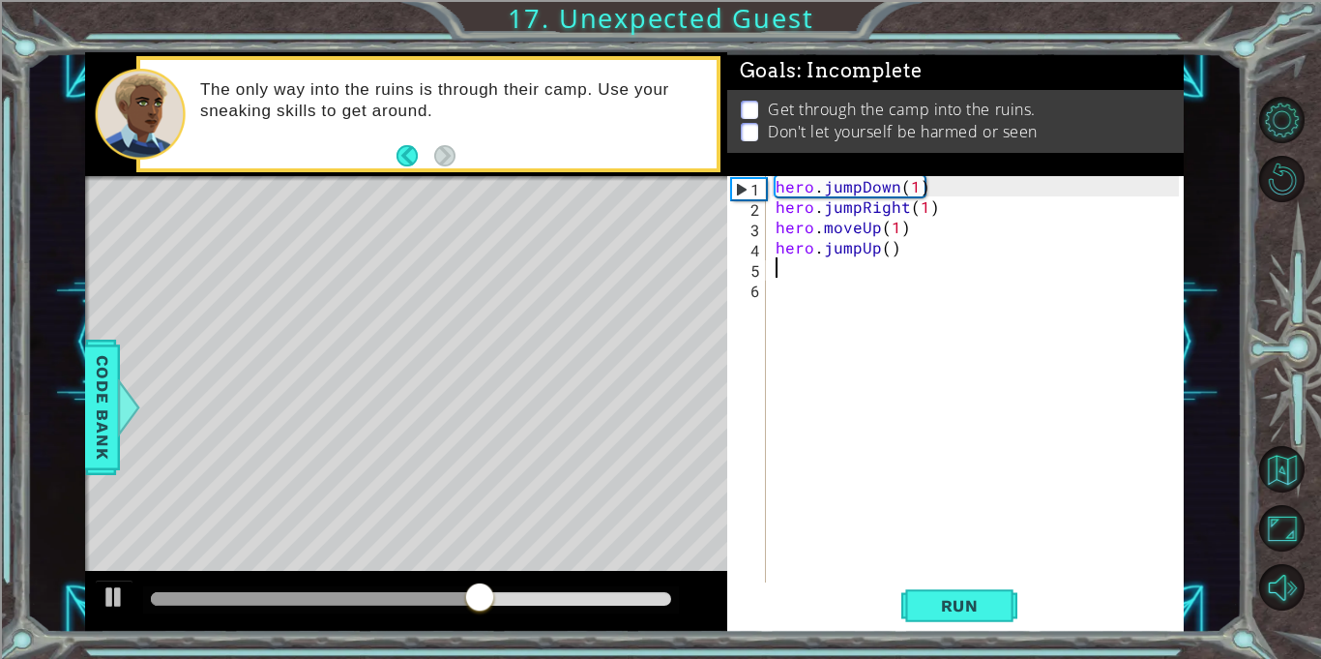
click at [892, 252] on div "hero . jumpDown ( 1 ) hero . jumpRight ( 1 ) hero . moveUp ( 1 ) hero . jumpUp …" at bounding box center [980, 399] width 417 height 447
click at [885, 247] on div "hero . jumpDown ( 1 ) hero . jumpRight ( 1 ) hero . moveUp ( 1 ) hero . jumpUp …" at bounding box center [980, 399] width 417 height 447
type textarea "hero.jumpUp(1)"
click at [852, 271] on div "hero . jumpDown ( 1 ) hero . jumpRight ( 1 ) hero . moveUp ( 1 ) hero . jumpUp …" at bounding box center [980, 399] width 417 height 447
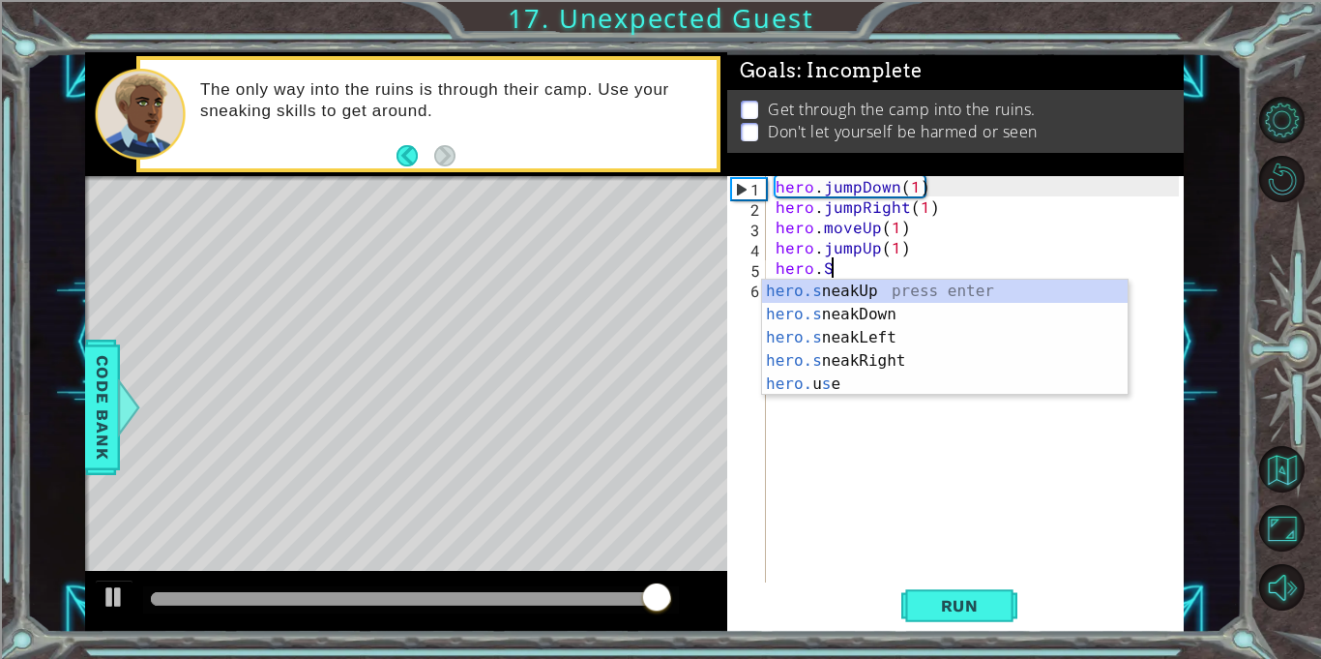
scroll to position [0, 3]
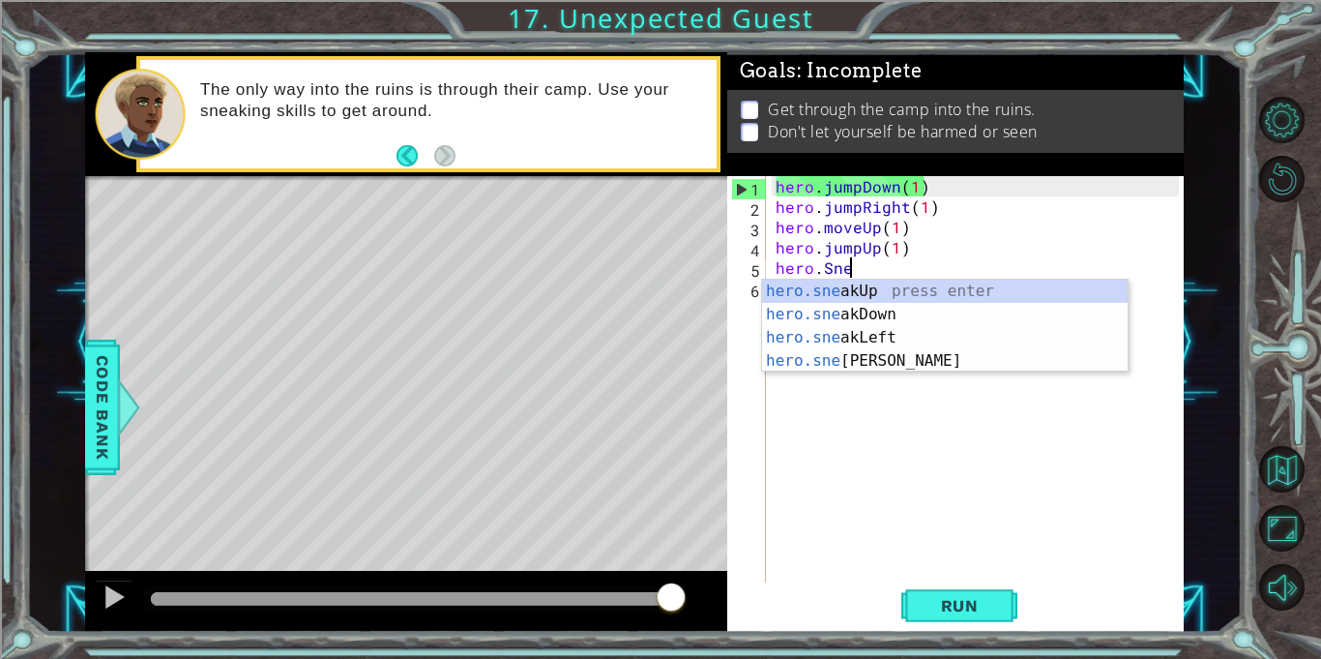
click at [910, 368] on div "hero.sne akUp press enter hero.sne akDown press enter hero.sne akLeft press ent…" at bounding box center [945, 349] width 366 height 139
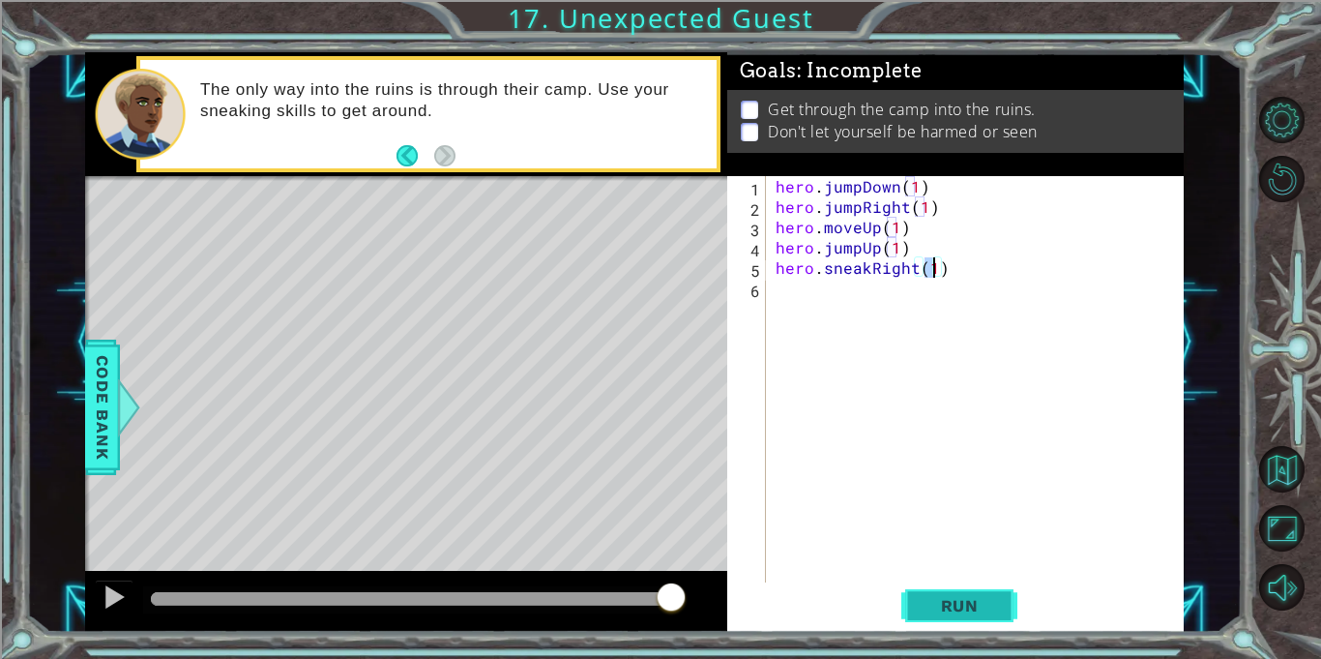
click at [991, 620] on button "Run" at bounding box center [960, 605] width 116 height 45
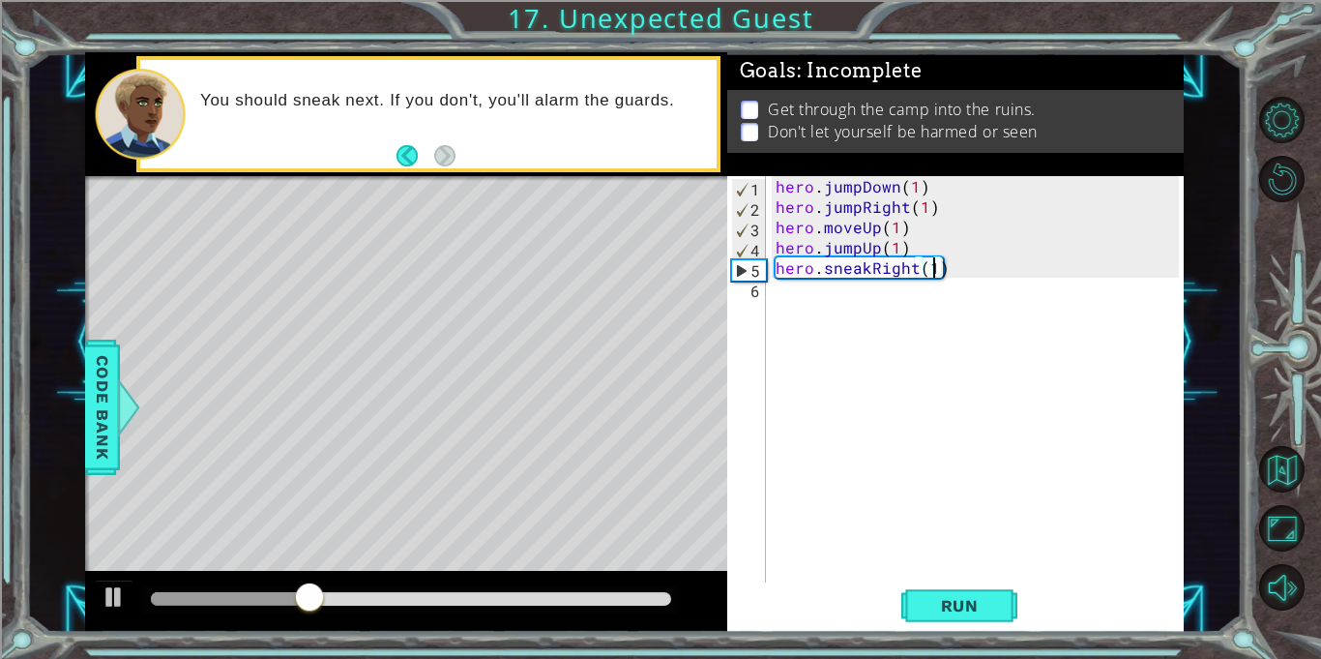
click at [862, 273] on div "hero . jumpDown ( 1 ) hero . jumpRight ( 1 ) hero . moveUp ( 1 ) hero . jumpUp …" at bounding box center [980, 399] width 417 height 447
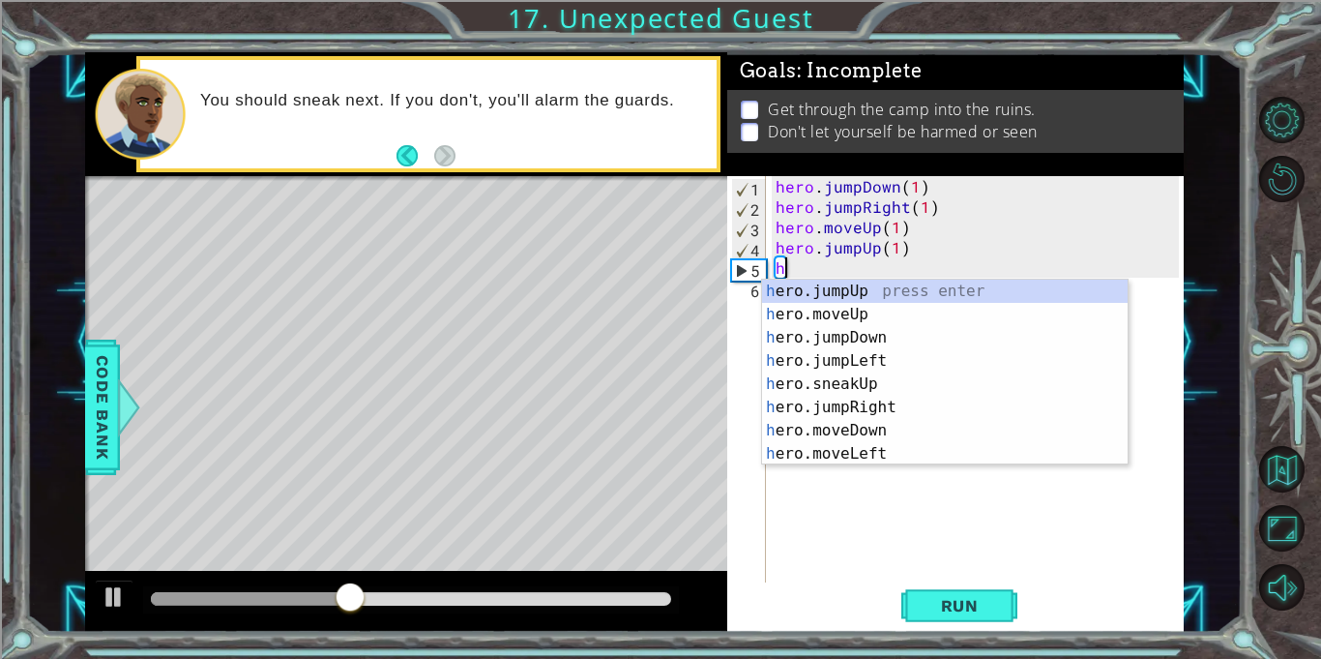
type textarea "he"
click at [925, 385] on div "he ro.jumpUp press enter he ro.jumpDown press enter he ro.jumpLeft press enter …" at bounding box center [945, 396] width 366 height 232
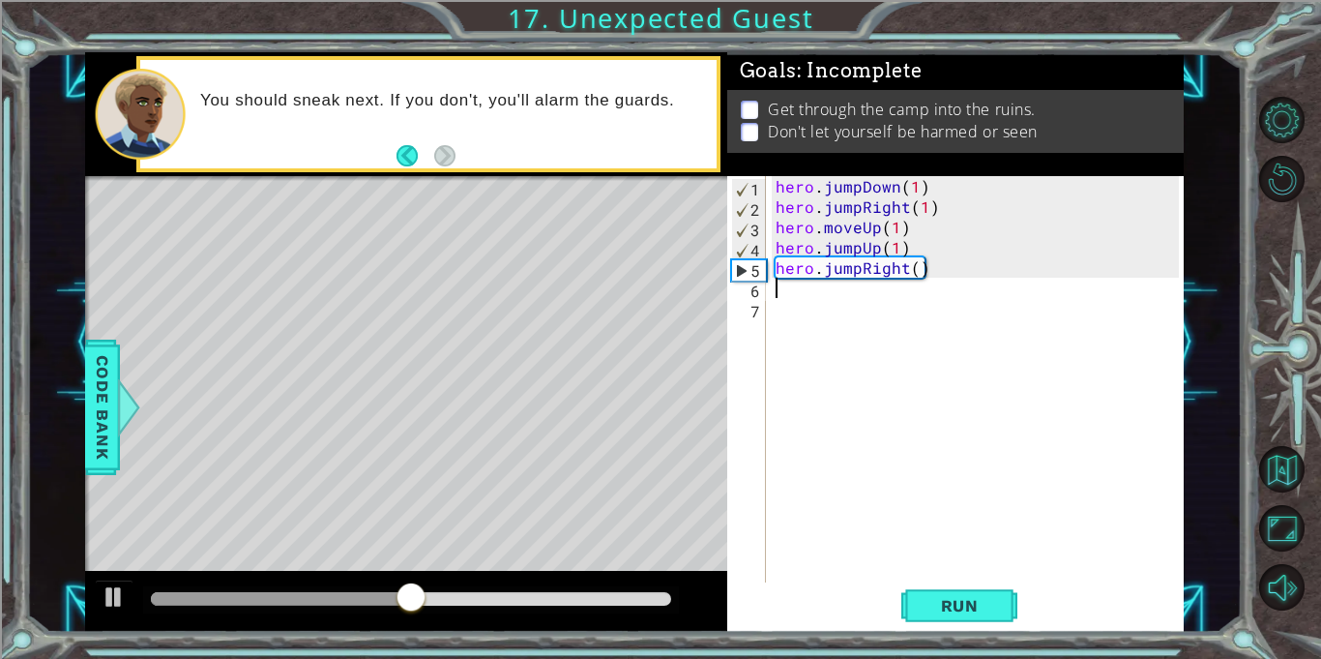
click at [914, 267] on div "hero . jumpDown ( 1 ) hero . jumpRight ( 1 ) hero . moveUp ( 1 ) hero . jumpUp …" at bounding box center [980, 399] width 417 height 447
type textarea "hero.jumpRight(1)"
click at [923, 296] on div "hero . jumpDown ( 1 ) hero . jumpRight ( 1 ) hero . moveUp ( 1 ) hero . jumpUp …" at bounding box center [980, 399] width 417 height 447
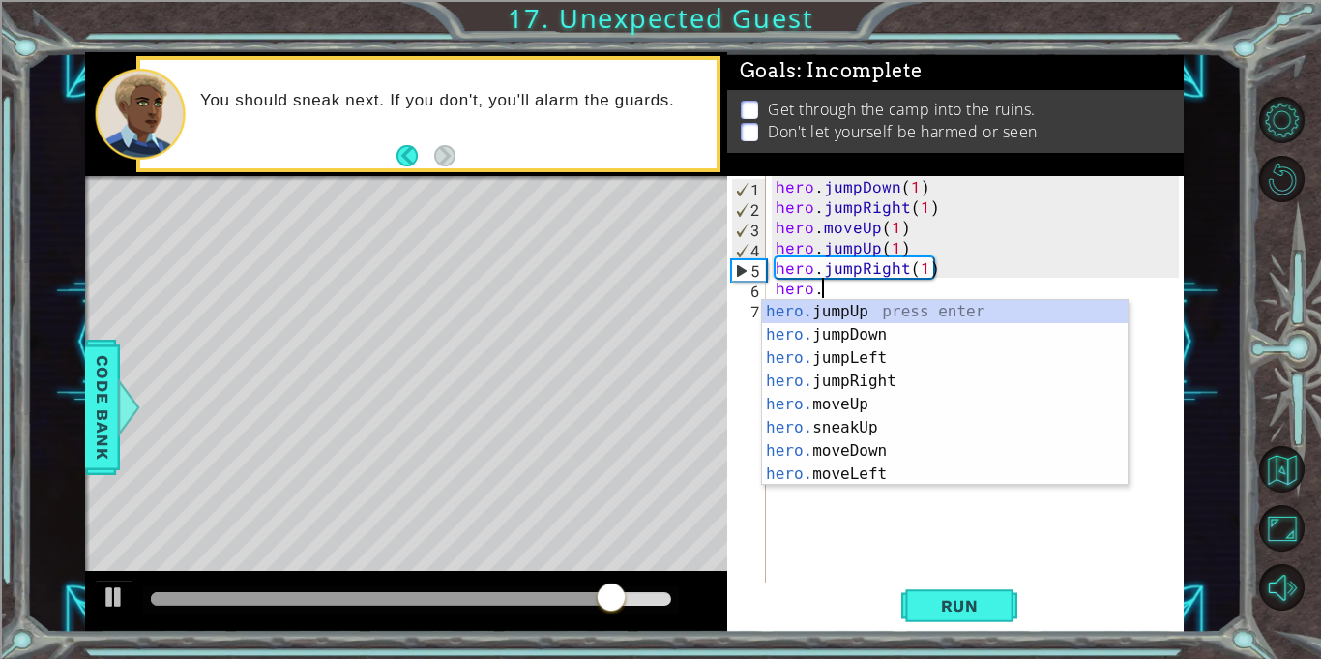
scroll to position [0, 2]
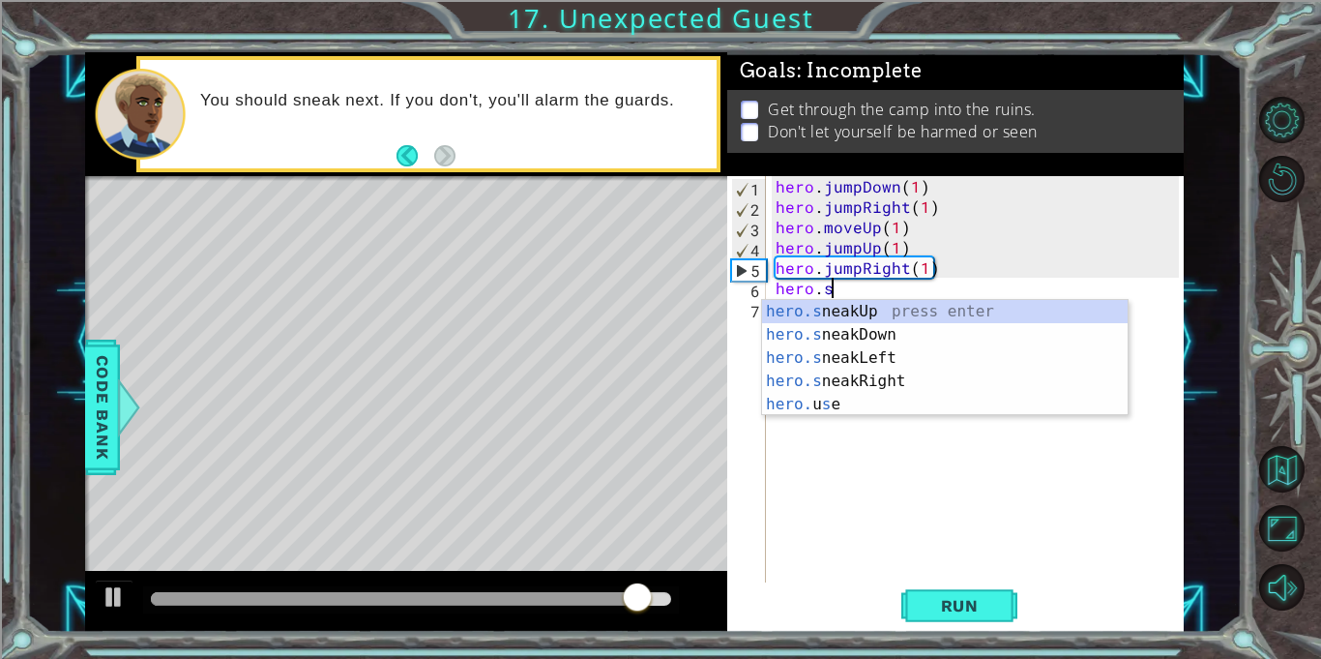
click at [941, 379] on div "hero.s neakUp press enter hero.s neakDown press enter hero.s neakLeft press ent…" at bounding box center [945, 381] width 366 height 163
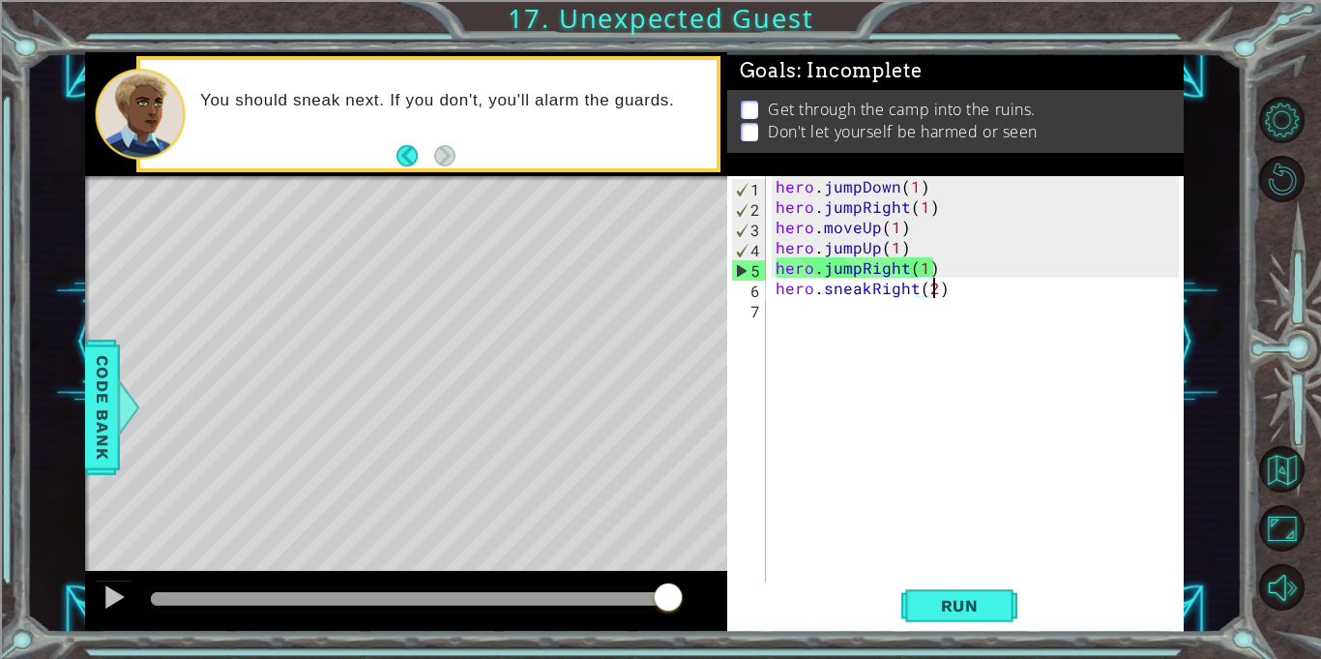
scroll to position [0, 9]
click at [969, 620] on button "Run" at bounding box center [960, 605] width 116 height 45
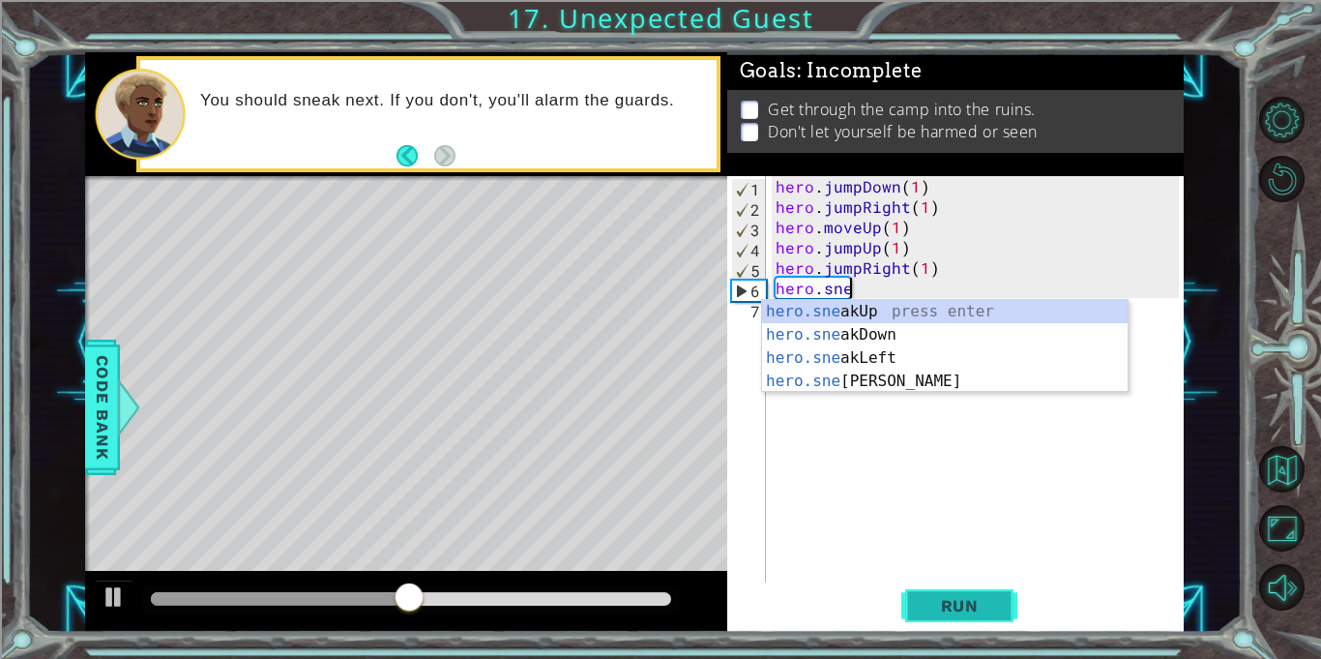
scroll to position [0, 3]
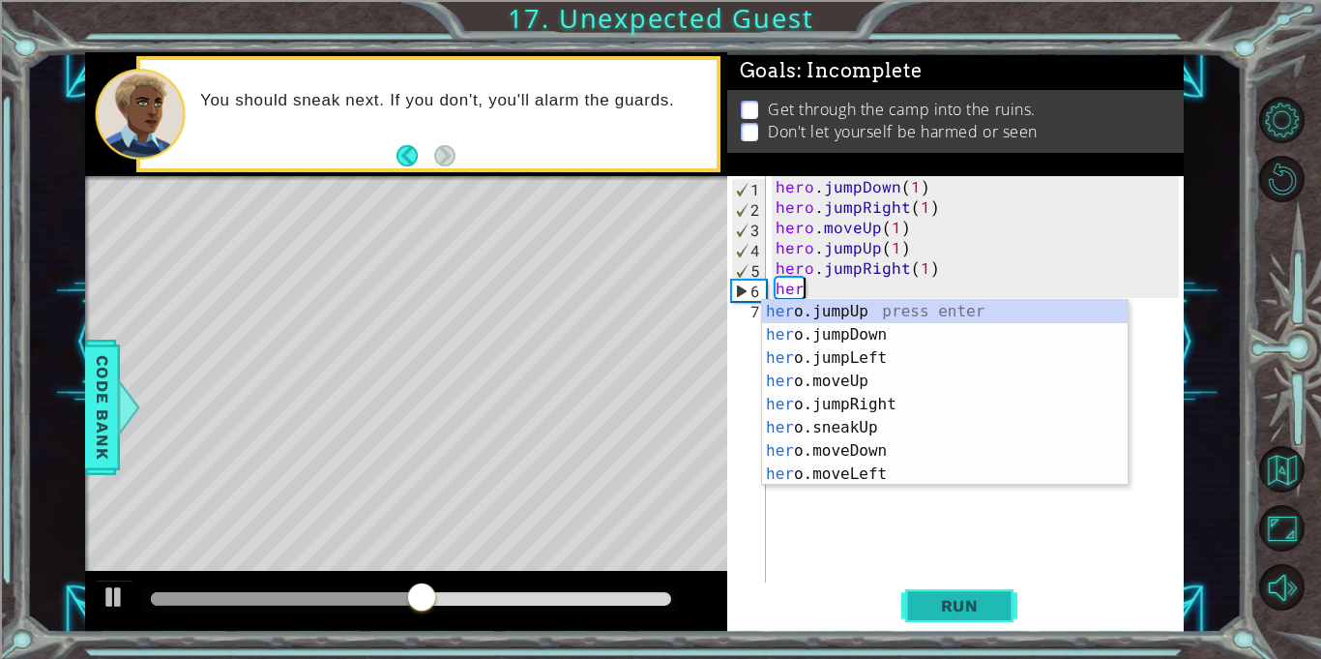
type textarea "h"
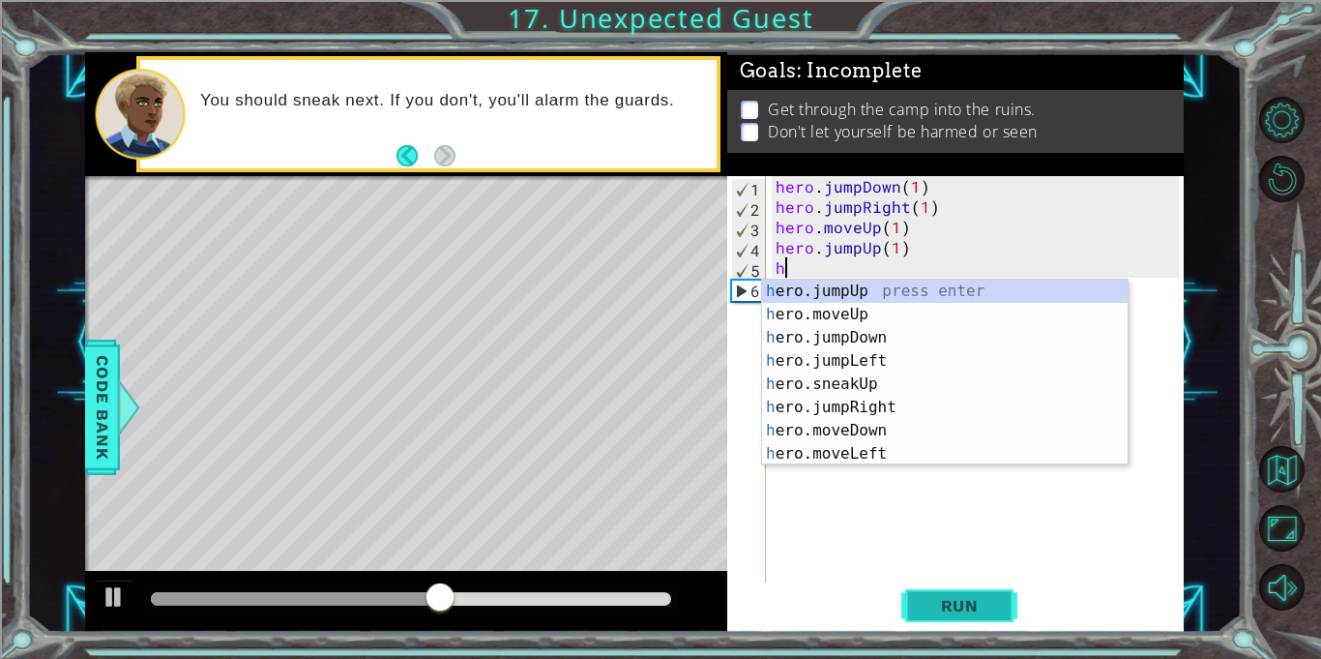
type textarea "h"
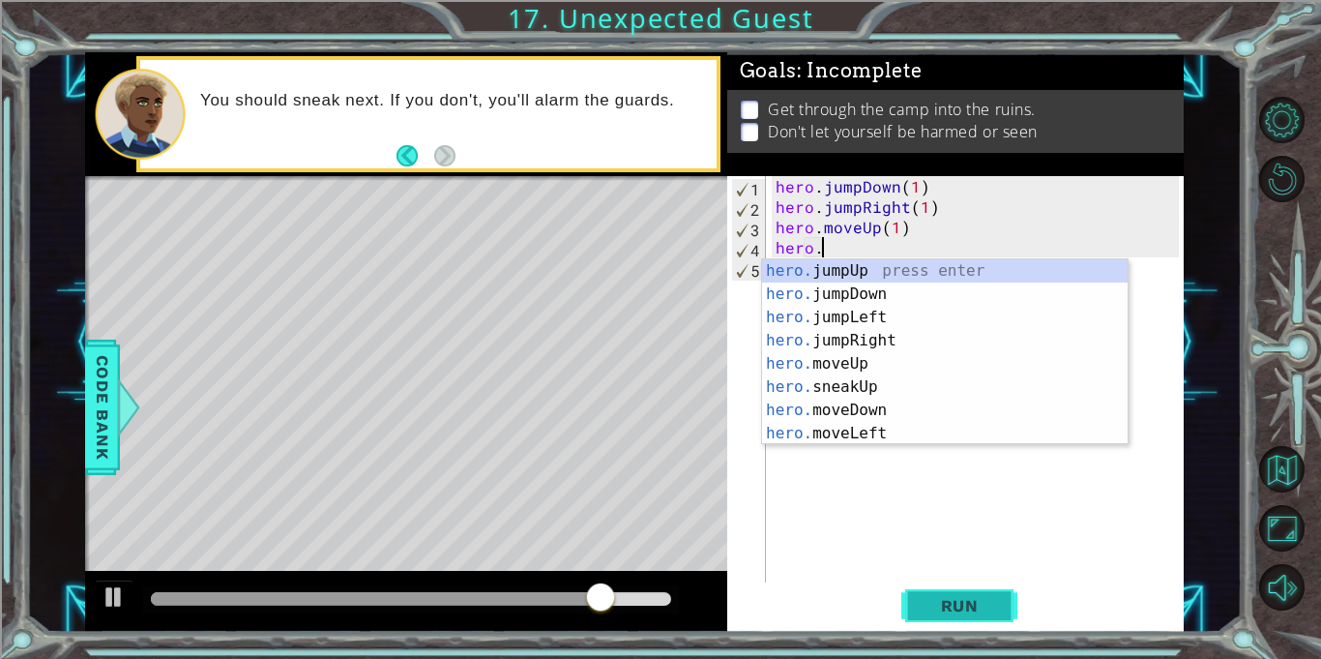
scroll to position [0, 2]
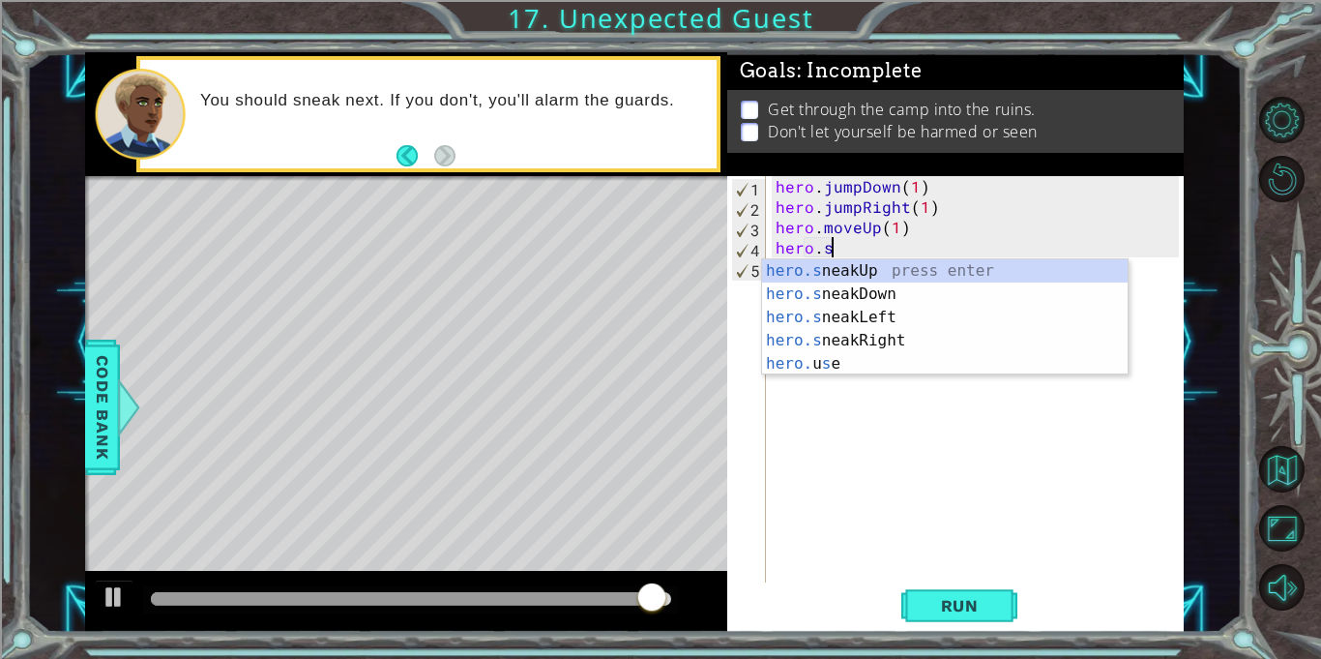
click at [918, 348] on div "hero.s neakUp press enter hero.s neakDown press enter hero.s neakLeft press ent…" at bounding box center [945, 340] width 366 height 163
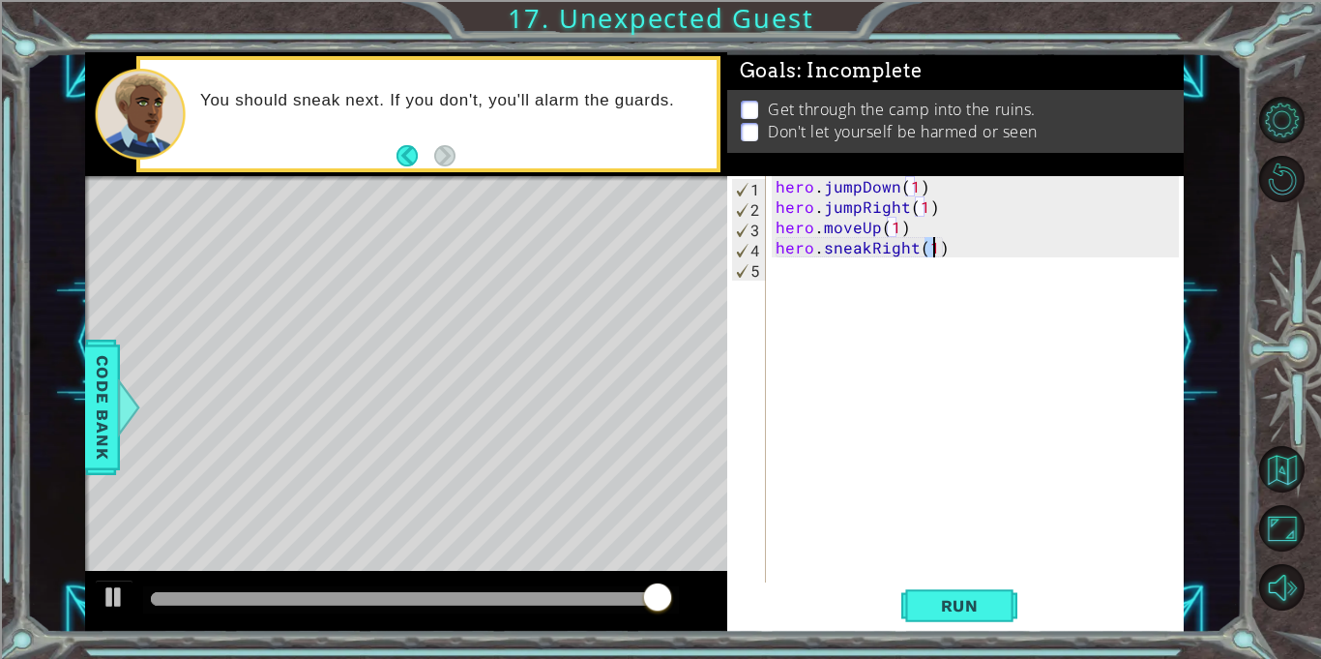
type textarea "hero.sneakRight(1)"
click at [935, 272] on div "hero . jumpDown ( 1 ) hero . jumpRight ( 1 ) hero . moveUp ( 1 ) hero . sneakRi…" at bounding box center [980, 399] width 417 height 447
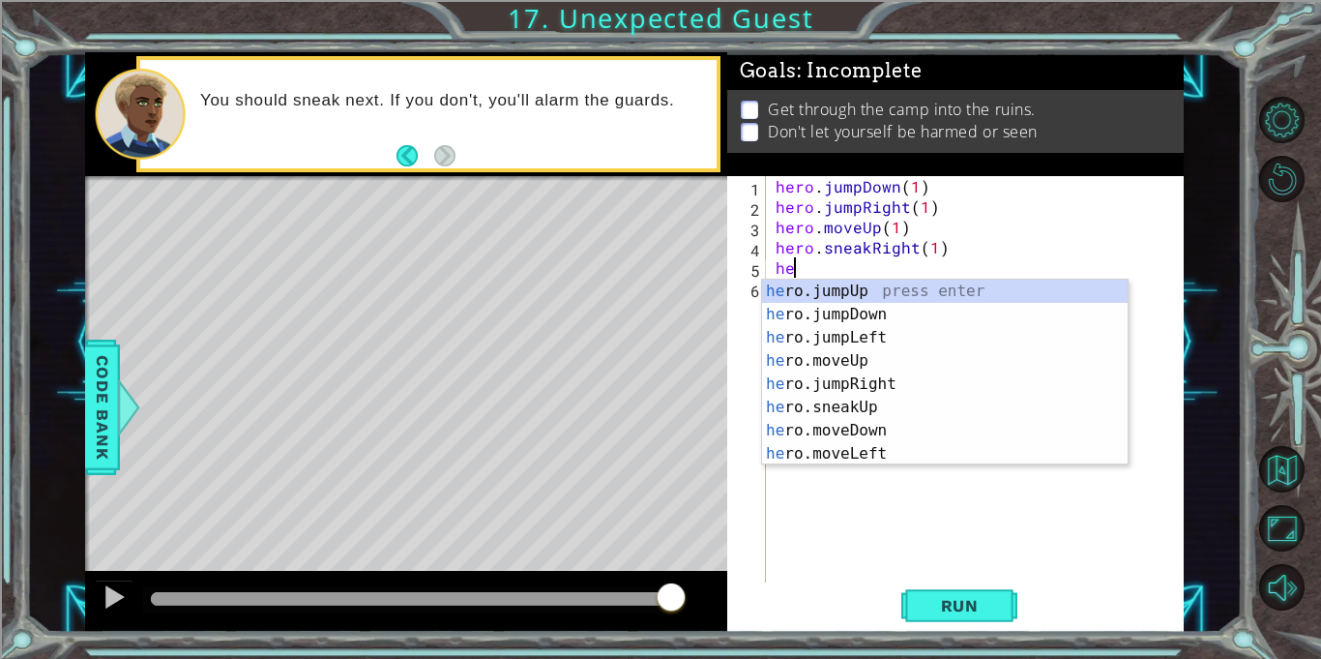
click at [898, 411] on div "he ro.jumpUp press enter he ro.jumpDown press enter he ro.jumpLeft press enter …" at bounding box center [945, 396] width 366 height 232
type textarea "hero.sneakUp(1)"
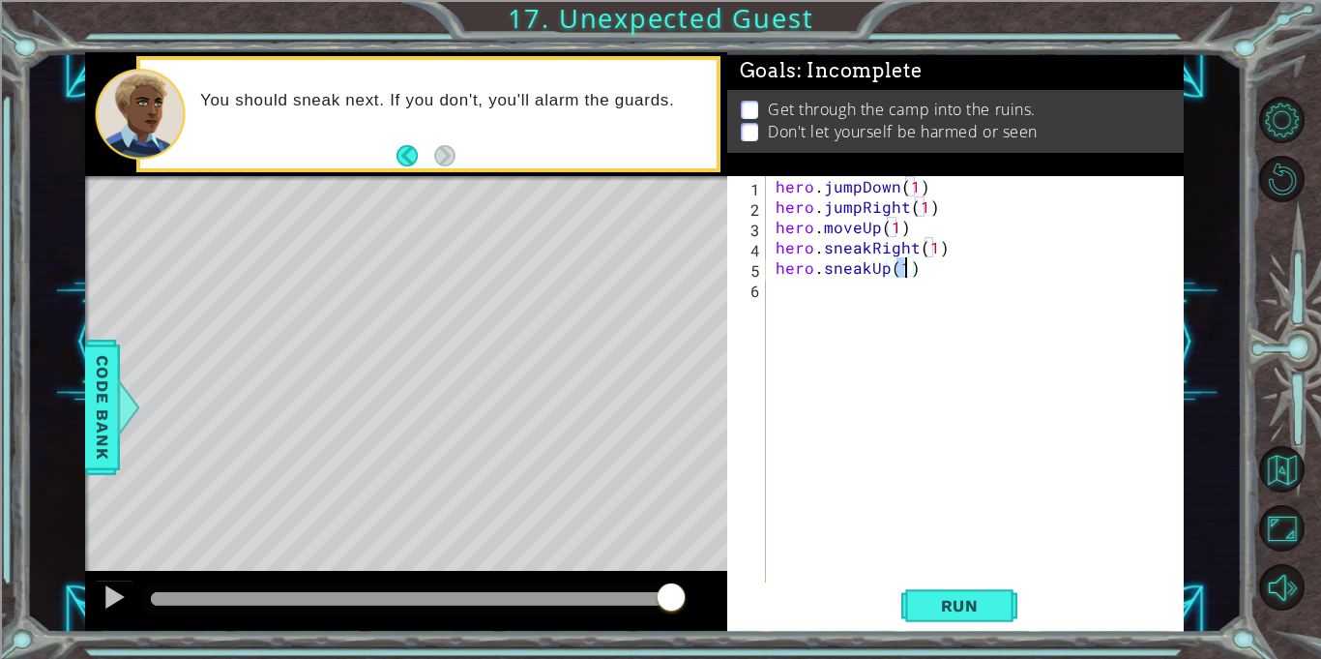
click at [876, 303] on div "hero . jumpDown ( 1 ) hero . jumpRight ( 1 ) hero . moveUp ( 1 ) hero . sneakRi…" at bounding box center [980, 399] width 417 height 447
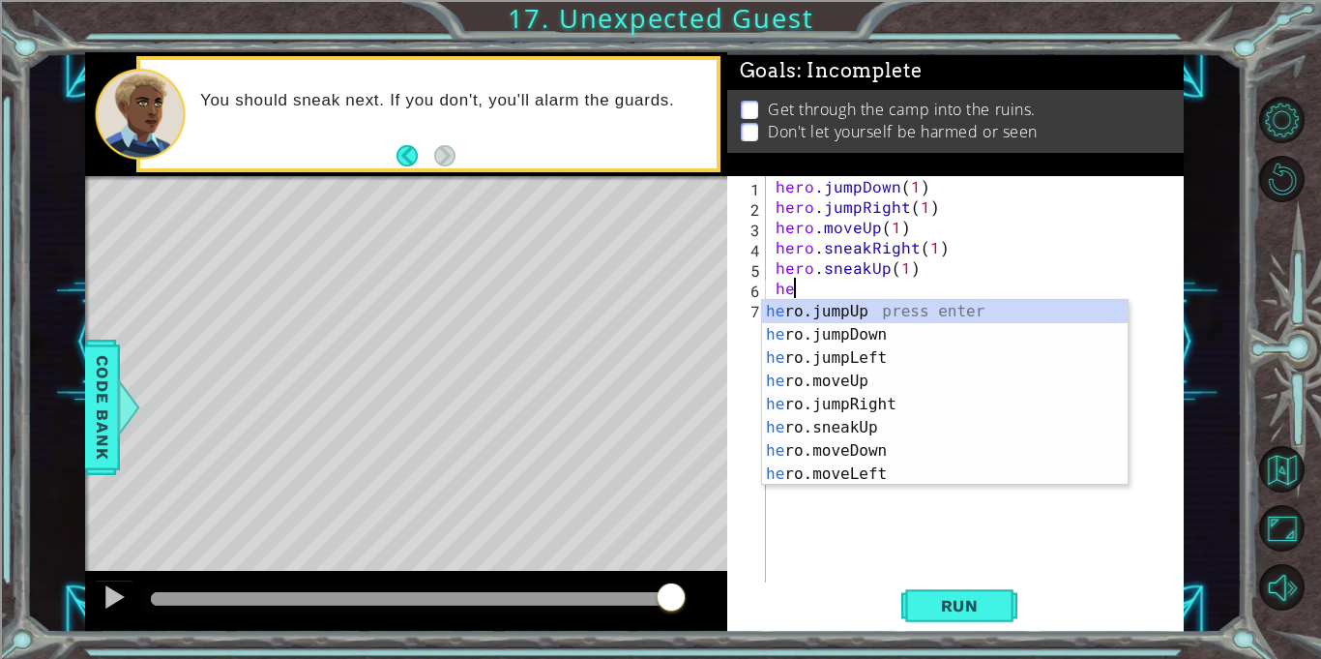
click at [880, 430] on div "he ro.jumpUp press enter he ro.jumpDown press enter he ro.jumpLeft press enter …" at bounding box center [945, 416] width 366 height 232
type textarea "hero.sneakUp(1)"
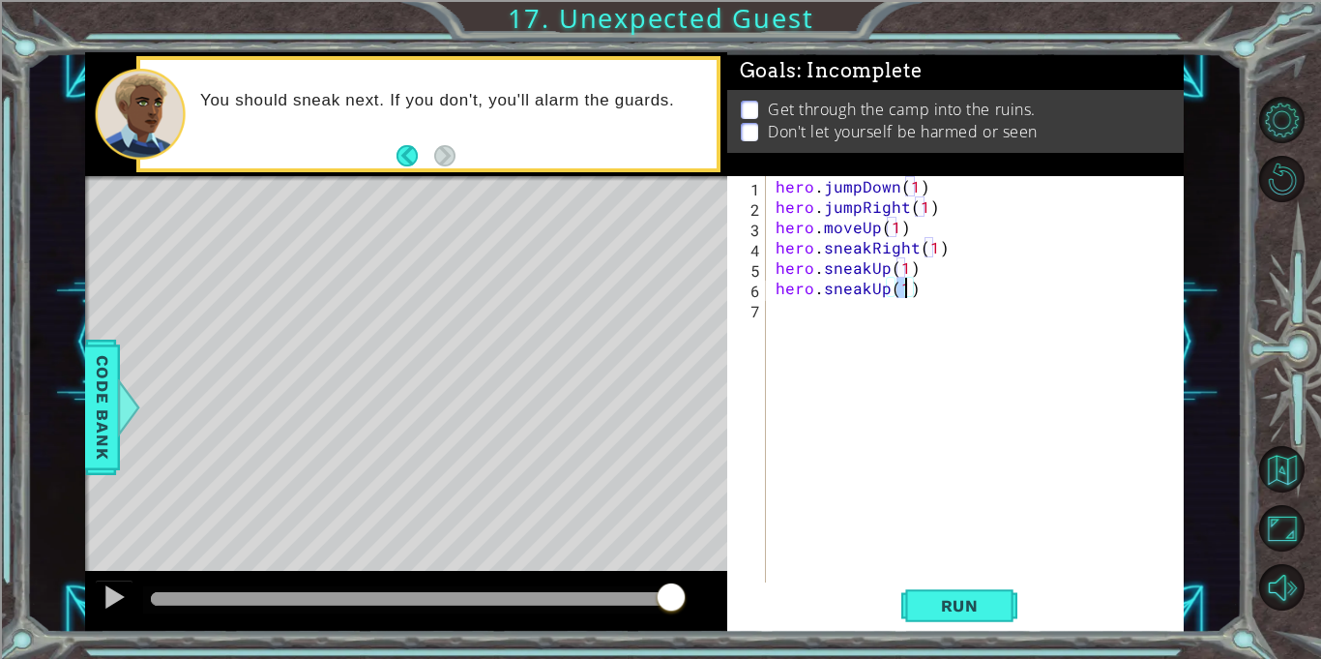
click at [878, 317] on div "hero . jumpDown ( 1 ) hero . jumpRight ( 1 ) hero . moveUp ( 1 ) hero . sneakRi…" at bounding box center [980, 399] width 417 height 447
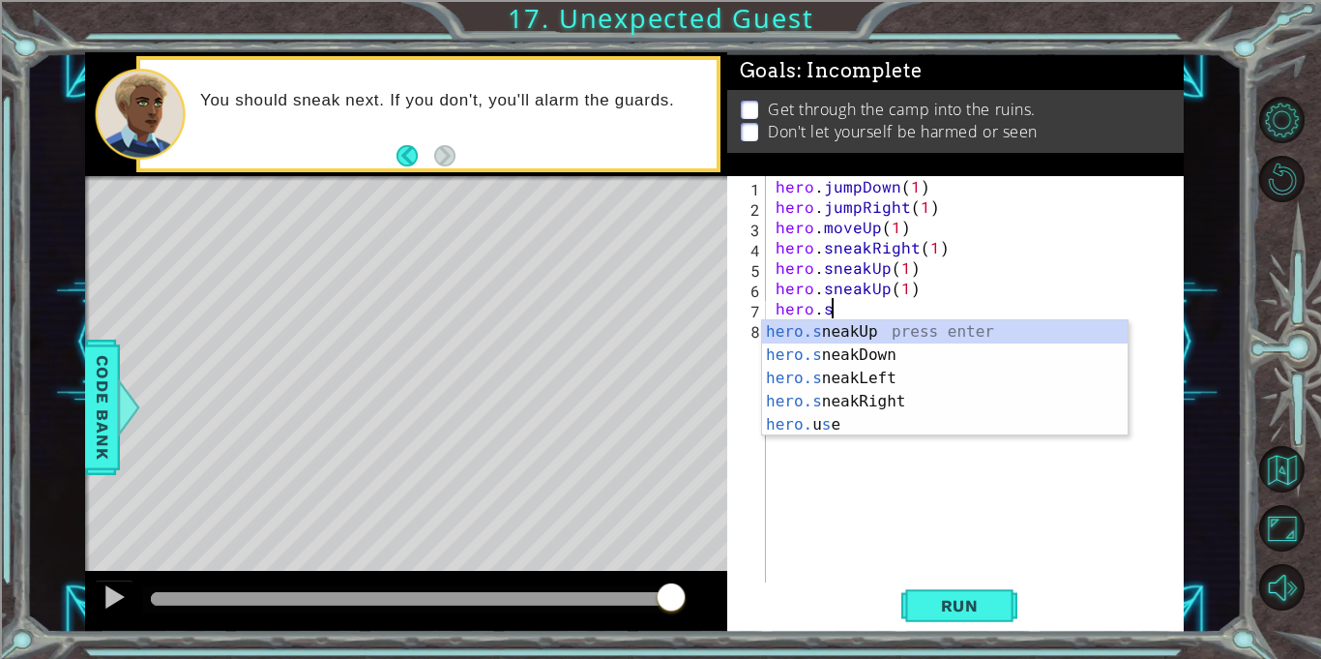
scroll to position [0, 3]
click at [980, 400] on div "hero.sne akUp press enter hero.sne akDown press enter hero.sne akLeft press ent…" at bounding box center [945, 389] width 366 height 139
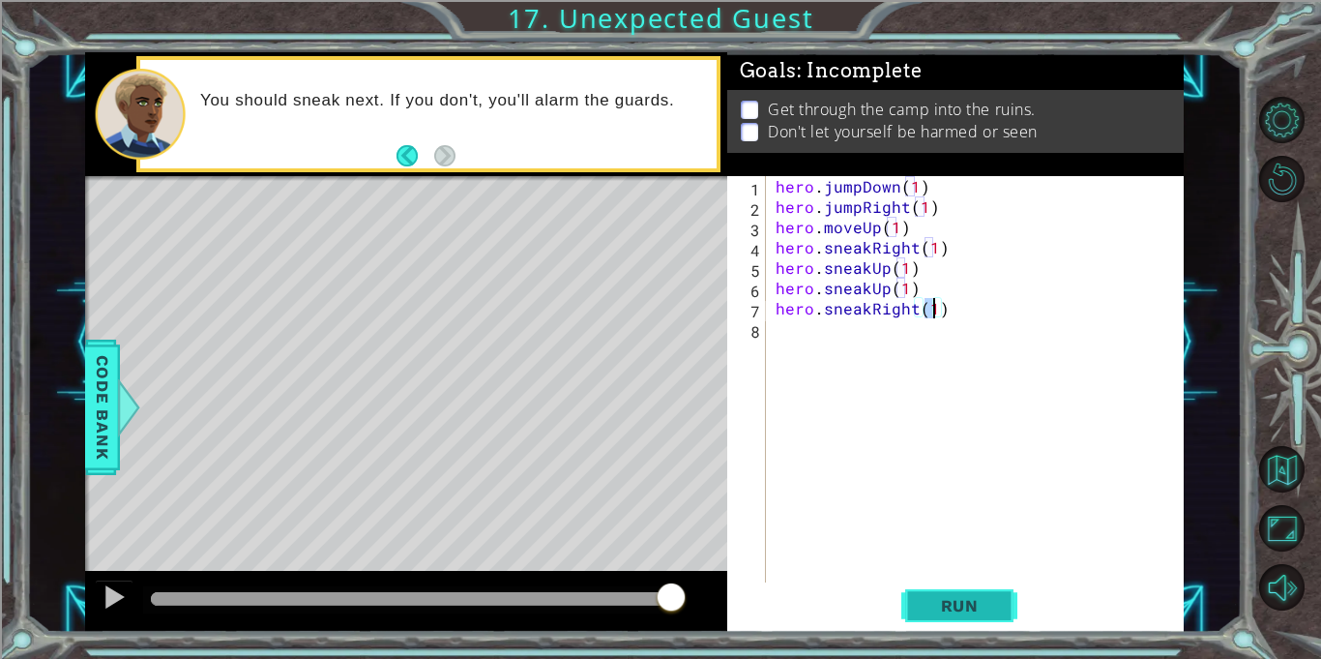
type textarea "hero.sneakRight(1)"
click at [969, 619] on button "Run" at bounding box center [960, 605] width 116 height 45
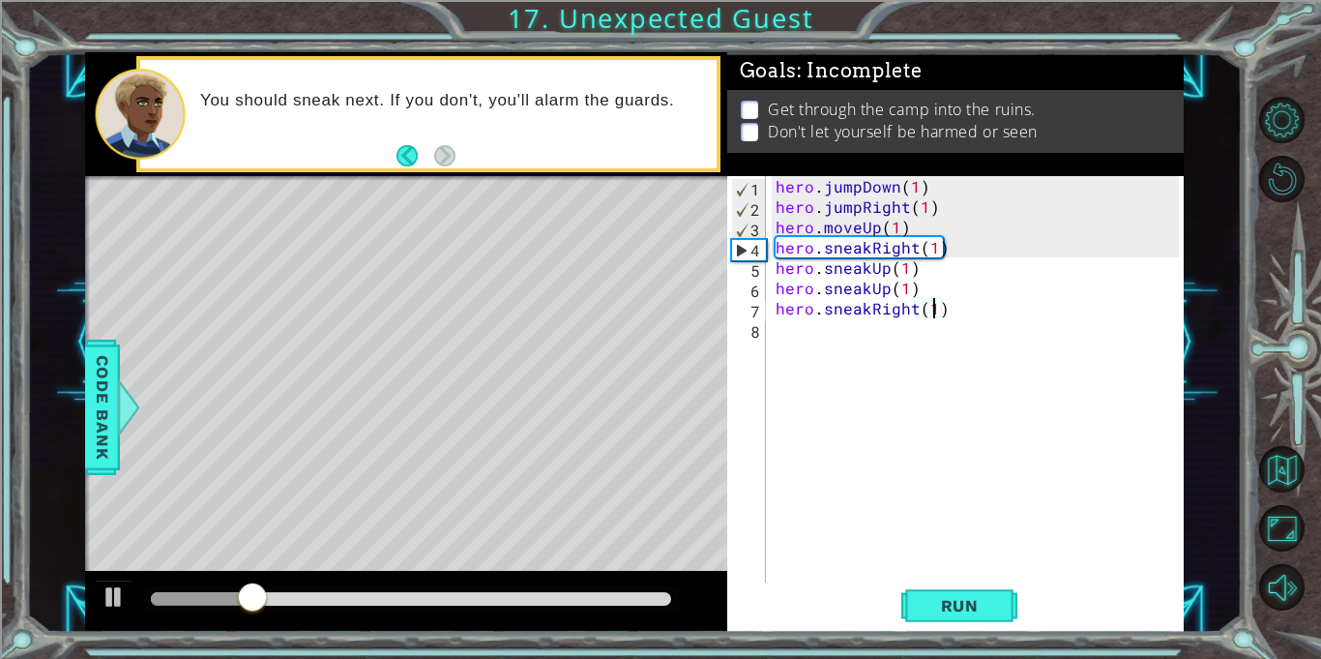
click at [844, 318] on div "hero . jumpDown ( 1 ) hero . jumpRight ( 1 ) hero . moveUp ( 1 ) hero . sneakRi…" at bounding box center [980, 399] width 417 height 447
click at [880, 340] on div "hero . jumpDown ( 1 ) hero . jumpRight ( 1 ) hero . moveUp ( 1 ) hero . sneakRi…" at bounding box center [980, 399] width 417 height 447
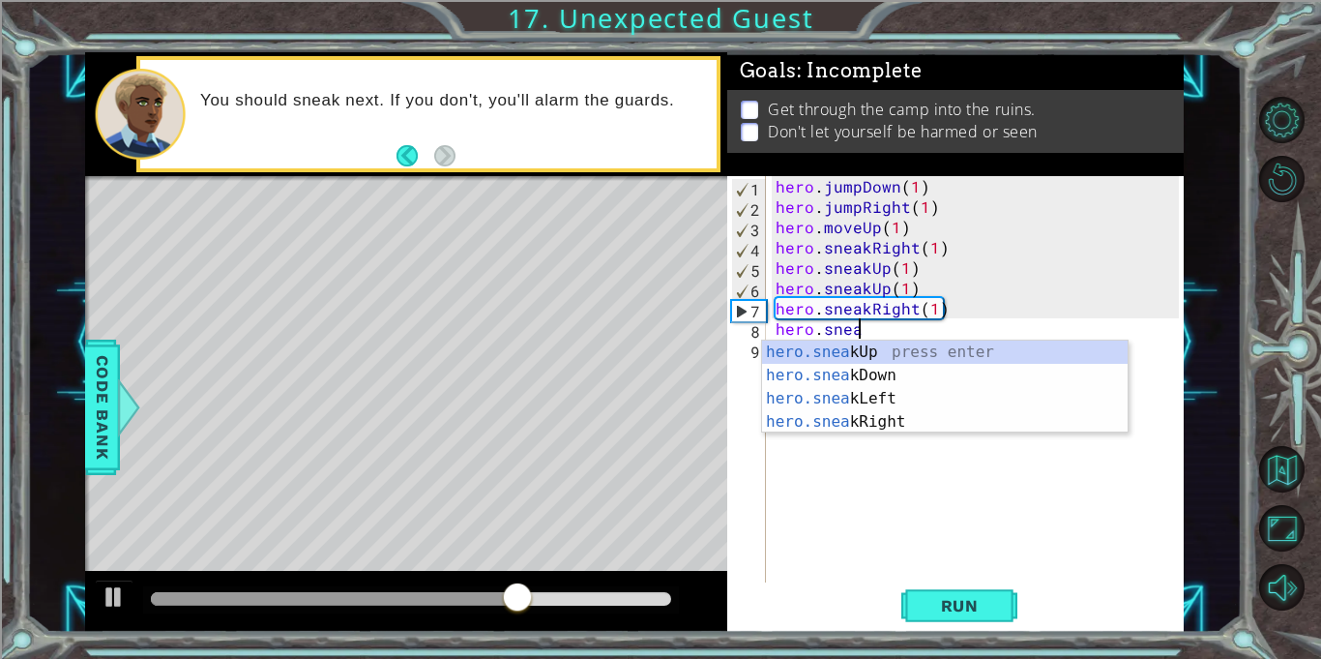
scroll to position [0, 5]
type textarea "hero.sneak"
click at [965, 438] on div "hero . jumpDown ( 1 ) hero . jumpRight ( 1 ) hero . moveUp ( 1 ) hero . sneakRi…" at bounding box center [980, 399] width 417 height 447
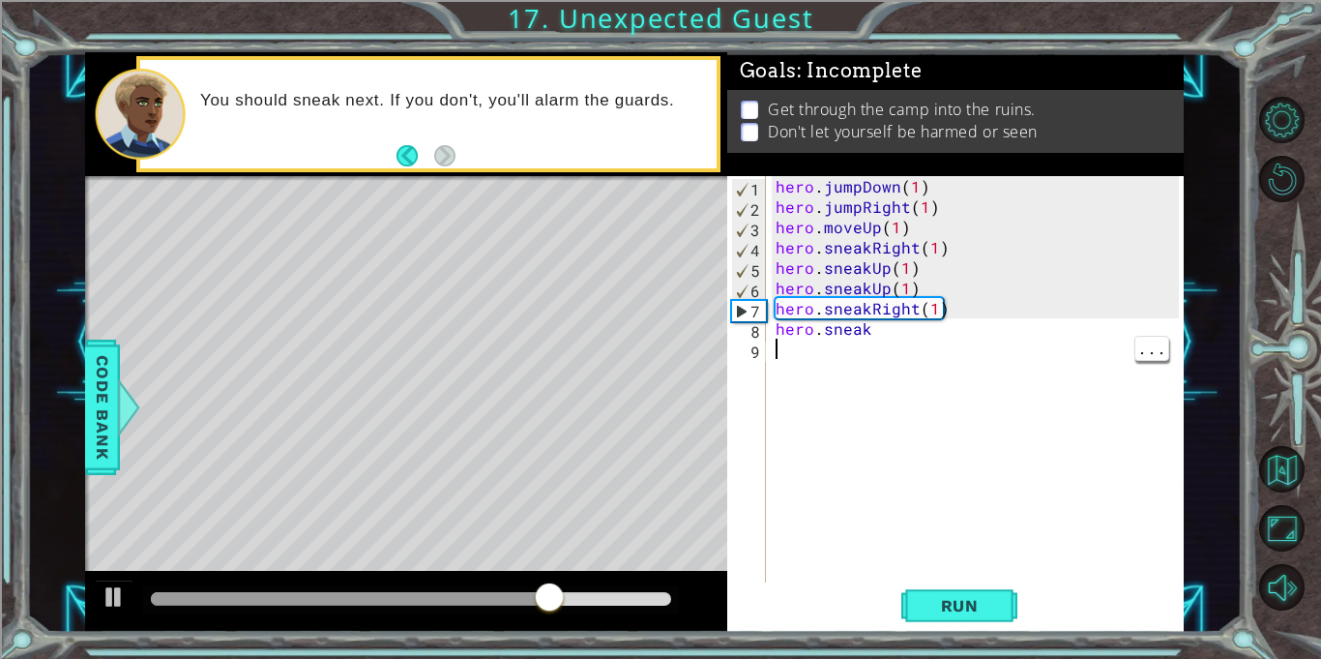
scroll to position [0, 0]
click at [938, 318] on div "hero . jumpDown ( 1 ) hero . jumpRight ( 1 ) hero . moveUp ( 1 ) hero . sneakRi…" at bounding box center [980, 399] width 417 height 447
click at [923, 337] on div "hero . jumpDown ( 1 ) hero . jumpRight ( 1 ) hero . moveUp ( 1 ) hero . sneakRi…" at bounding box center [980, 399] width 417 height 447
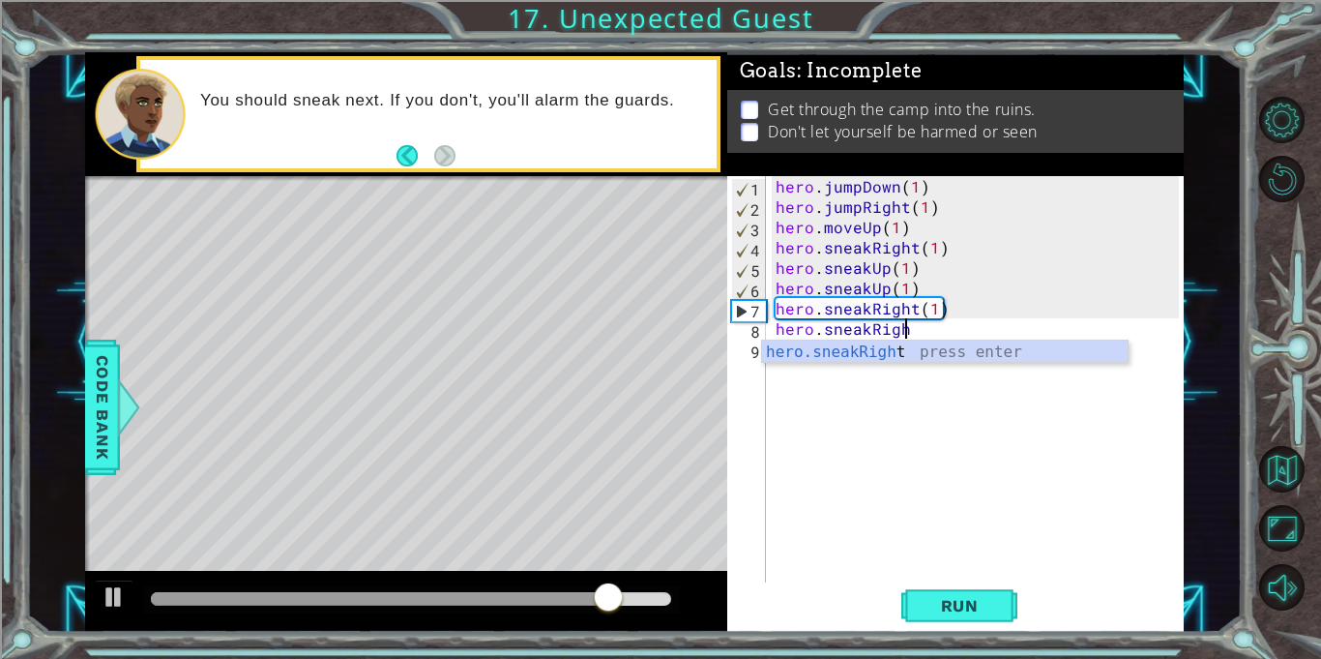
scroll to position [0, 8]
type textarea "hero.sneakRight(1)"
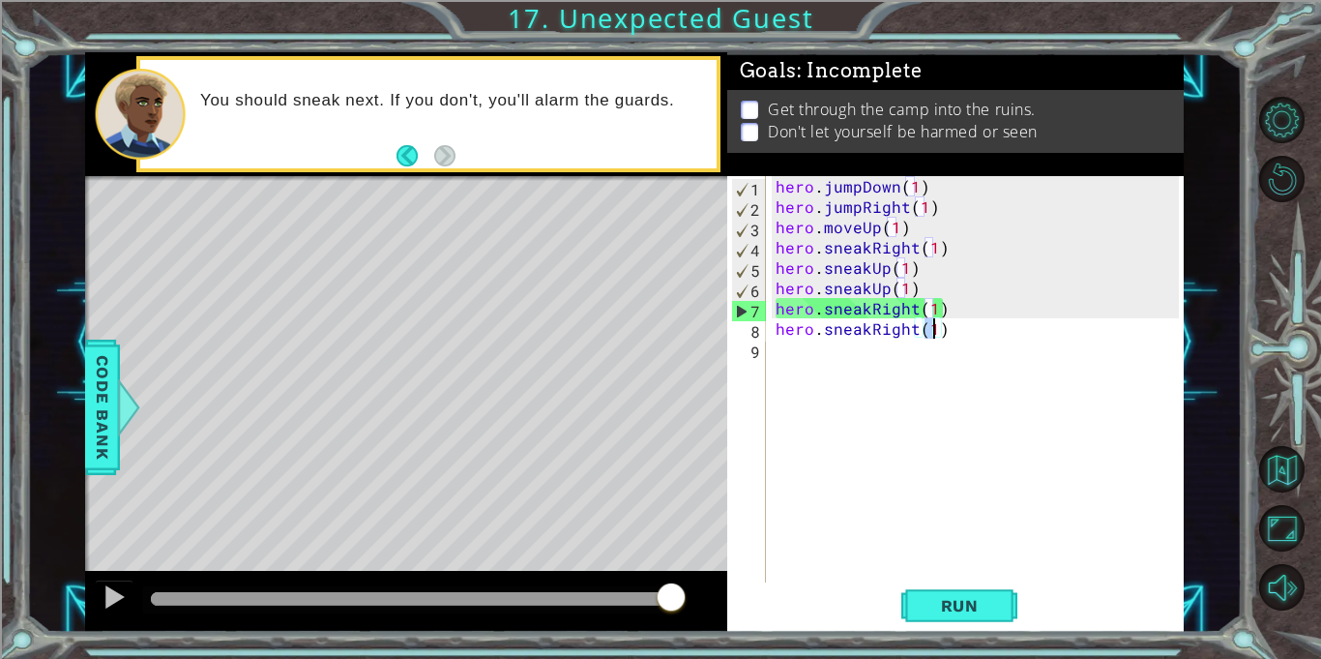
click at [887, 351] on div "hero . jumpDown ( 1 ) hero . jumpRight ( 1 ) hero . moveUp ( 1 ) hero . sneakRi…" at bounding box center [980, 399] width 417 height 447
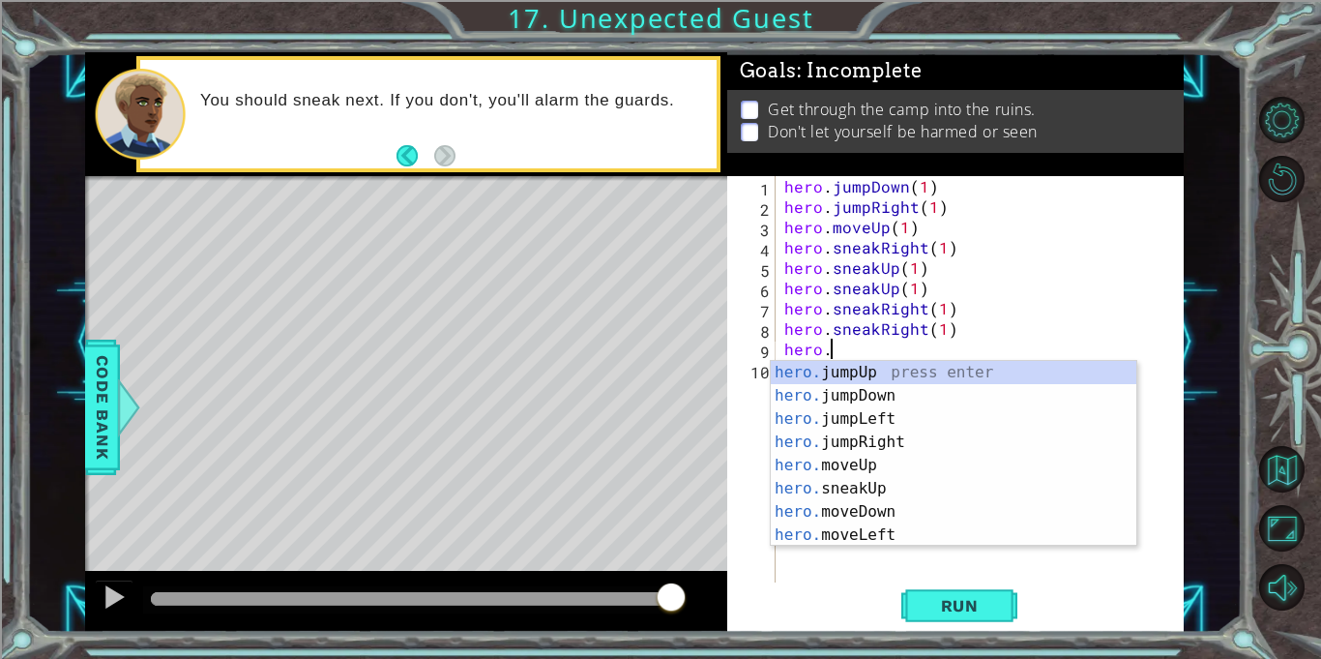
scroll to position [0, 2]
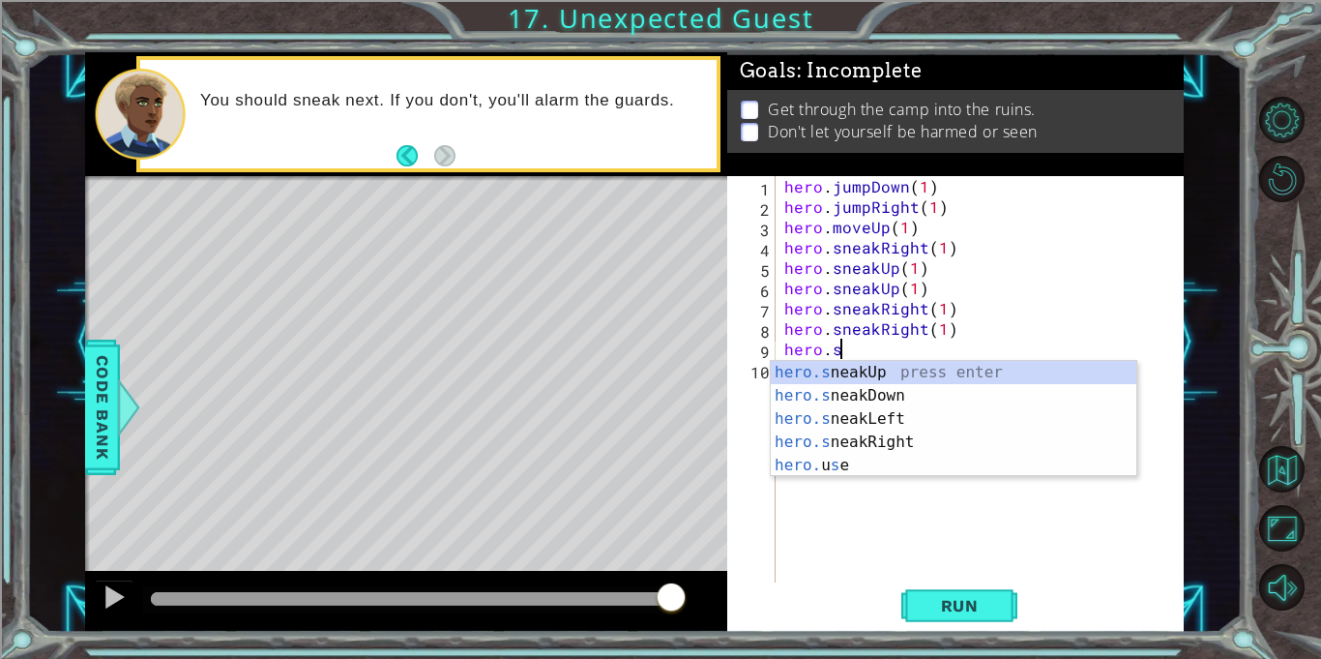
click at [960, 399] on div "hero.s neakUp press enter hero.s neakDown press enter hero.s neakLeft press ent…" at bounding box center [954, 442] width 366 height 163
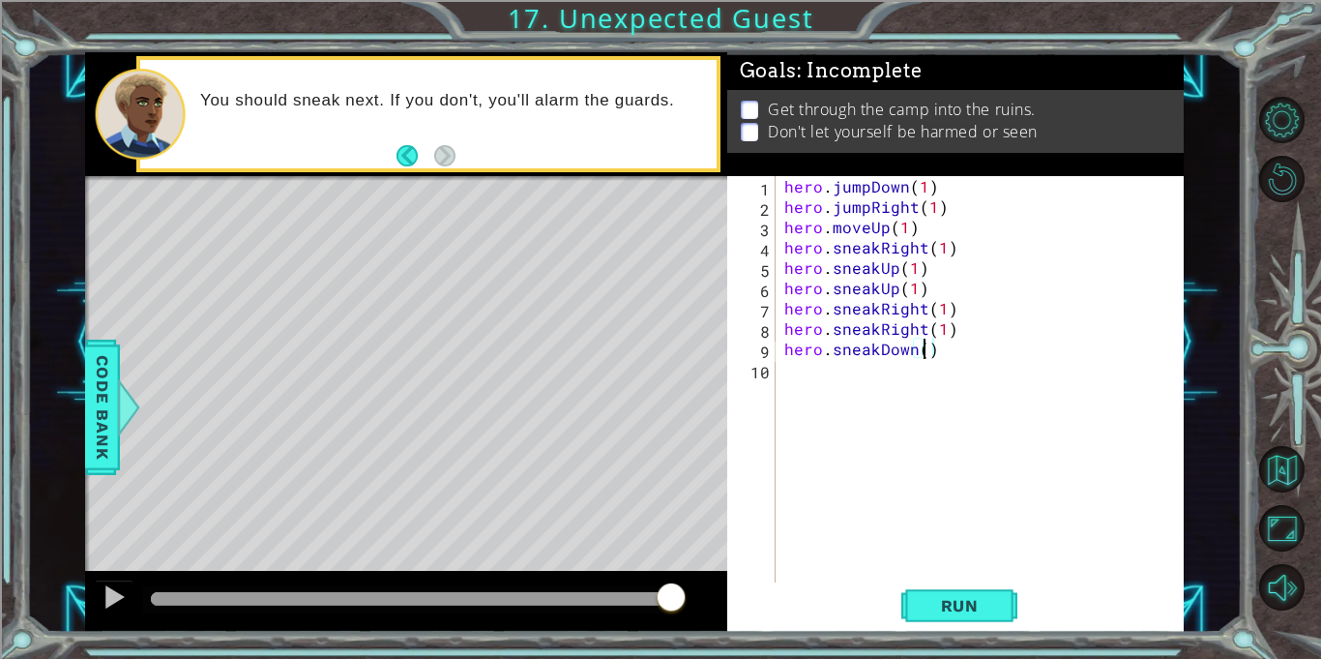
scroll to position [0, 9]
type textarea "hero.sneakDown(2)"
click at [984, 612] on span "Run" at bounding box center [960, 605] width 76 height 19
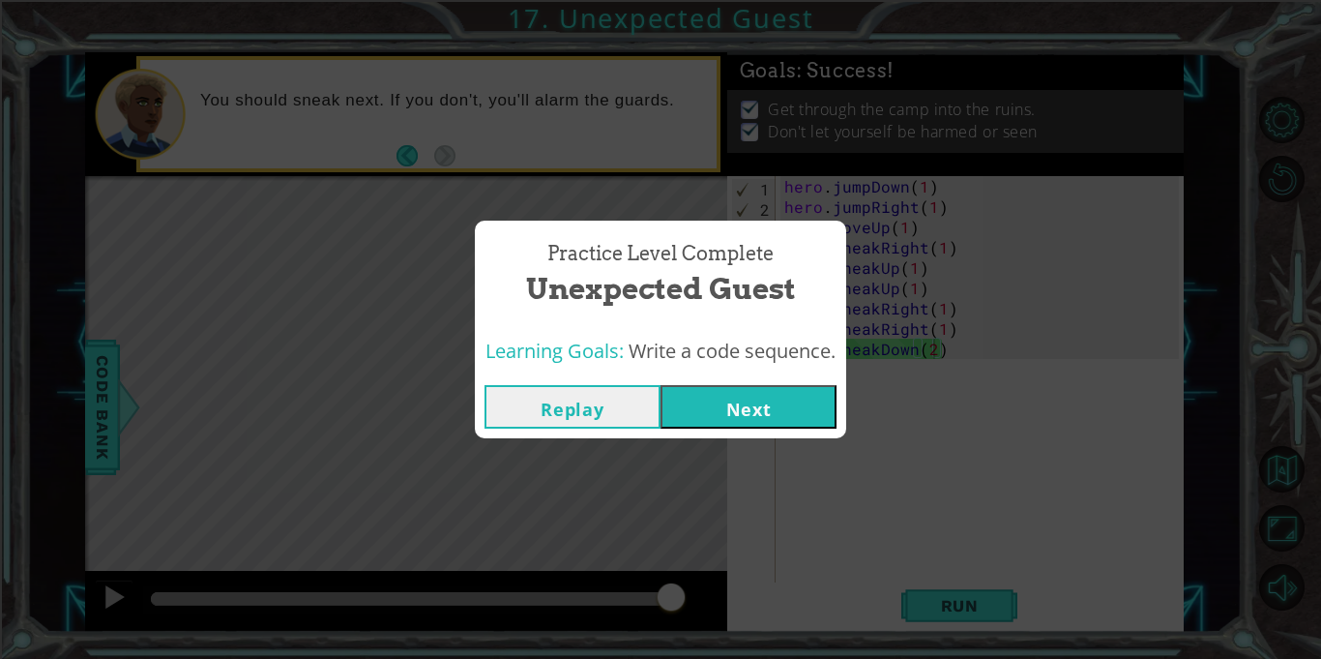
click at [818, 428] on button "Next" at bounding box center [749, 407] width 176 height 44
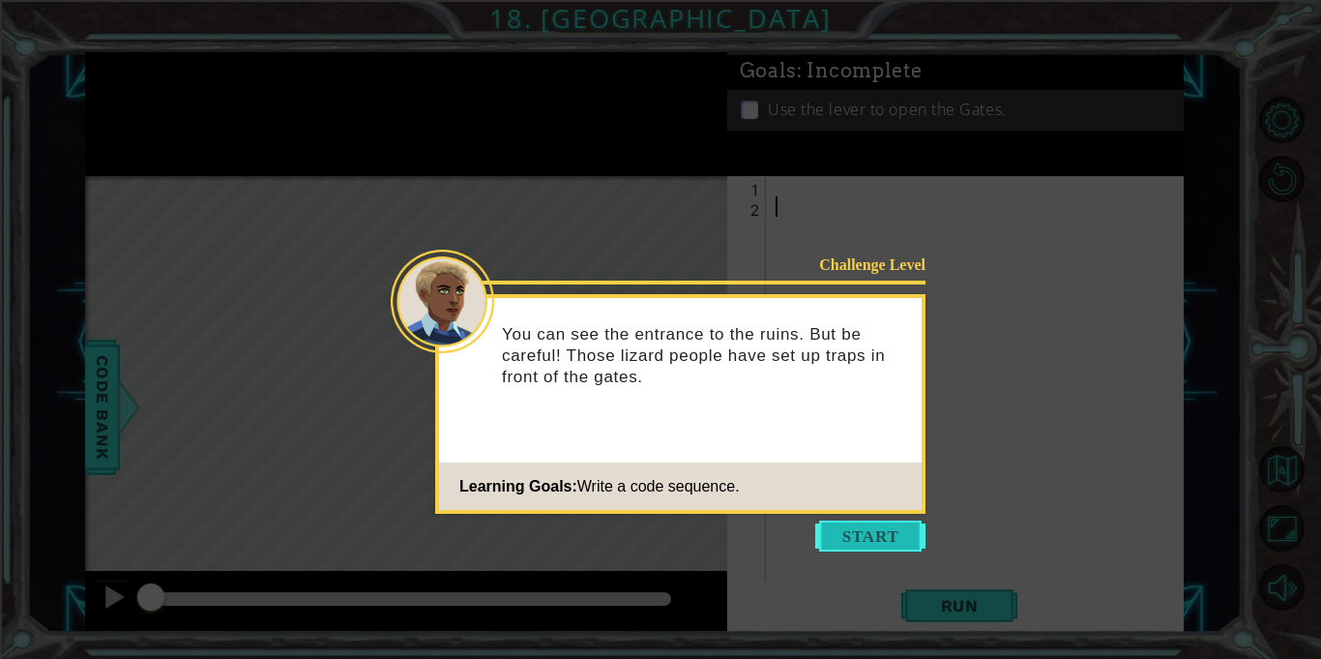
click at [875, 543] on button "Start" at bounding box center [870, 535] width 110 height 31
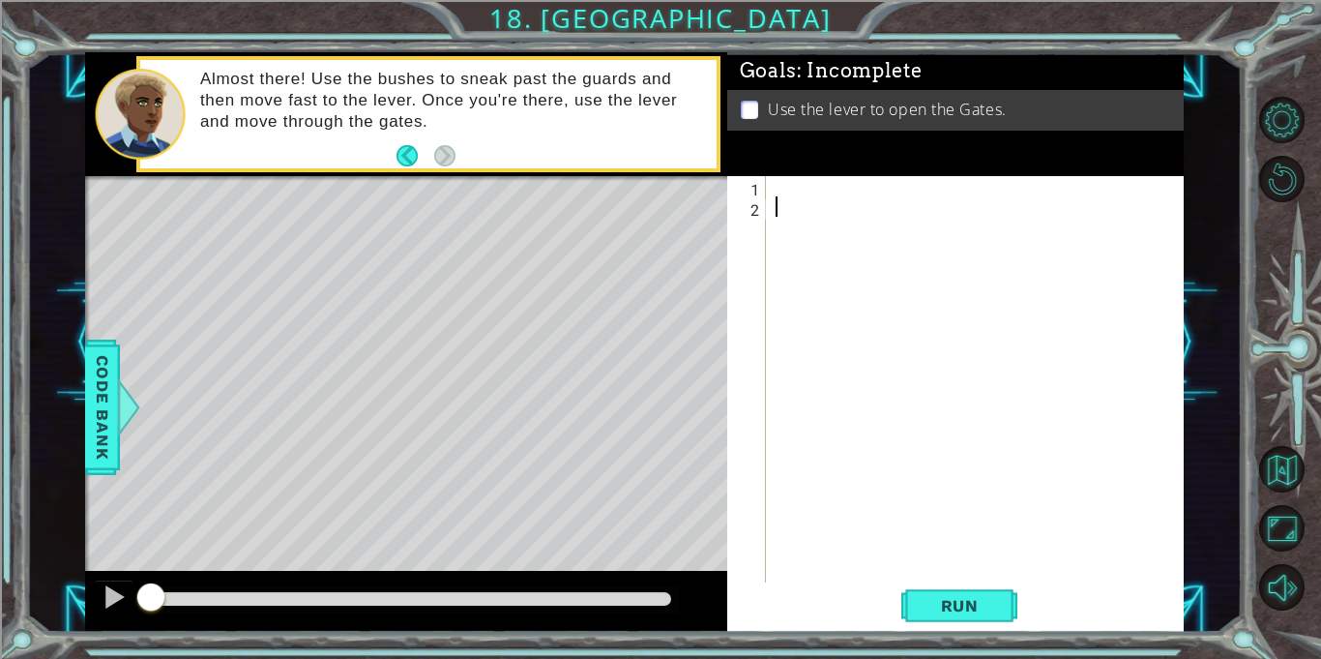
click at [981, 182] on div at bounding box center [980, 399] width 417 height 447
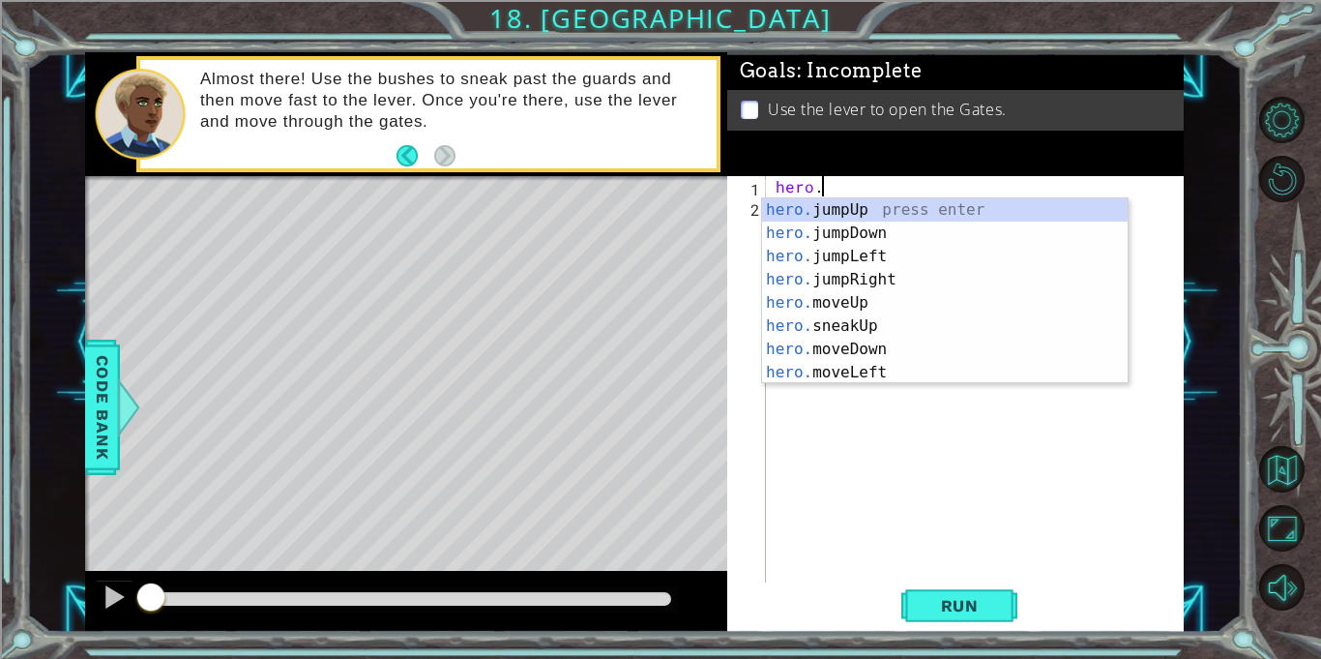
scroll to position [0, 2]
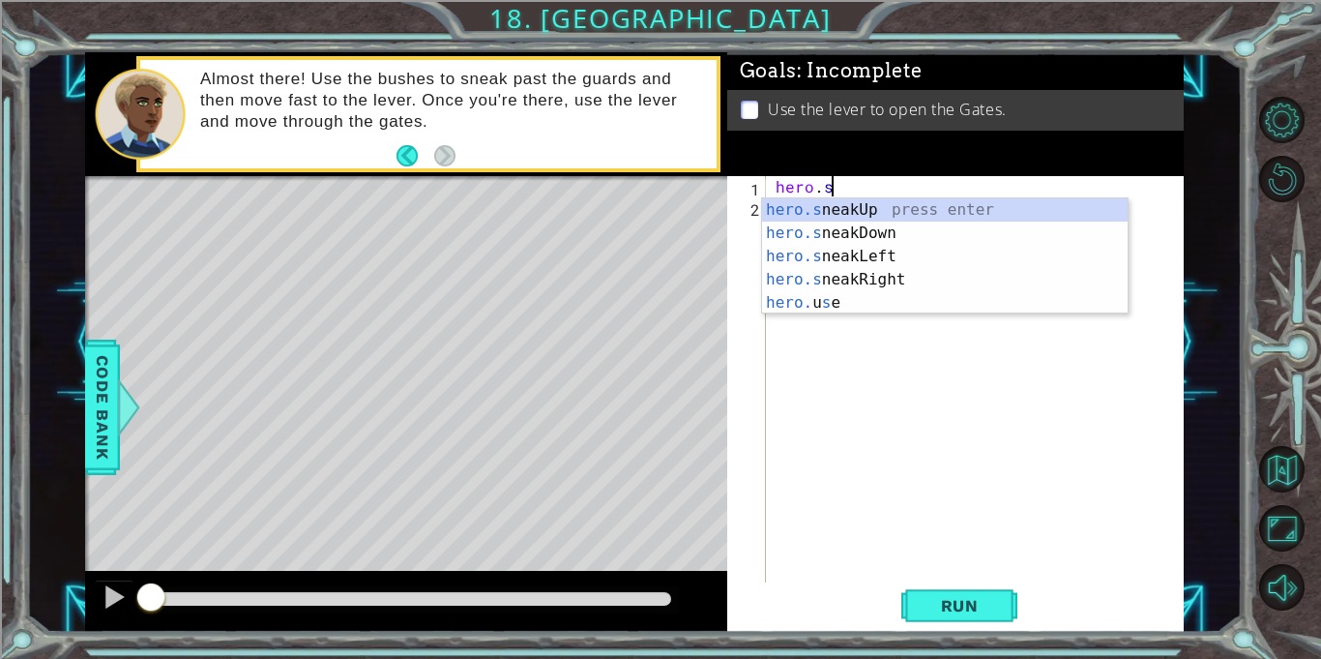
click at [939, 280] on div "hero.s neakUp press enter hero.s neakDown press enter hero.s neakLeft press ent…" at bounding box center [945, 279] width 366 height 163
type textarea "hero.sneakRight(1)"
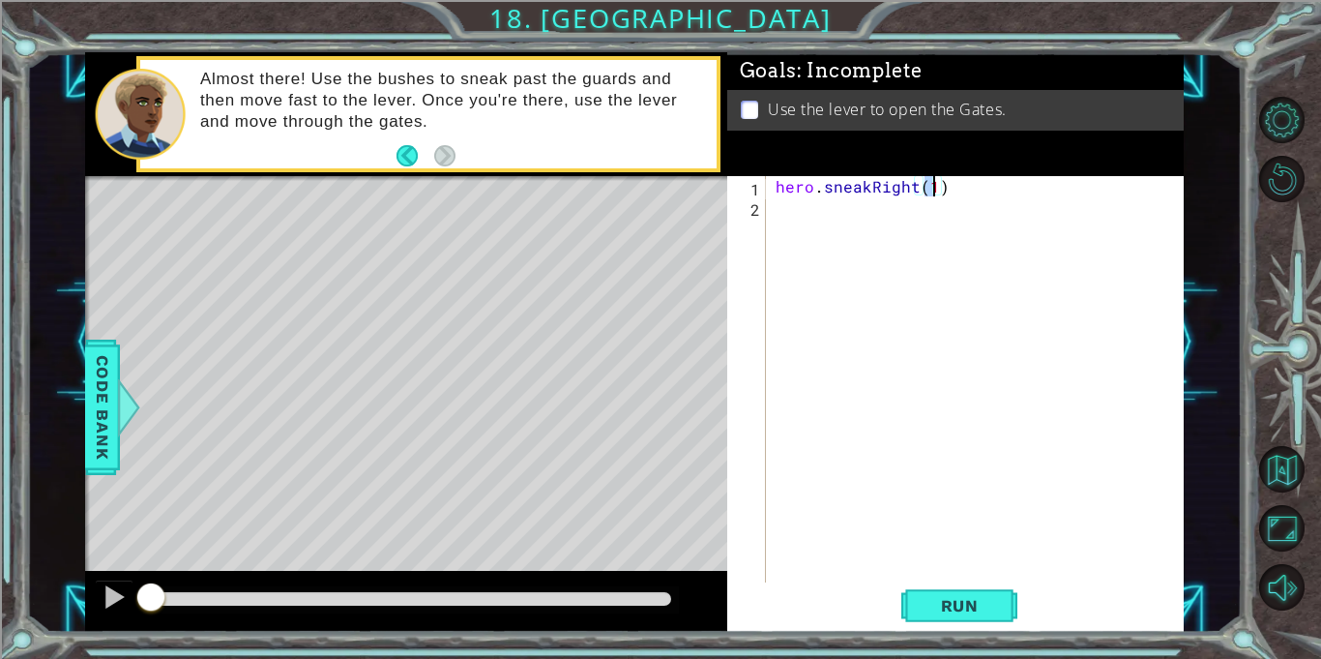
click at [928, 217] on div "hero . sneakRight ( 1 )" at bounding box center [980, 399] width 417 height 447
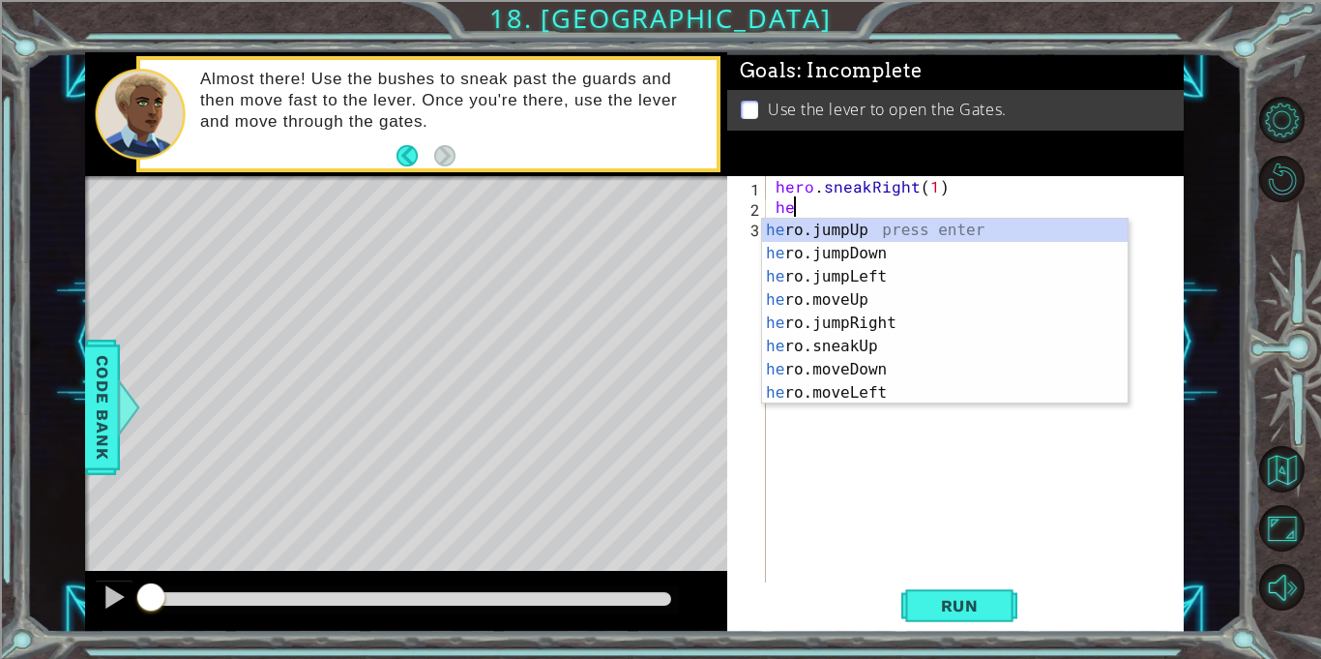
click at [962, 349] on div "he ro.jumpUp press enter he ro.jumpDown press enter he ro.jumpLeft press enter …" at bounding box center [945, 335] width 366 height 232
type textarea "hero.sneakUp(1)"
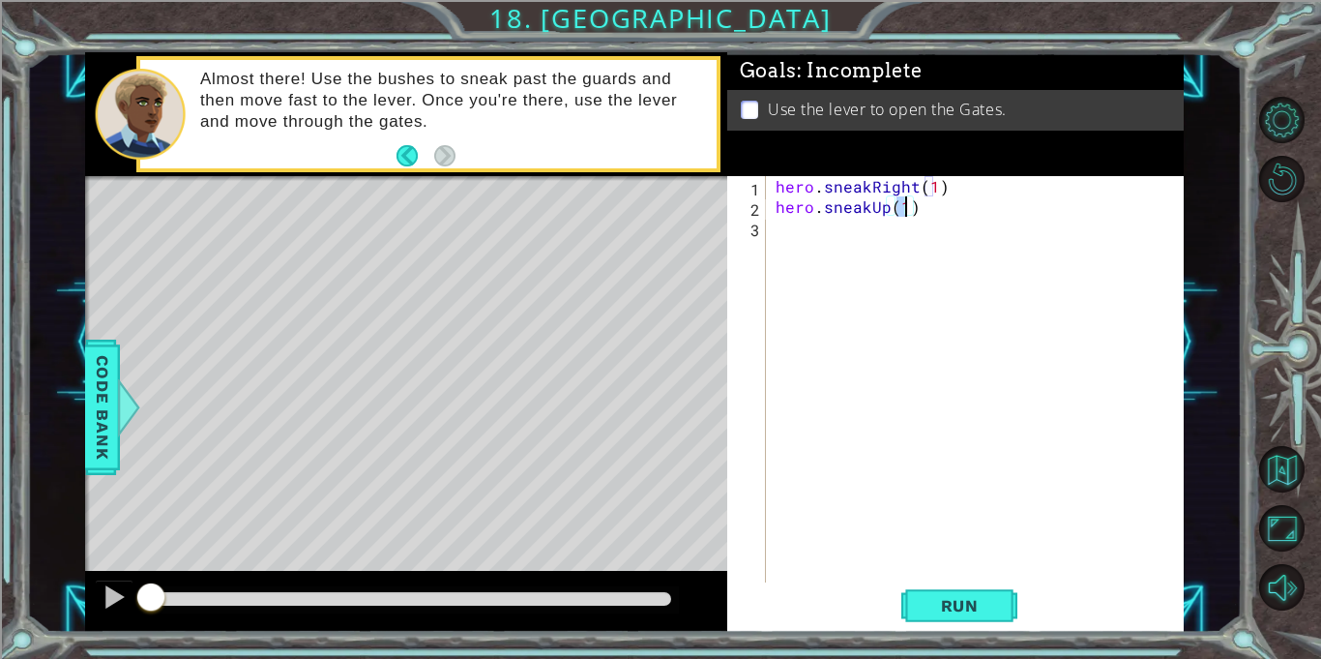
click at [973, 260] on div "hero . sneakRight ( 1 ) hero . sneakUp ( 1 )" at bounding box center [980, 399] width 417 height 447
click at [909, 205] on div "hero . sneakRight ( 1 ) hero . sneakUp ( 1 )" at bounding box center [980, 399] width 417 height 447
type textarea "hero.sneakUp(2)"
click at [928, 238] on div "hero . sneakRight ( 1 ) hero . sneakUp ( 2 )" at bounding box center [980, 399] width 417 height 447
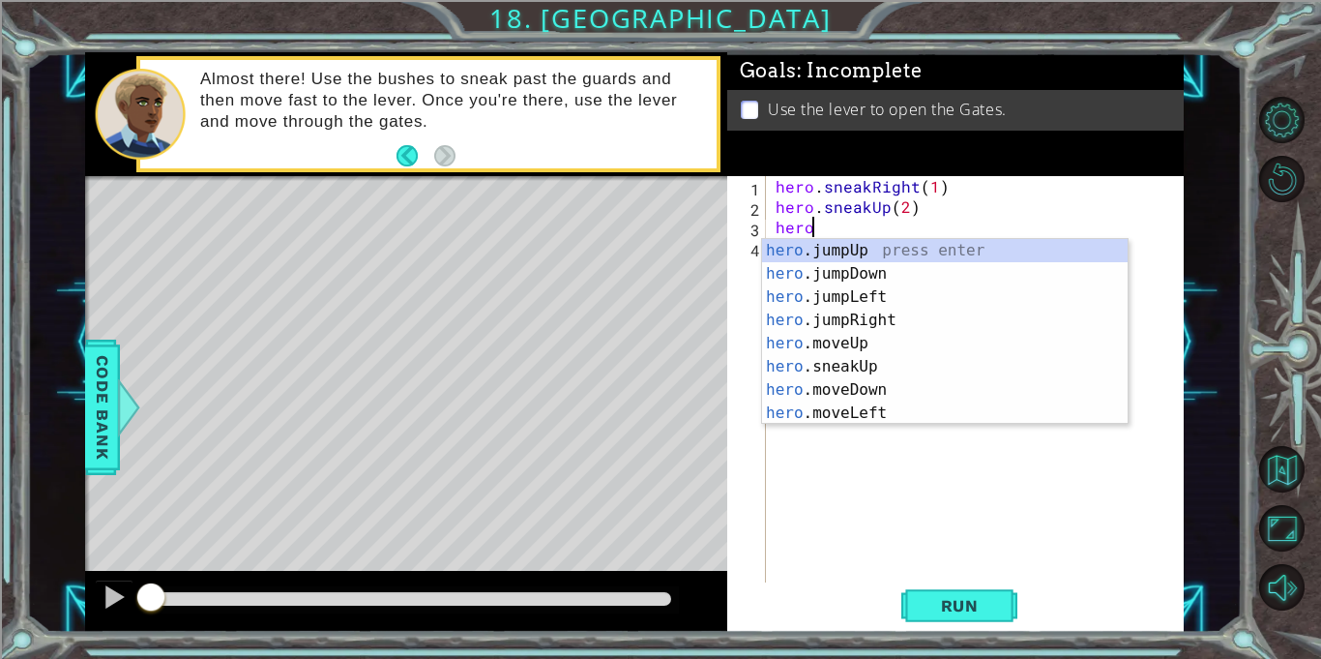
scroll to position [0, 2]
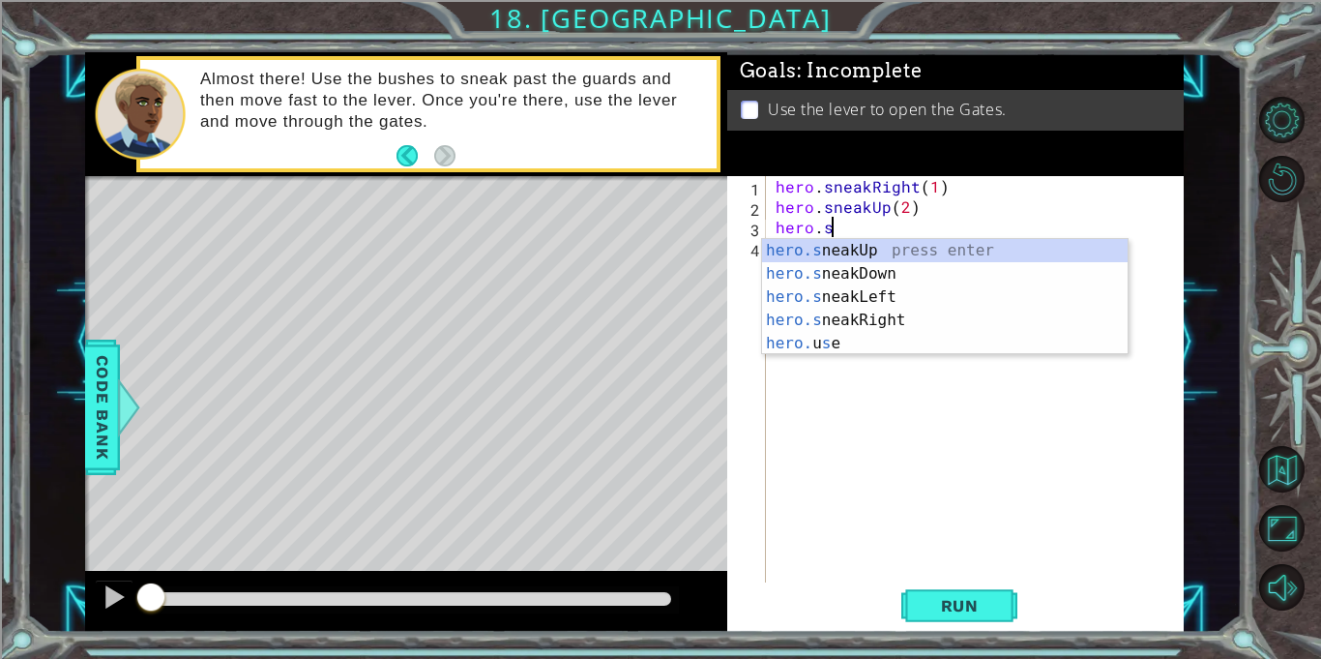
click at [928, 328] on div "hero.s neakUp press enter hero.s neakDown press enter hero.s neakLeft press ent…" at bounding box center [945, 320] width 366 height 163
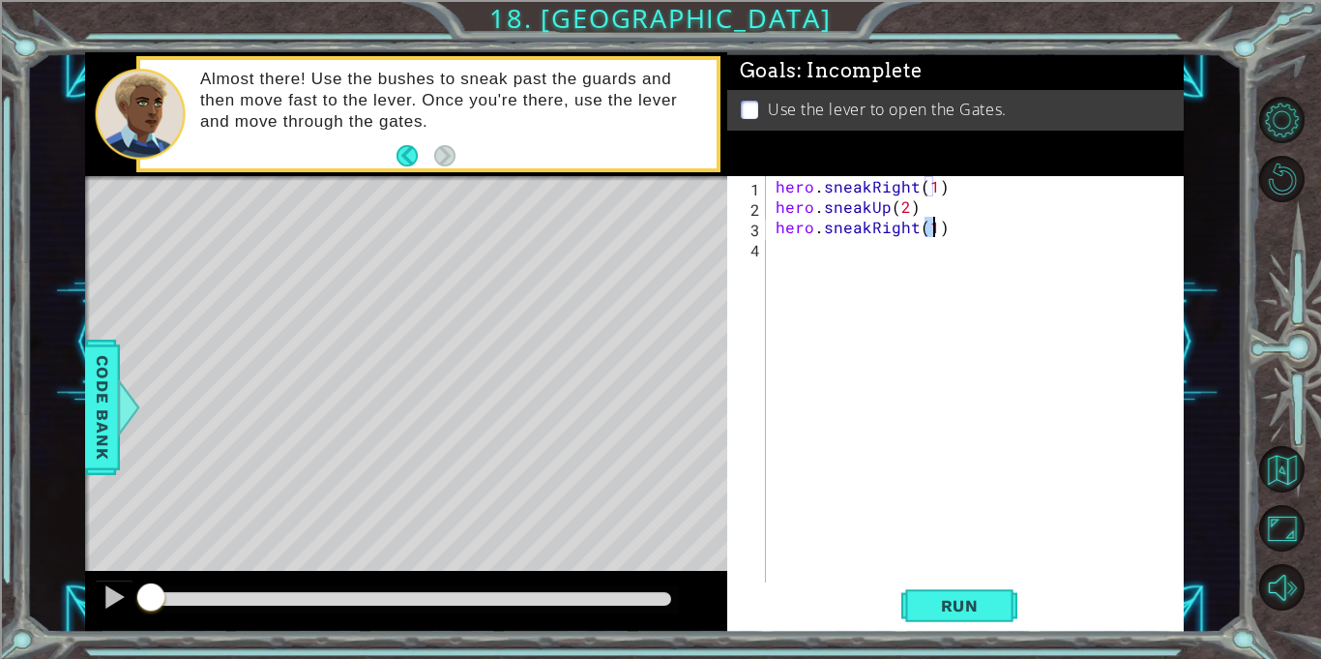
type textarea "hero.sneakRight(1)"
click at [975, 263] on div "hero . sneakRight ( 1 ) hero . sneakUp ( 2 ) hero . sneakRight ( 1 )" at bounding box center [980, 399] width 417 height 447
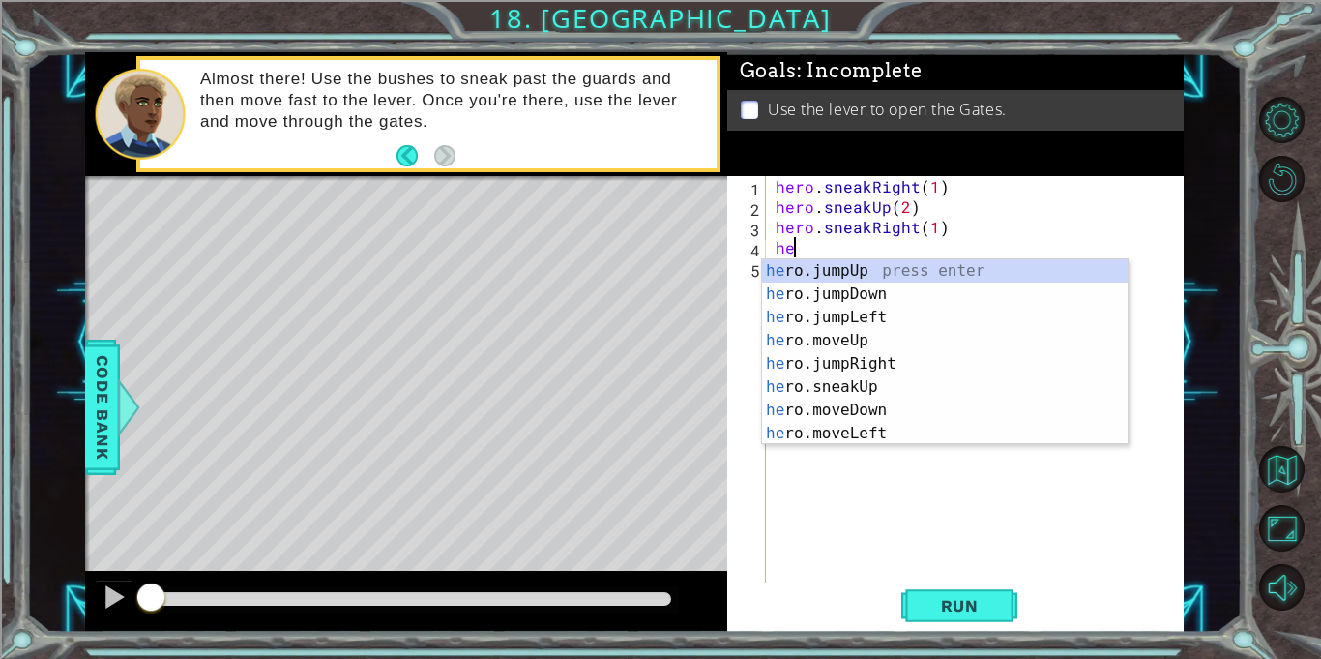
click at [889, 387] on div "he ro.jumpUp press enter he ro.jumpDown press enter he ro.jumpLeft press enter …" at bounding box center [945, 375] width 366 height 232
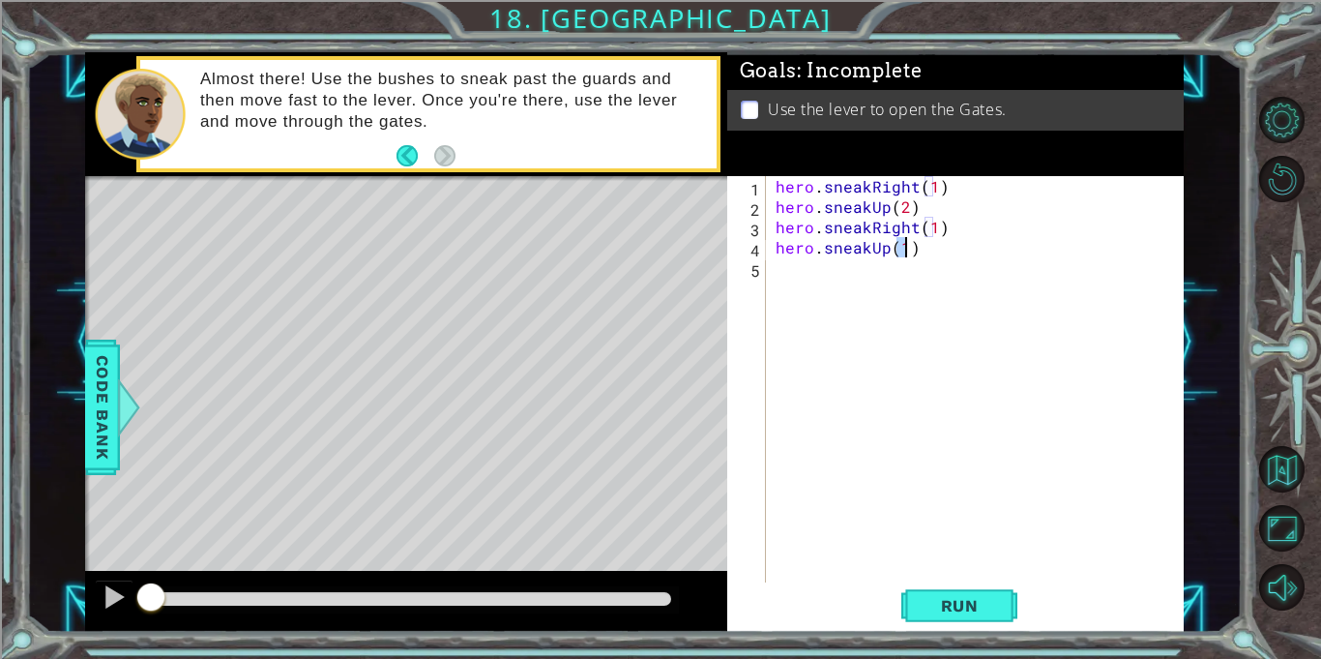
type textarea "hero.sneakUp(1)"
click at [936, 275] on div "hero . sneakRight ( 1 ) hero . sneakUp ( 2 ) hero . sneakRight ( 1 ) hero . sne…" at bounding box center [980, 399] width 417 height 447
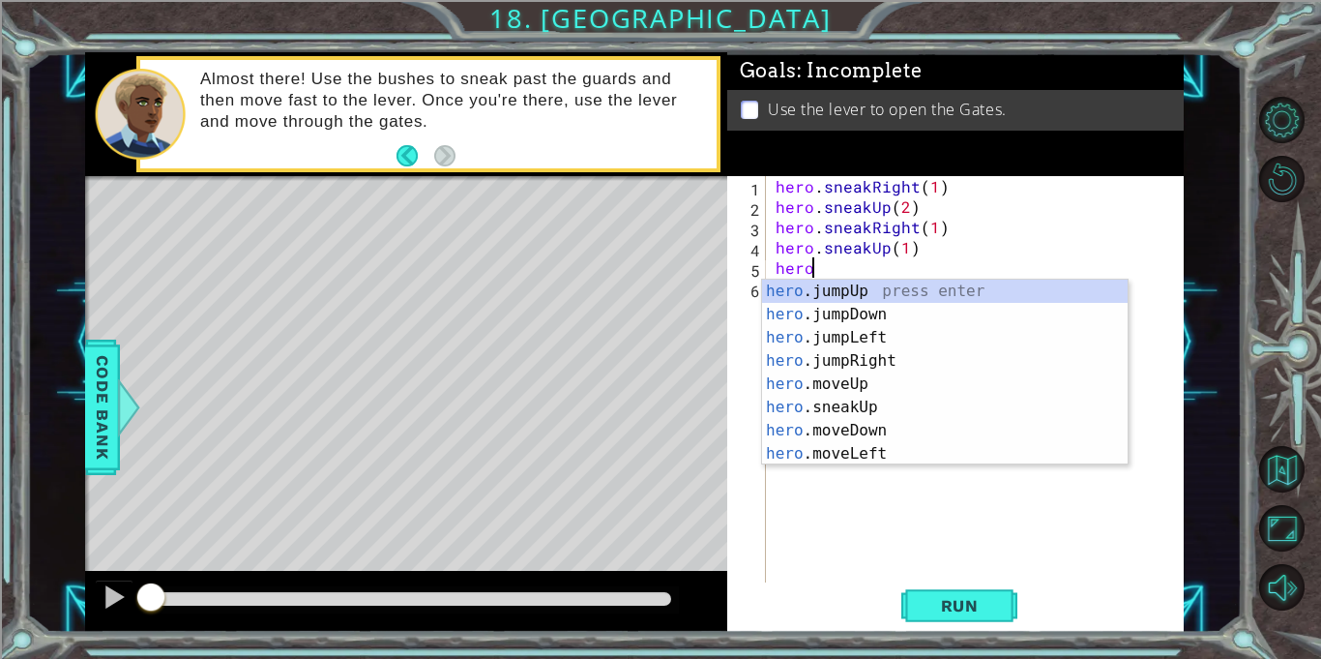
scroll to position [0, 2]
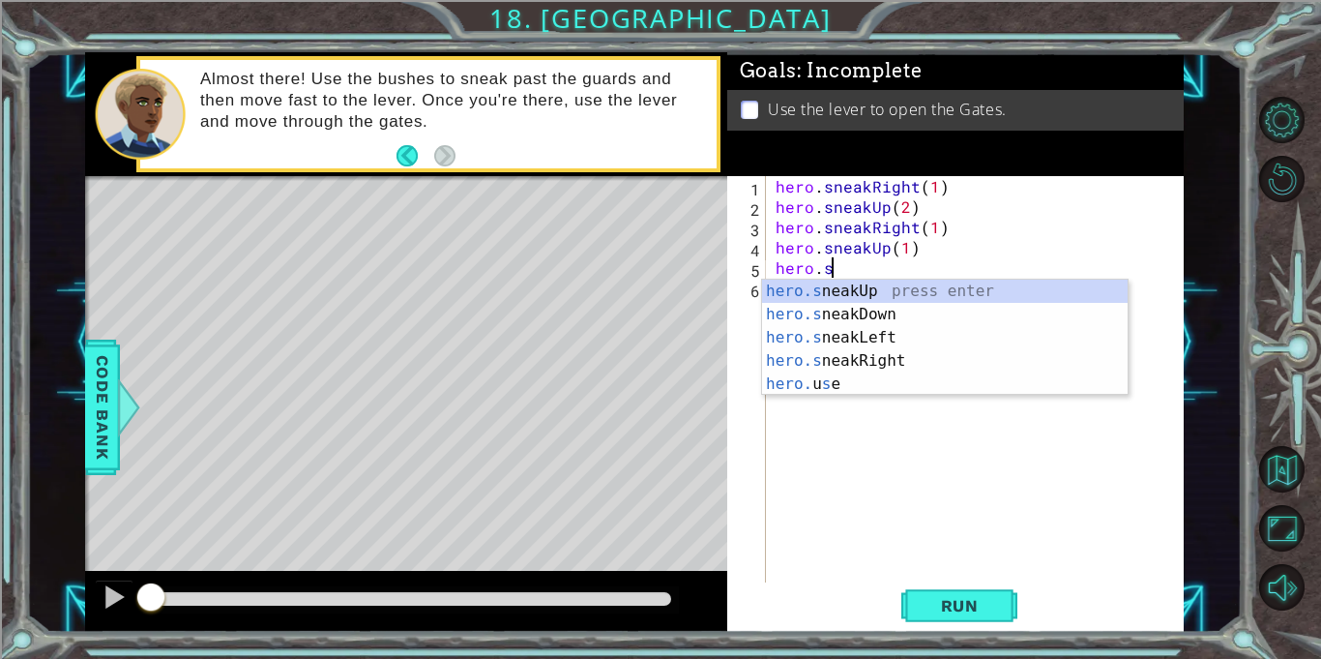
click at [918, 360] on div "hero.s neakUp press enter hero.s neakDown press enter hero.s neakLeft press ent…" at bounding box center [945, 361] width 366 height 163
type textarea "hero.sneakRight(1)"
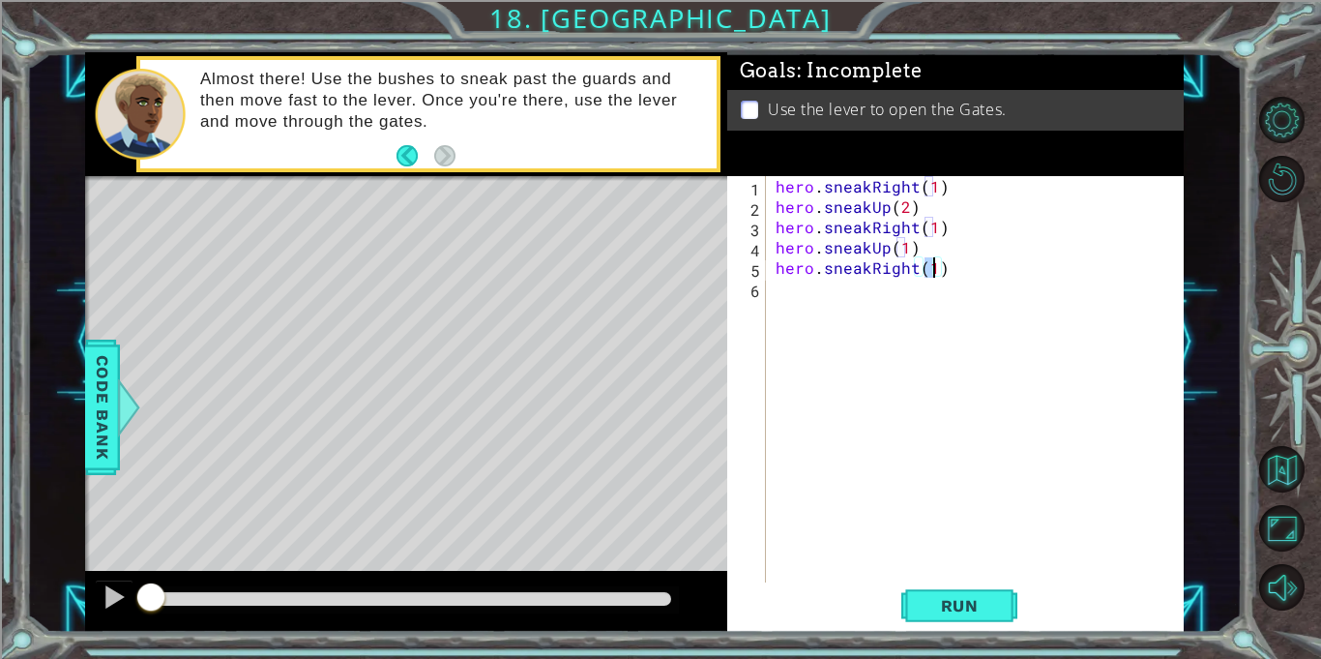
click at [947, 306] on div "hero . sneakRight ( 1 ) hero . sneakUp ( 2 ) hero . sneakRight ( 1 ) hero . sne…" at bounding box center [980, 399] width 417 height 447
type textarea "hero"
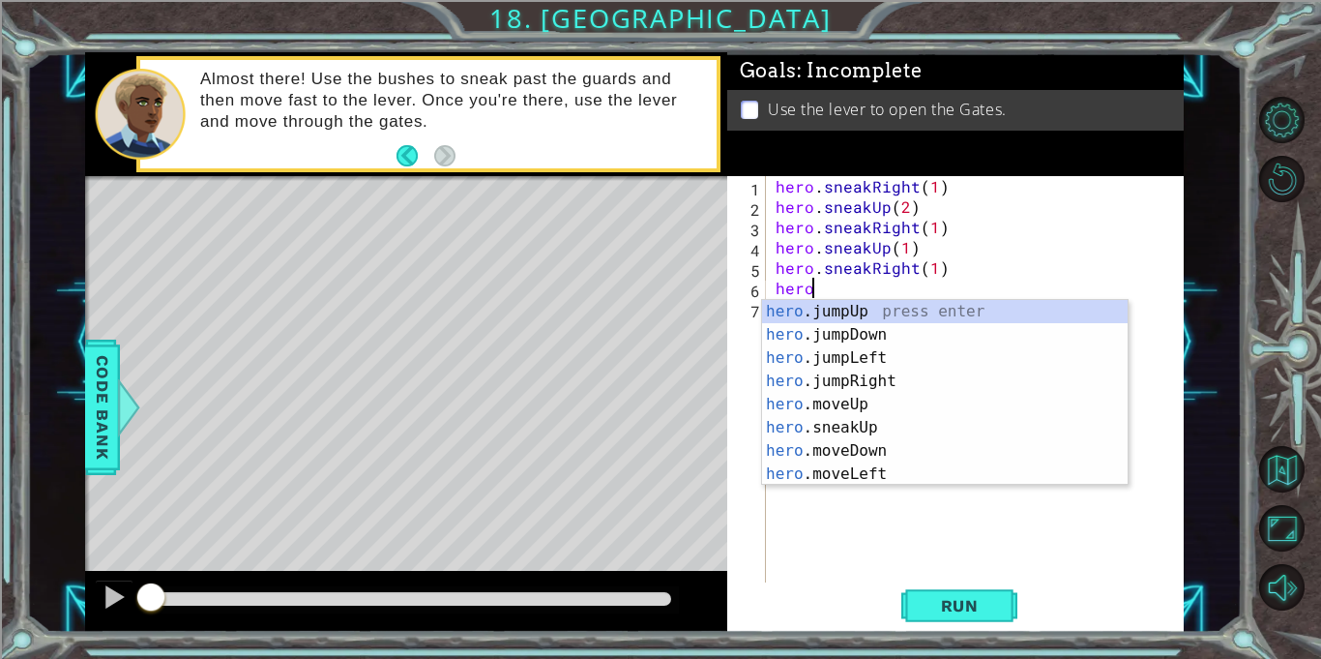
scroll to position [0, 1]
click at [899, 383] on div "hero .jumpUp press enter hero .jumpDown press enter hero .jumpLeft press enter …" at bounding box center [945, 416] width 366 height 232
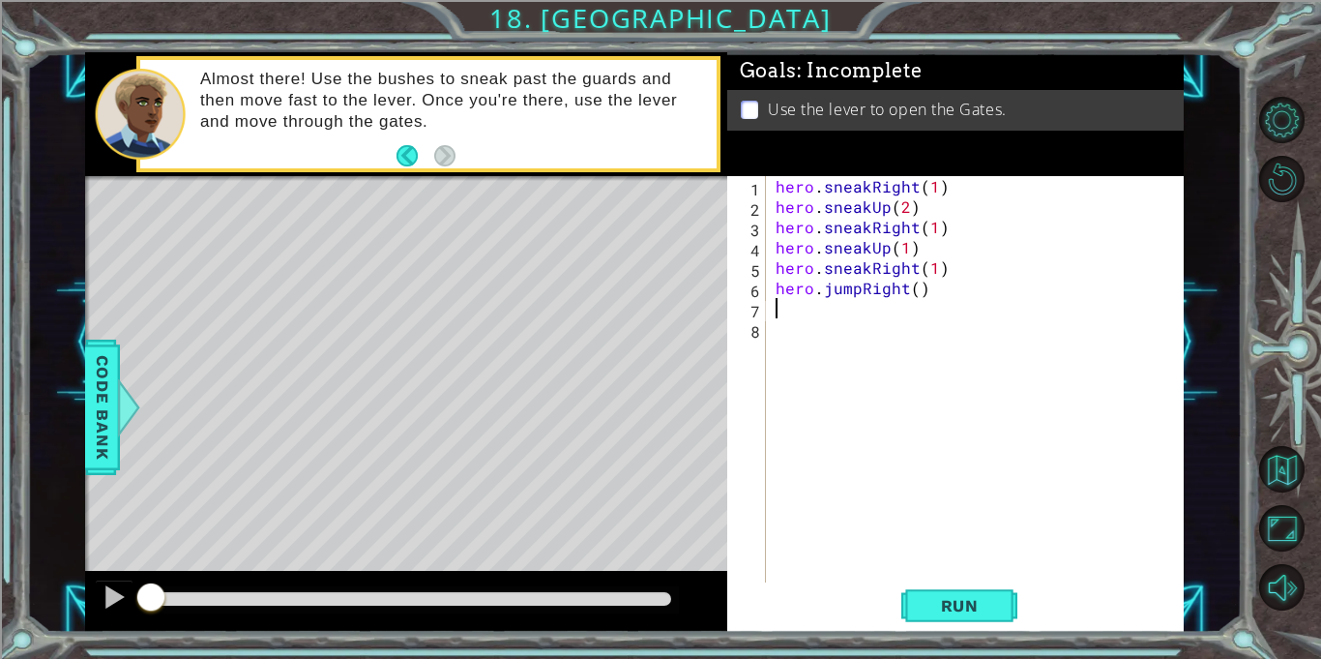
scroll to position [0, 0]
click at [953, 292] on div "hero . sneakRight ( 1 ) hero . sneakUp ( 2 ) hero . sneakRight ( 1 ) hero . sne…" at bounding box center [980, 399] width 417 height 447
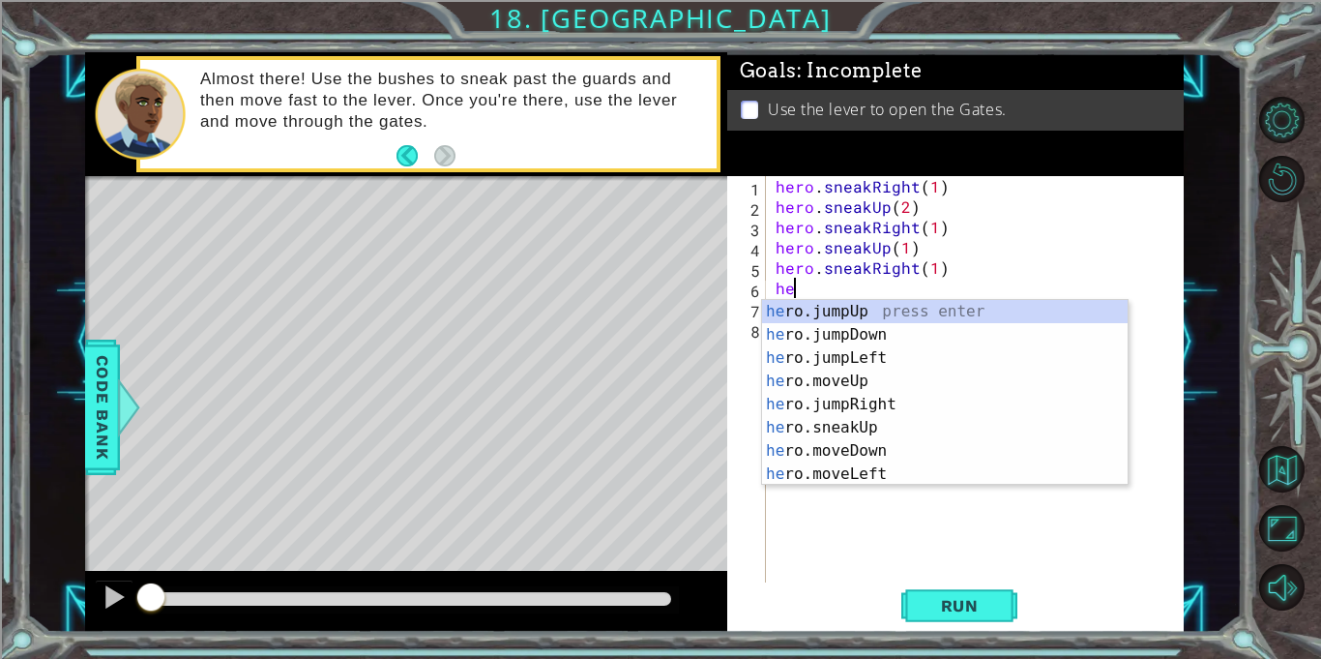
type textarea "h"
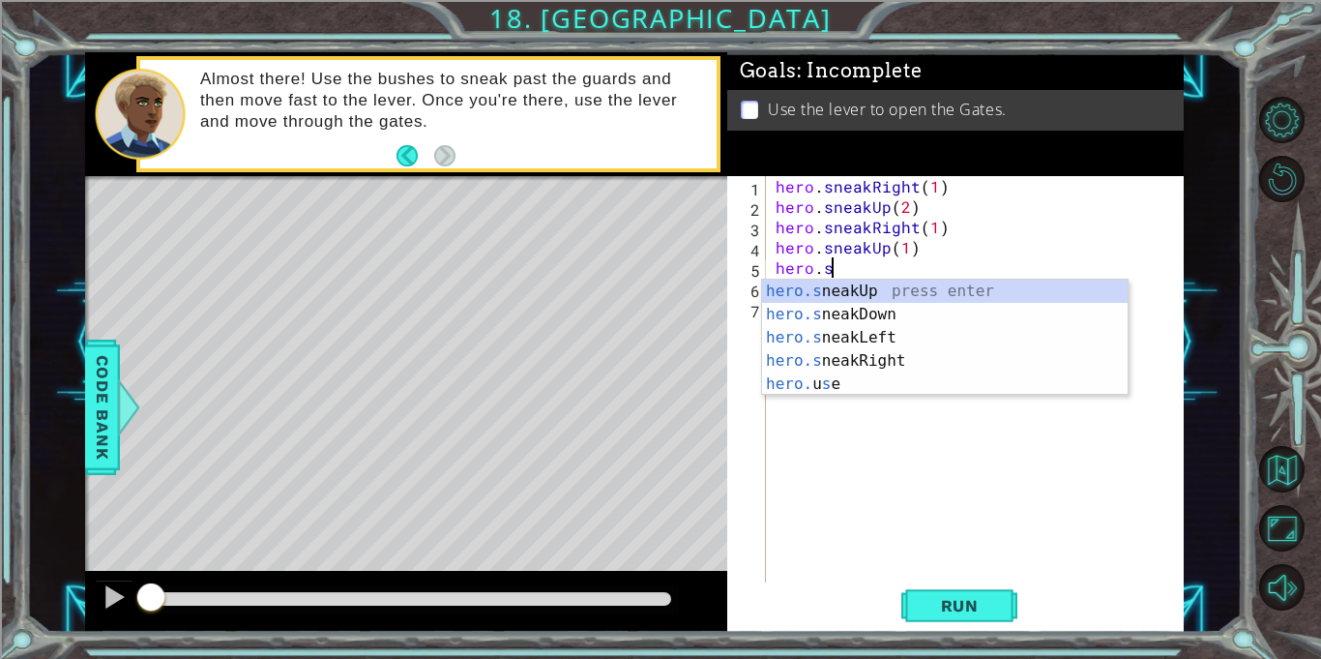
type textarea "hero."
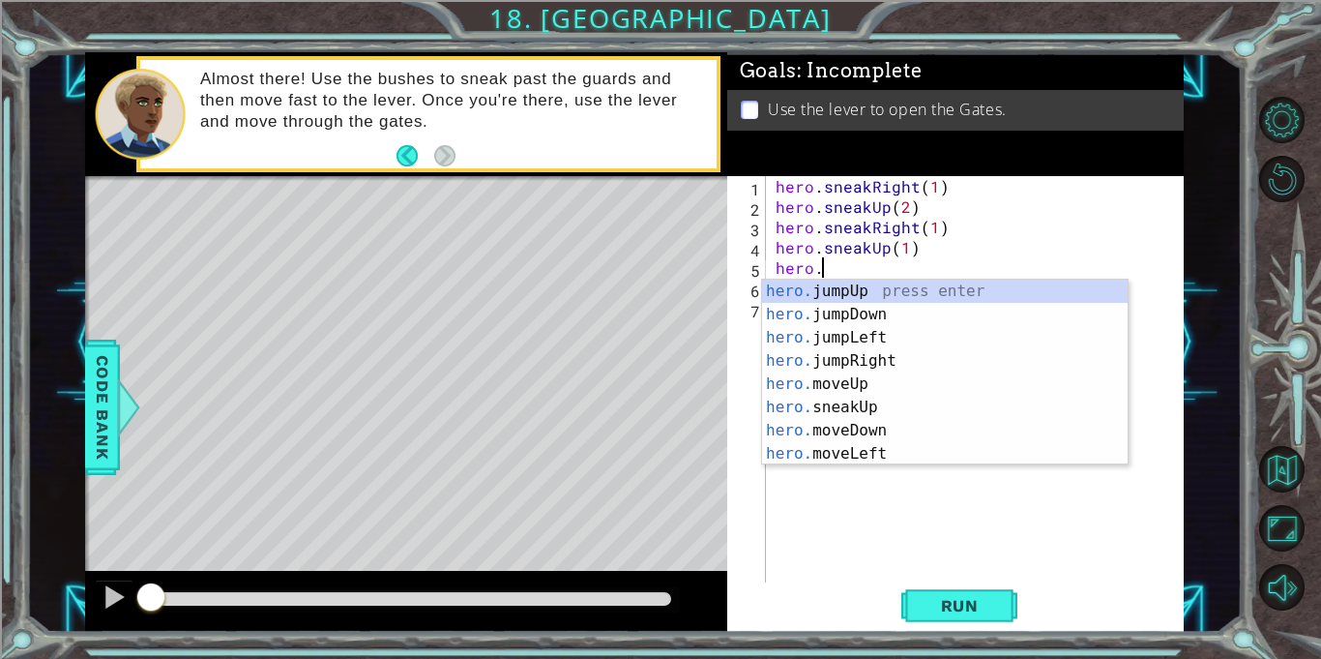
click at [914, 363] on div "hero. jumpUp press enter hero. jumpDown press enter hero. jumpLeft press enter …" at bounding box center [945, 396] width 366 height 232
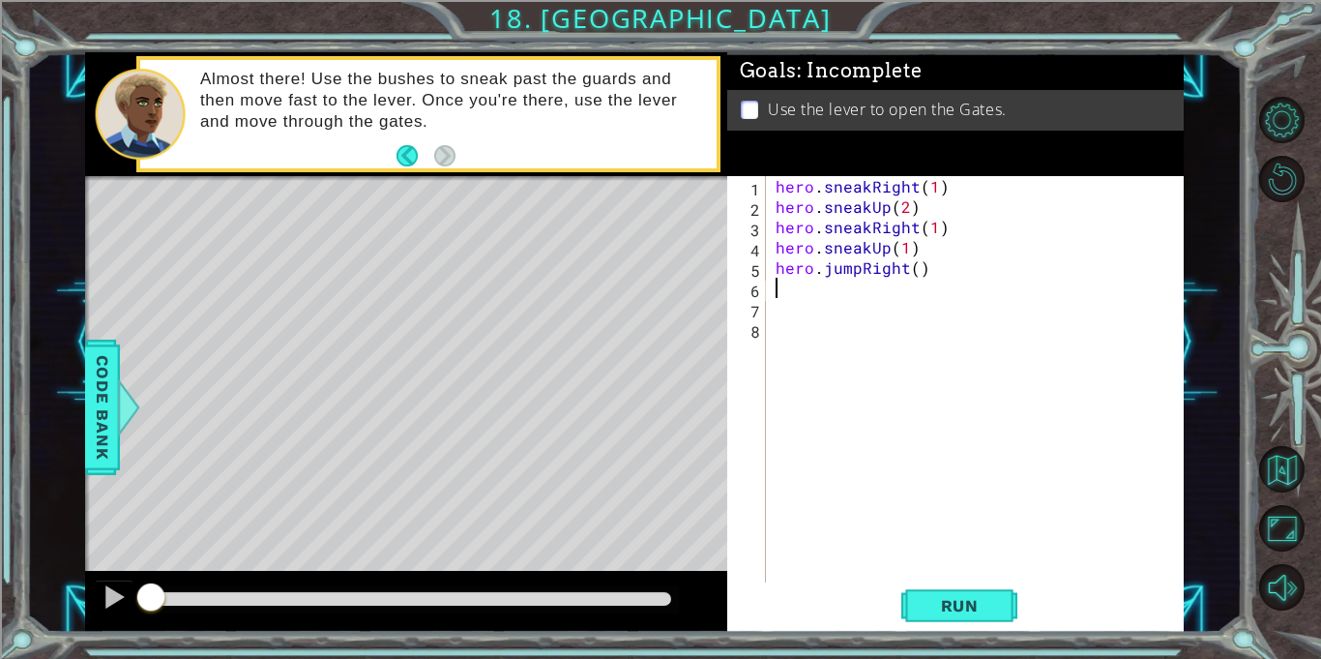
click at [914, 270] on div "hero . sneakRight ( 1 ) hero . sneakUp ( 2 ) hero . sneakRight ( 1 ) hero . sne…" at bounding box center [980, 399] width 417 height 447
type textarea "hero.jumpRight(1)"
click at [916, 301] on div "hero . sneakRight ( 1 ) hero . sneakUp ( 2 ) hero . sneakRight ( 1 ) hero . sne…" at bounding box center [980, 399] width 417 height 447
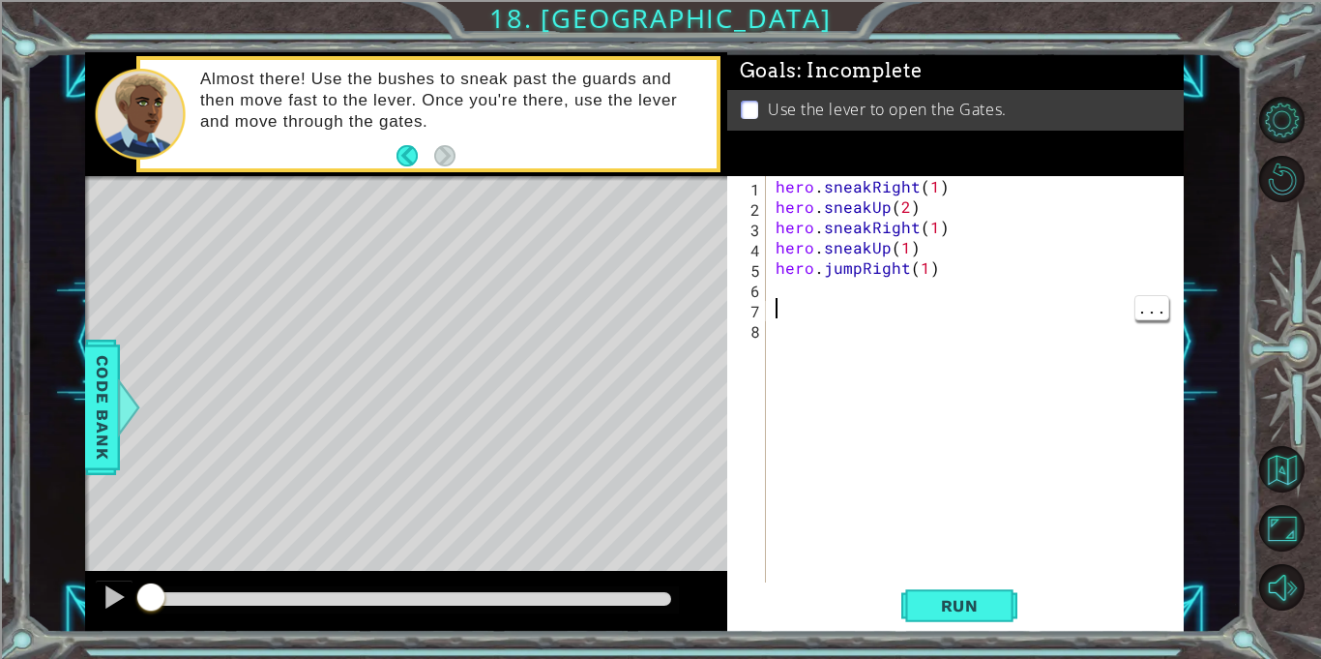
click at [914, 290] on div "hero . sneakRight ( 1 ) hero . sneakUp ( 2 ) hero . sneakRight ( 1 ) hero . sne…" at bounding box center [980, 399] width 417 height 447
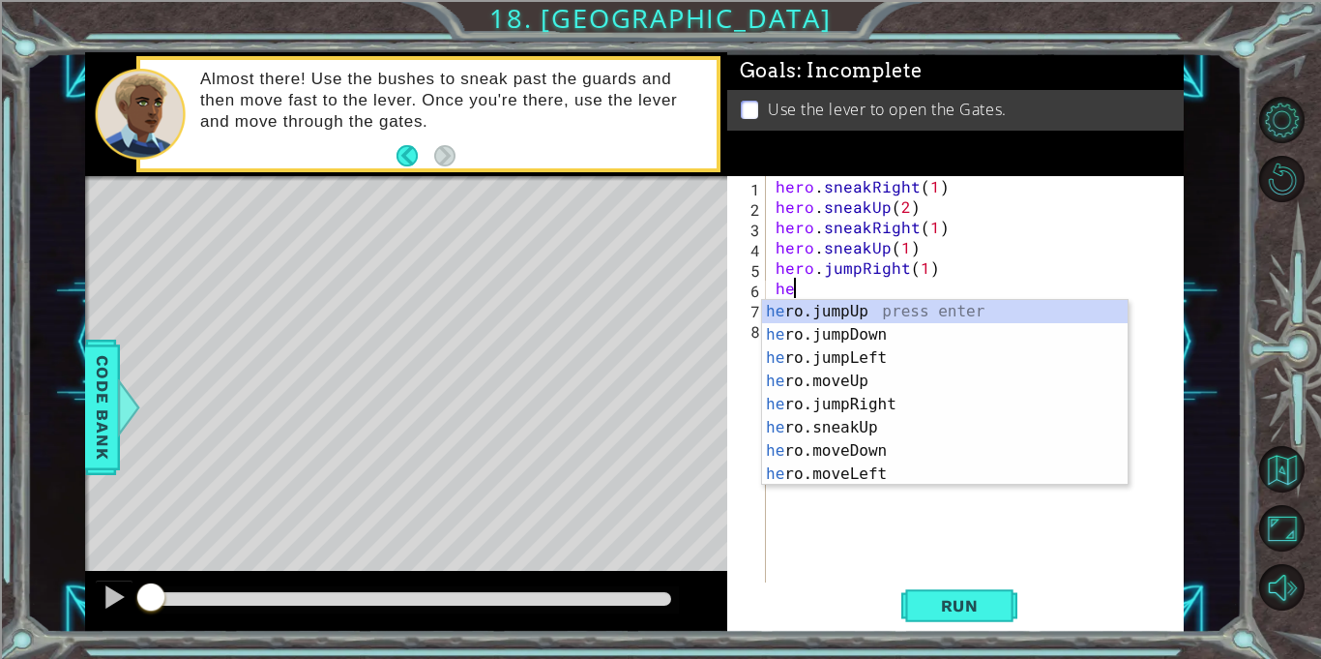
click at [901, 447] on div "he ro.jumpUp press enter he ro.jumpDown press enter he ro.jumpLeft press enter …" at bounding box center [945, 416] width 366 height 232
type textarea "hero.moveDown(1)"
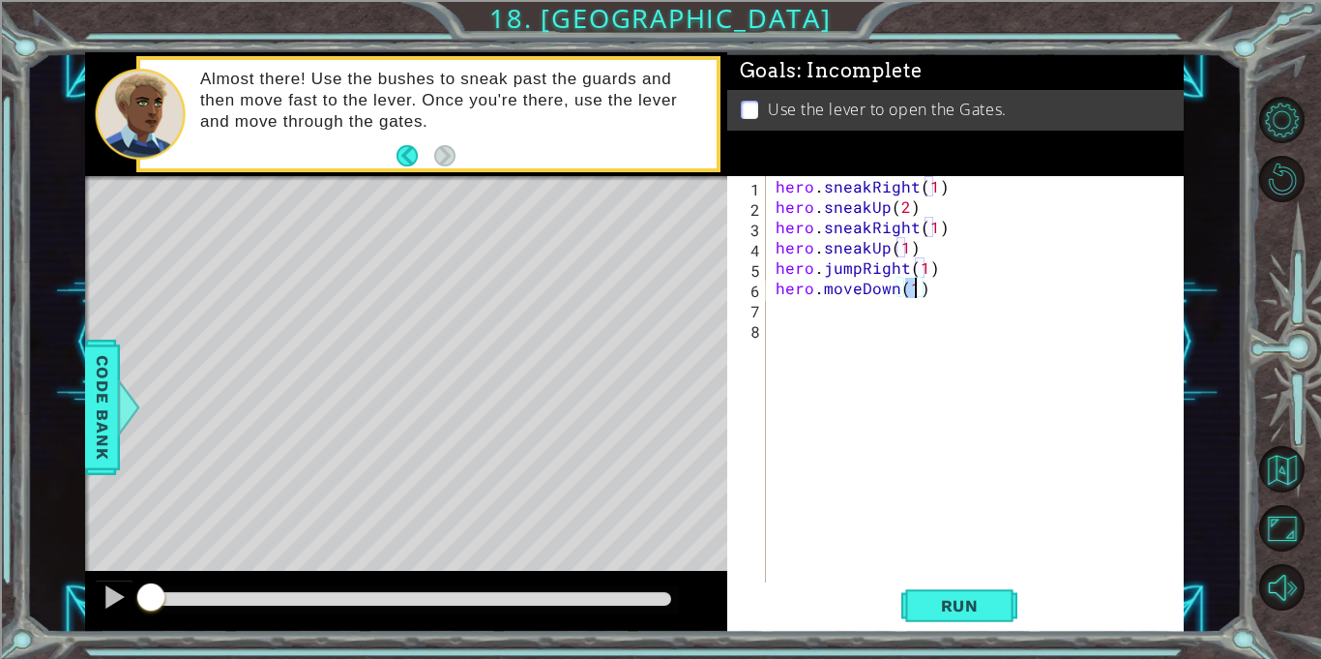
click at [895, 313] on div "hero . sneakRight ( 1 ) hero . sneakUp ( 2 ) hero . sneakRight ( 1 ) hero . sne…" at bounding box center [980, 399] width 417 height 447
type textarea "he"
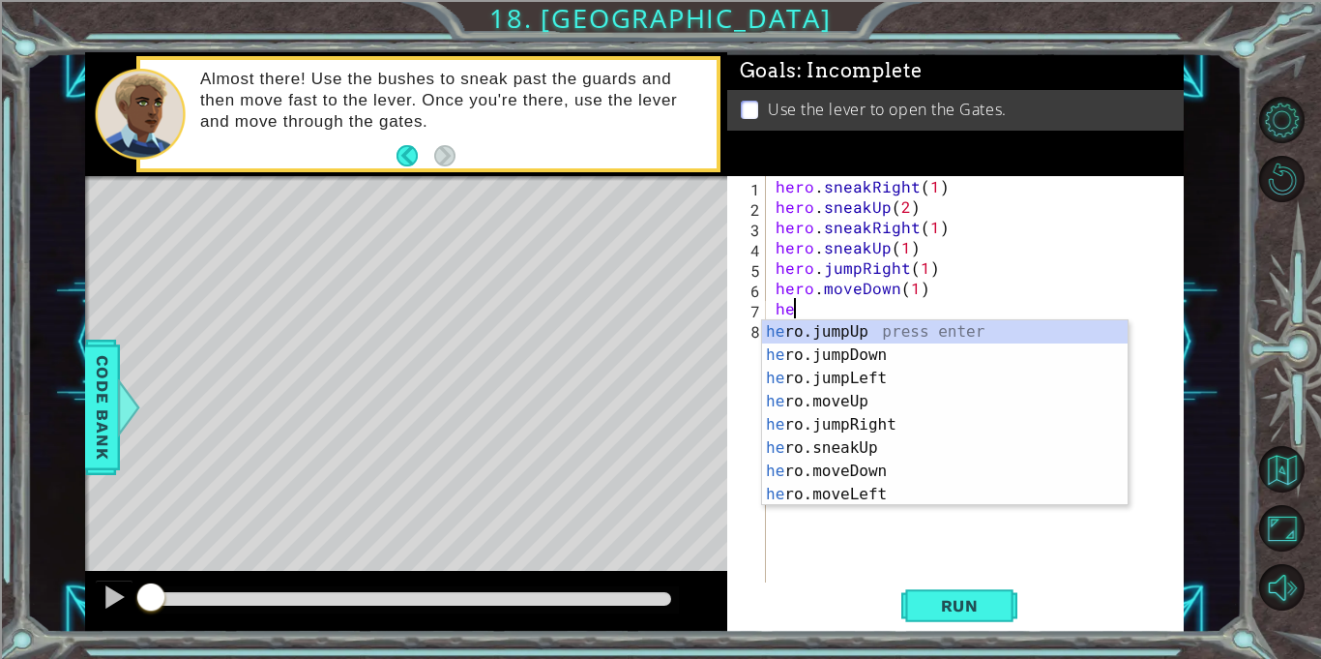
click at [901, 358] on div "he ro.jumpUp press enter he ro.jumpDown press enter he ro.jumpLeft press enter …" at bounding box center [945, 436] width 366 height 232
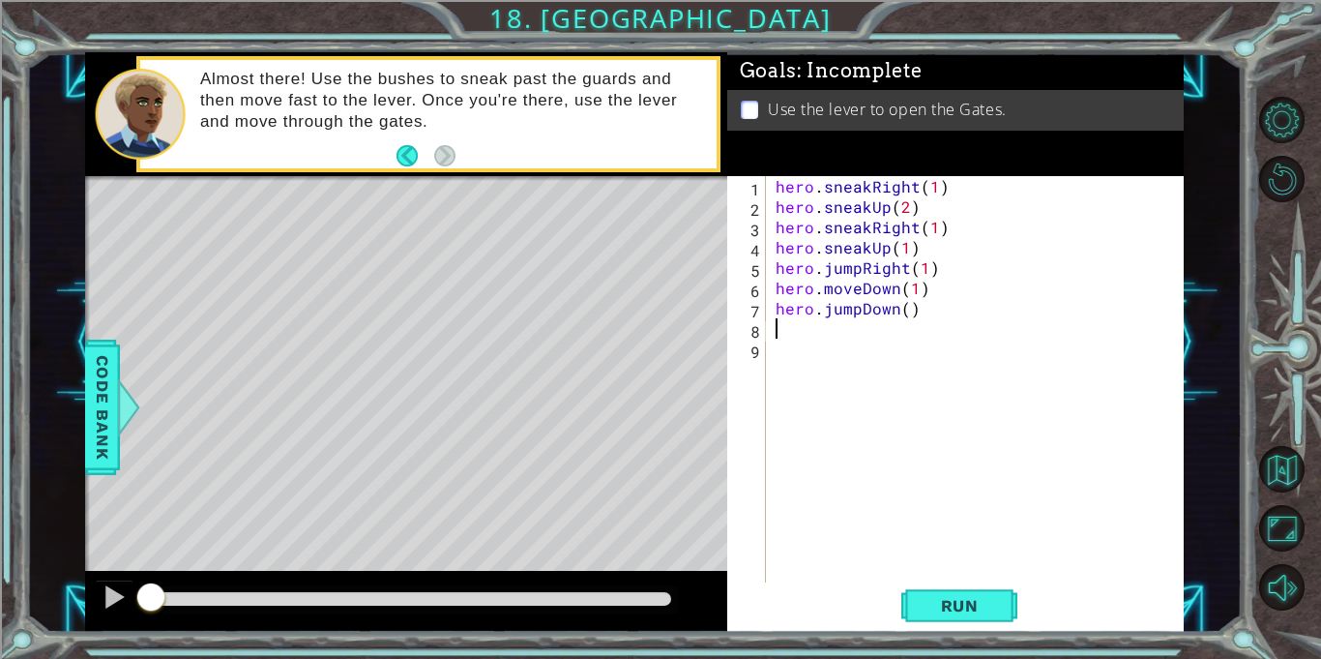
click at [912, 314] on div "hero . sneakRight ( 1 ) hero . sneakUp ( 2 ) hero . sneakRight ( 1 ) hero . sne…" at bounding box center [980, 399] width 417 height 447
click at [898, 314] on div "hero . sneakRight ( 1 ) hero . sneakUp ( 2 ) hero . sneakRight ( 1 ) hero . sne…" at bounding box center [980, 399] width 417 height 447
type textarea "hero.jumpDown(1)"
click at [831, 334] on div "hero . sneakRight ( 1 ) hero . sneakUp ( 2 ) hero . sneakRight ( 1 ) hero . sne…" at bounding box center [980, 399] width 417 height 447
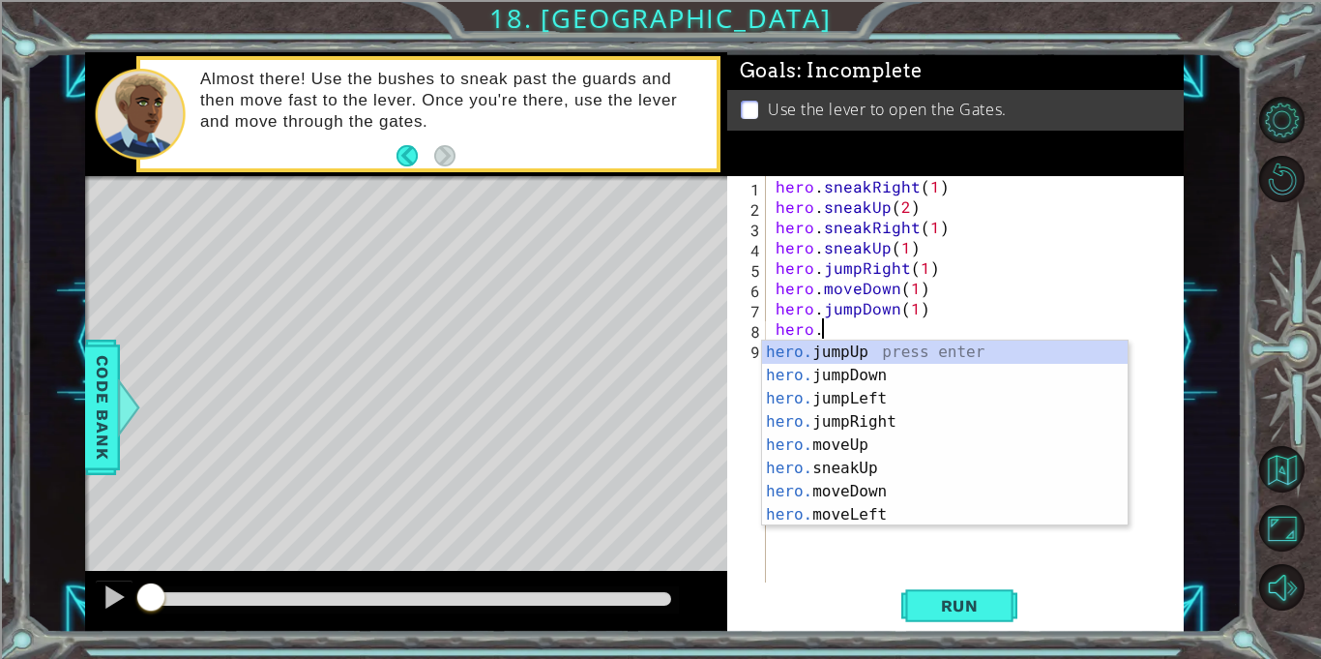
scroll to position [0, 2]
click at [905, 418] on div "hero.m oveUp press enter hero.m oveDown press enter hero.m oveLeft press enter …" at bounding box center [945, 456] width 366 height 232
type textarea "hero.moveRight(1)"
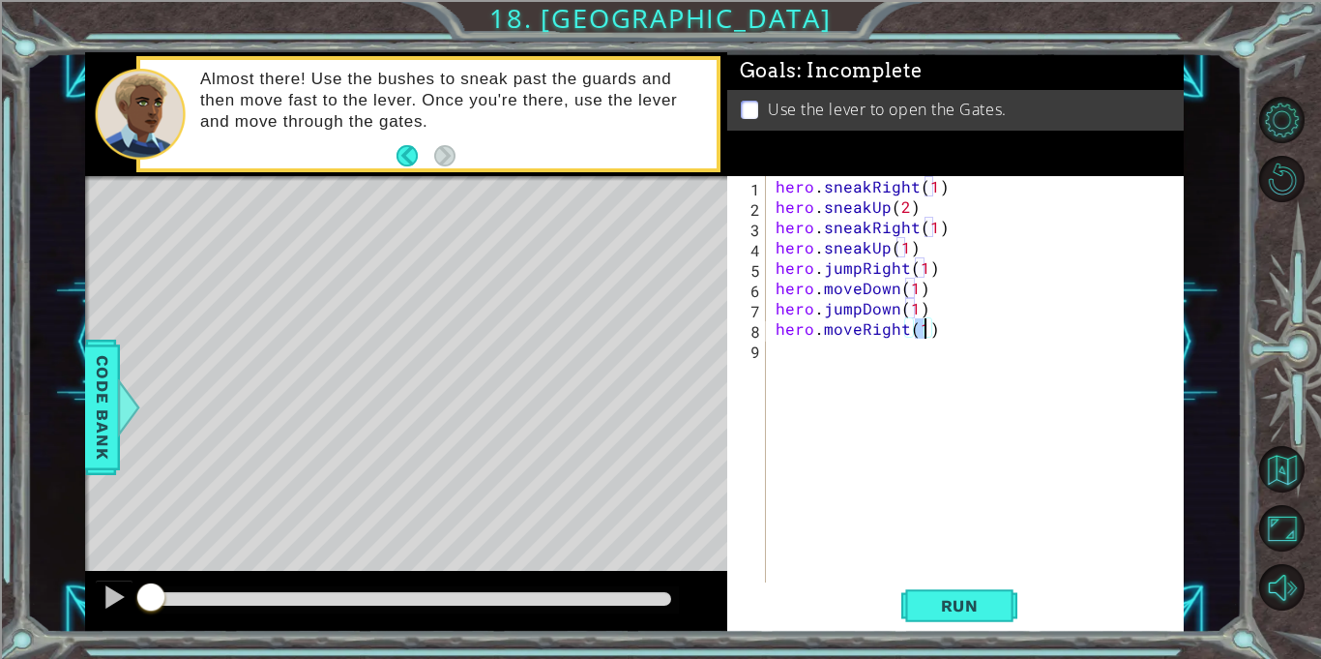
click at [909, 374] on div "hero . sneakRight ( 1 ) hero . sneakUp ( 2 ) hero . sneakRight ( 1 ) hero . sne…" at bounding box center [980, 399] width 417 height 447
type textarea "he"
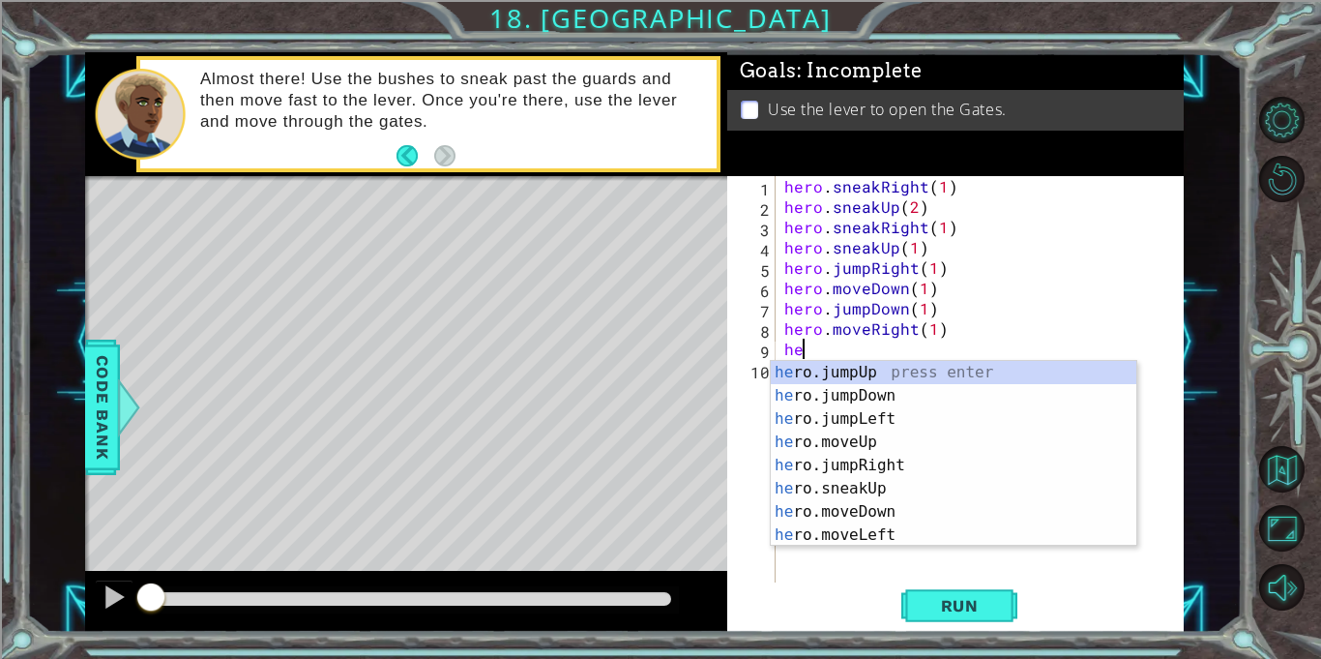
click at [932, 381] on div "he ro.jumpUp press enter he ro.jumpDown press enter he ro.jumpLeft press enter …" at bounding box center [954, 477] width 366 height 232
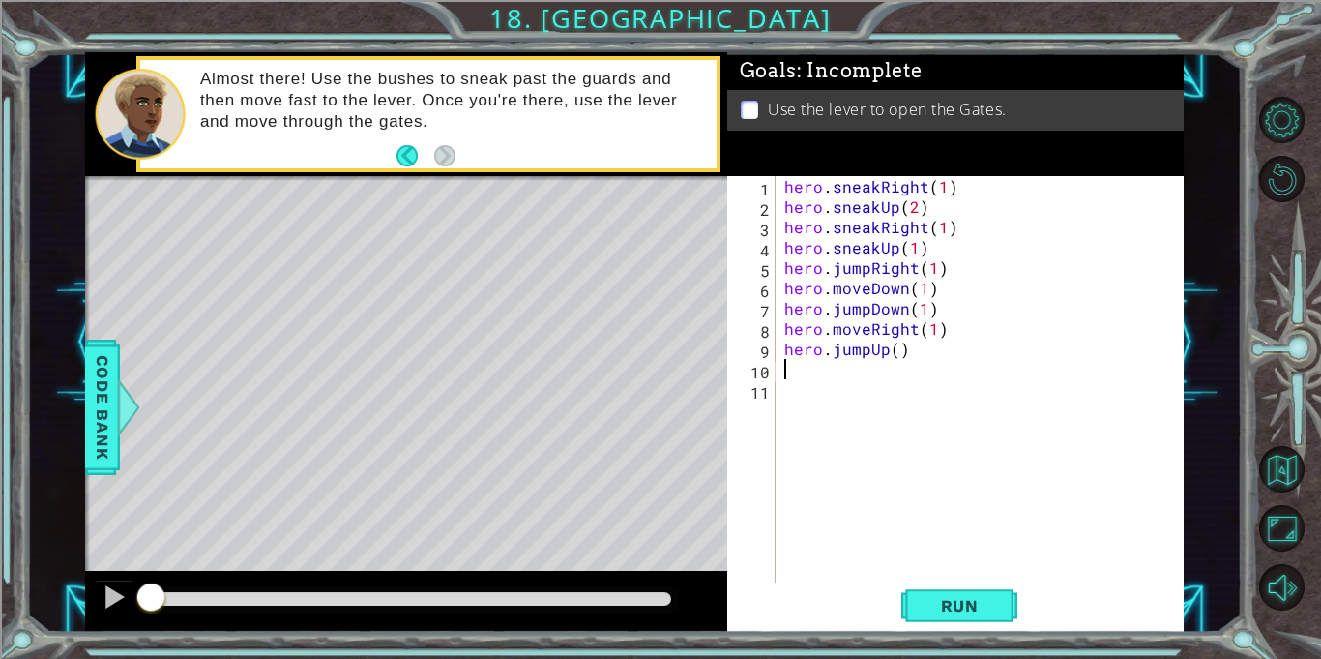
click at [897, 353] on div "hero . sneakRight ( 1 ) hero . sneakUp ( 2 ) hero . sneakRight ( 1 ) hero . sne…" at bounding box center [985, 399] width 408 height 447
type textarea "hero.jumpUp(2)"
click at [898, 380] on div "hero . sneakRight ( 1 ) hero . sneakUp ( 2 ) hero . sneakRight ( 1 ) hero . sne…" at bounding box center [985, 399] width 408 height 447
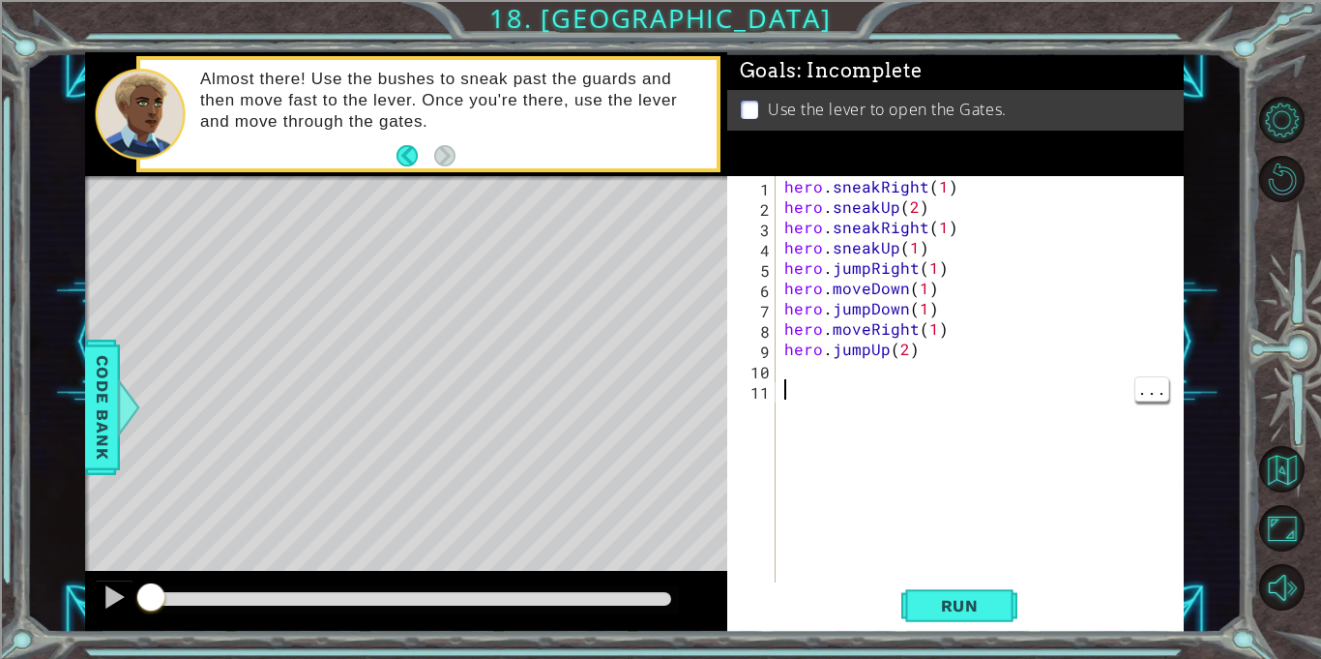
click at [904, 353] on div "hero . sneakRight ( 1 ) hero . sneakUp ( 2 ) hero . sneakRight ( 1 ) hero . sne…" at bounding box center [985, 399] width 408 height 447
type textarea "hero.jumpUp(1)"
click at [906, 377] on div "hero . sneakRight ( 1 ) hero . sneakUp ( 2 ) hero . sneakRight ( 1 ) hero . sne…" at bounding box center [985, 399] width 408 height 447
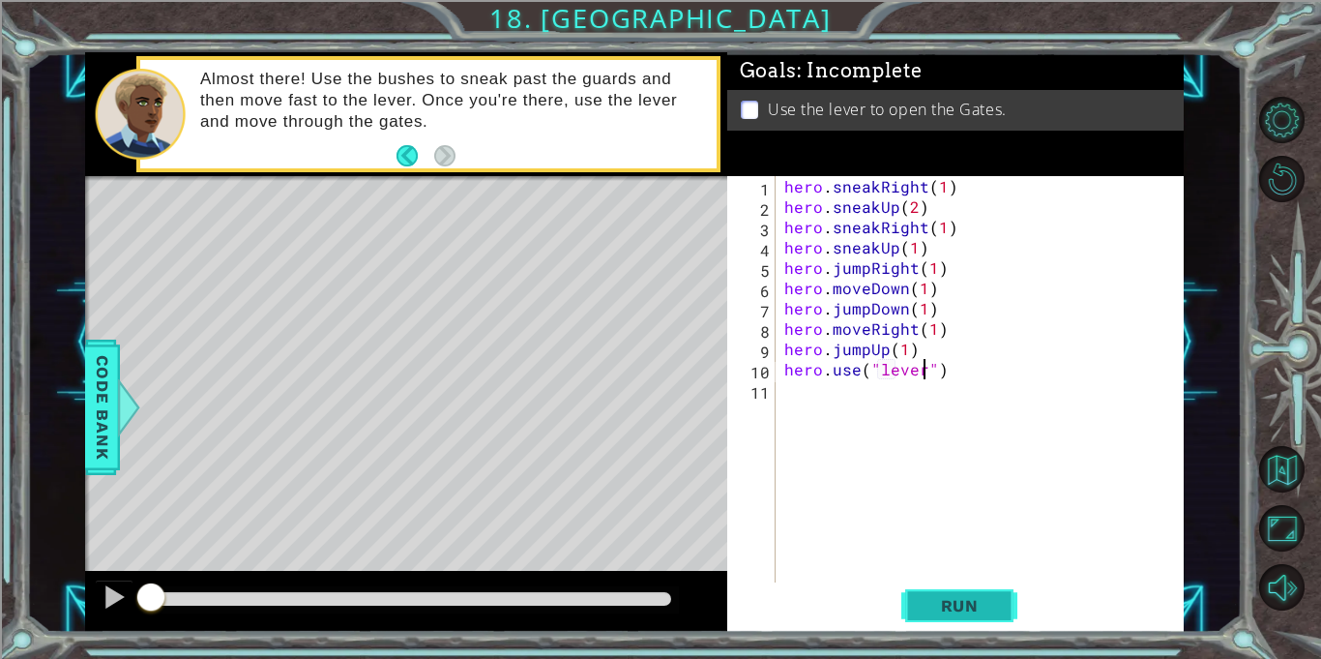
click at [990, 609] on span "Run" at bounding box center [960, 605] width 76 height 19
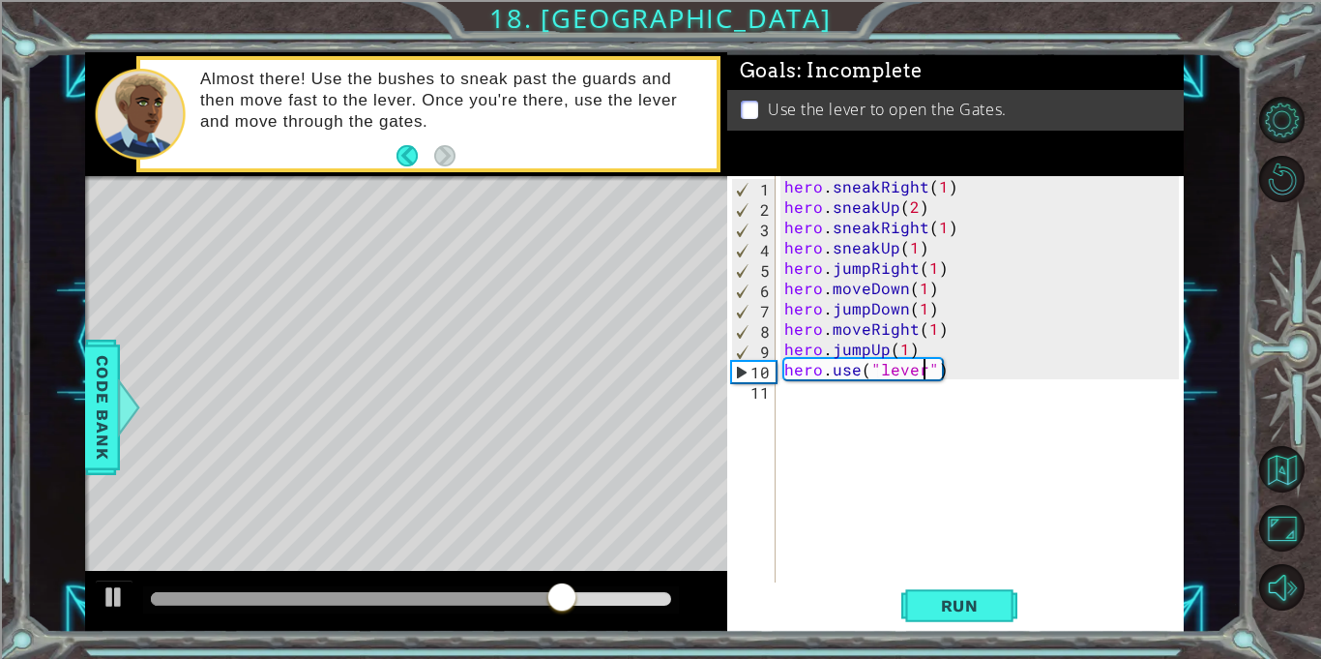
click at [938, 332] on div "hero . sneakRight ( 1 ) hero . sneakUp ( 2 ) hero . sneakRight ( 1 ) hero . sne…" at bounding box center [985, 399] width 408 height 447
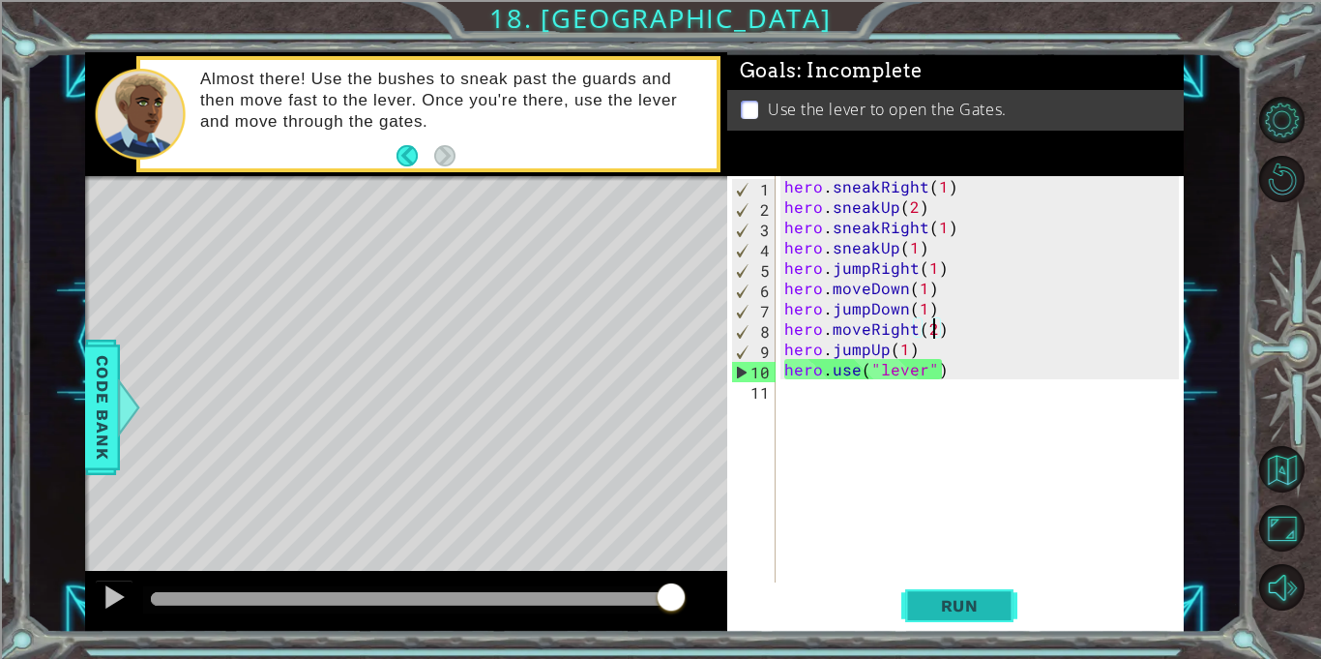
click at [963, 614] on span "Run" at bounding box center [960, 605] width 76 height 19
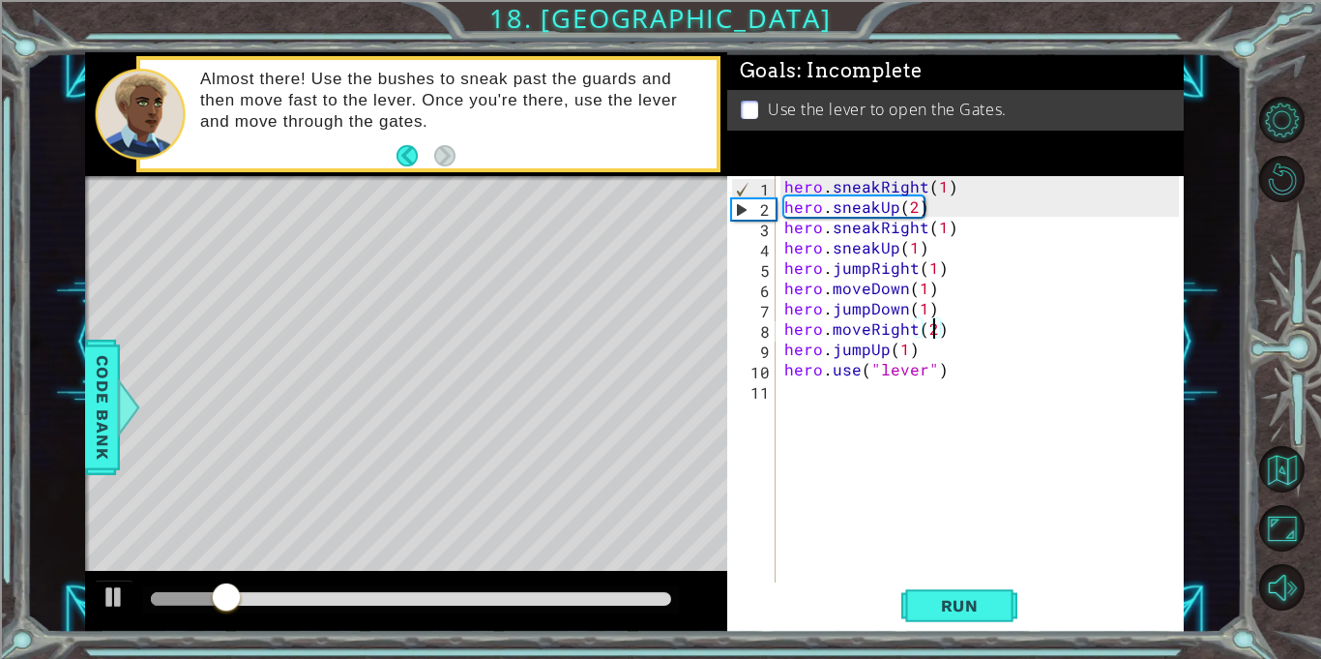
click at [928, 345] on div "hero . sneakRight ( 1 ) hero . sneakUp ( 2 ) hero . sneakRight ( 1 ) hero . sne…" at bounding box center [985, 399] width 408 height 447
type textarea "hero.jumpUp(1)"
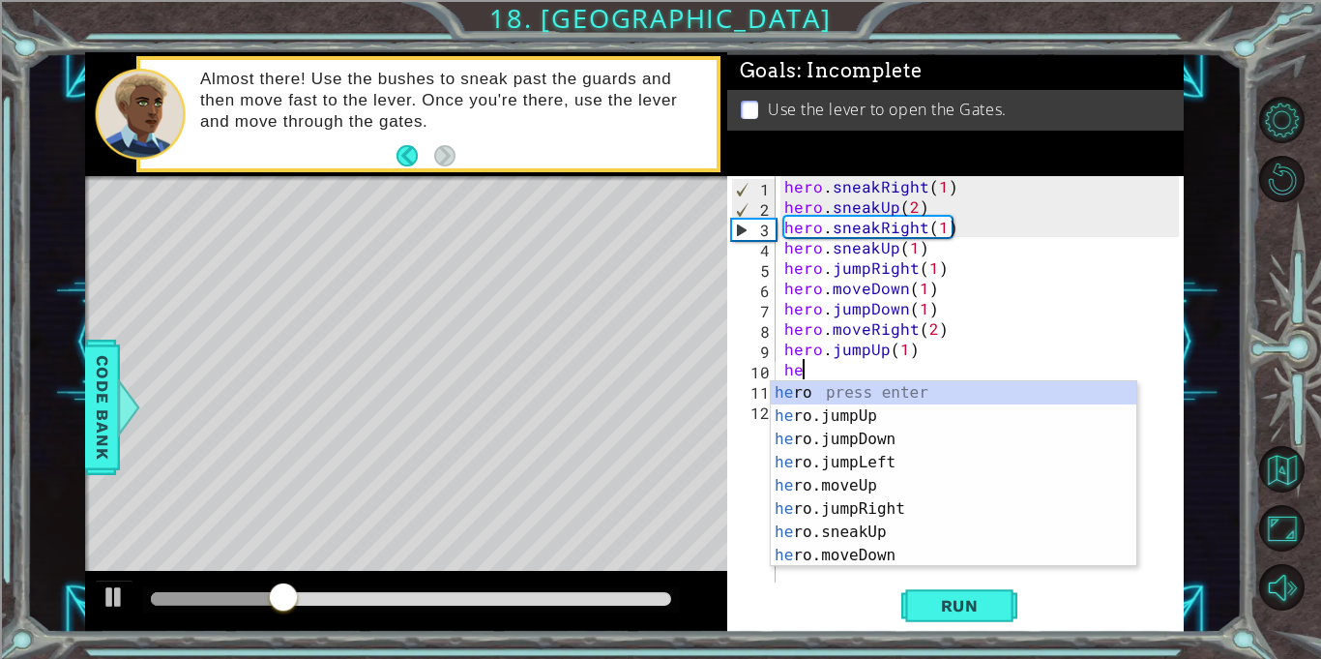
click at [896, 488] on div "he ro press enter he ro.jumpUp press enter he ro.jumpDown press enter he ro.jum…" at bounding box center [954, 497] width 366 height 232
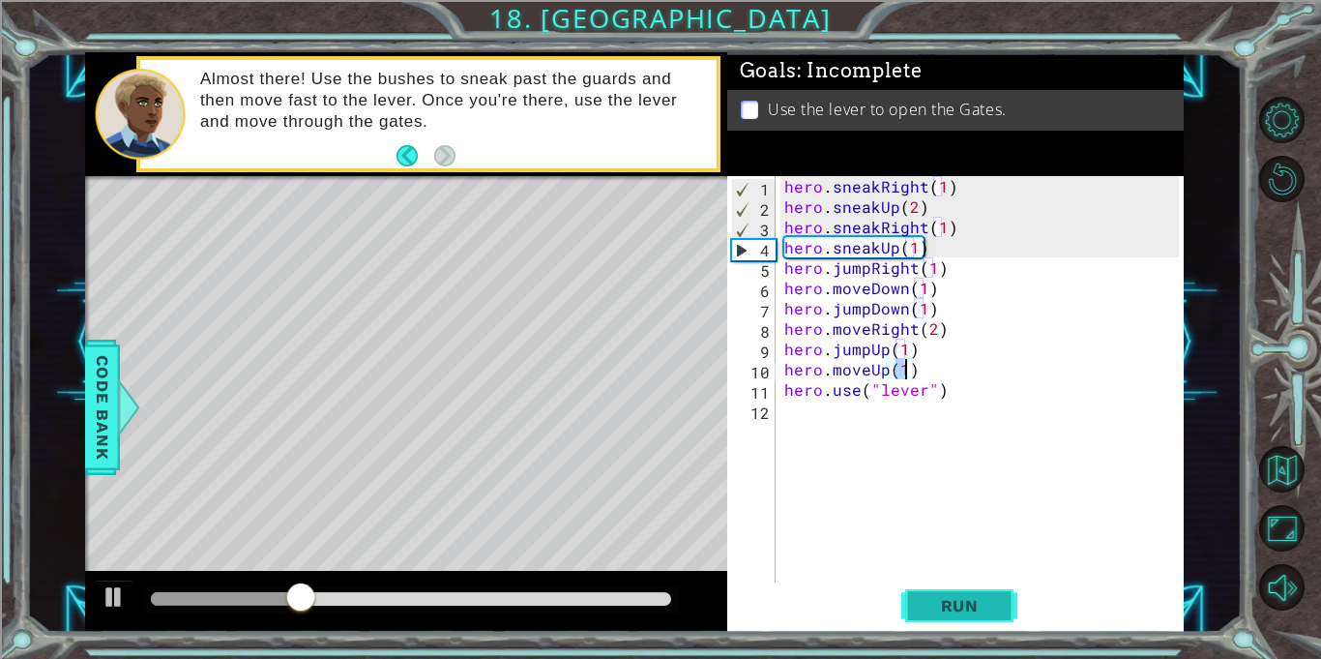
type textarea "hero.moveUp(1)"
click at [964, 620] on button "Run" at bounding box center [960, 605] width 116 height 45
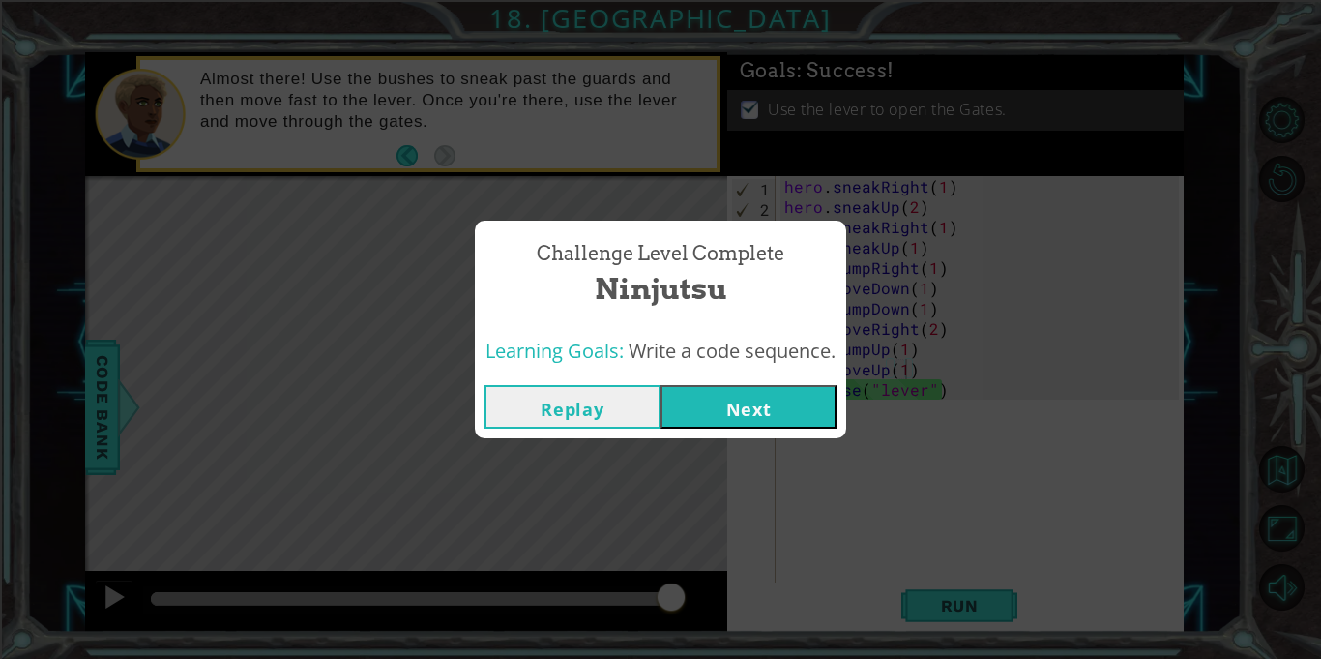
click at [795, 403] on button "Next" at bounding box center [749, 407] width 176 height 44
